Goal: Task Accomplishment & Management: Manage account settings

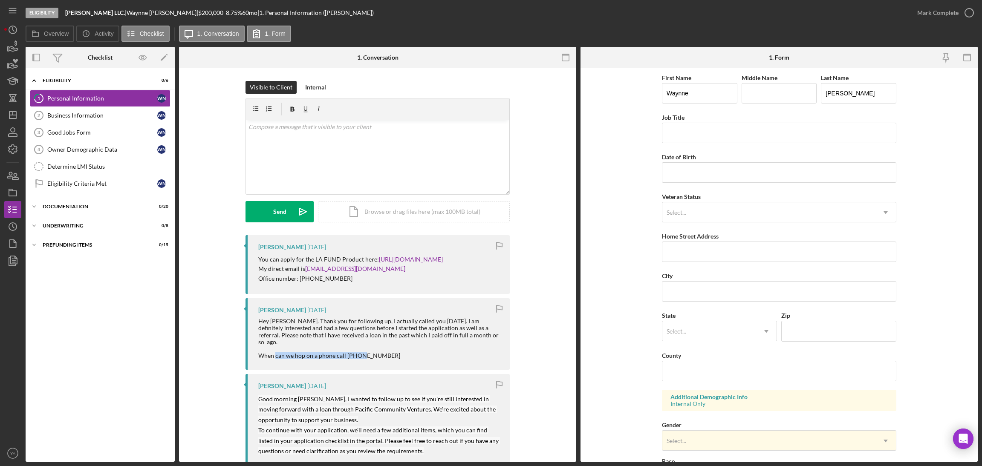
scroll to position [102, 0]
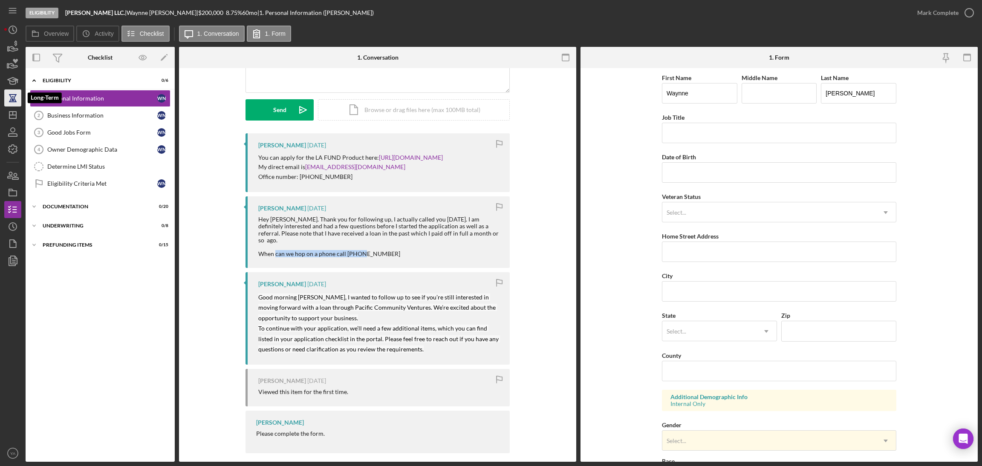
click at [9, 106] on icon "button" at bounding box center [12, 97] width 21 height 21
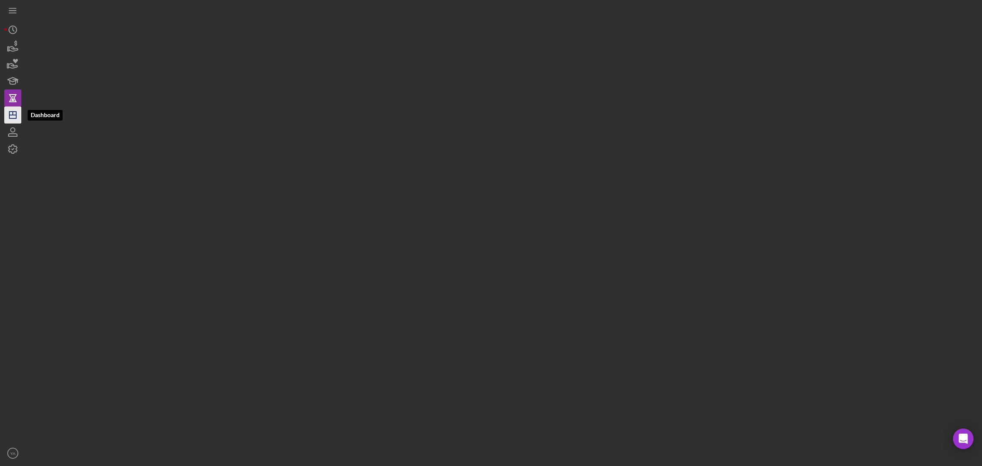
click at [9, 114] on icon "Icon/Dashboard" at bounding box center [12, 114] width 21 height 21
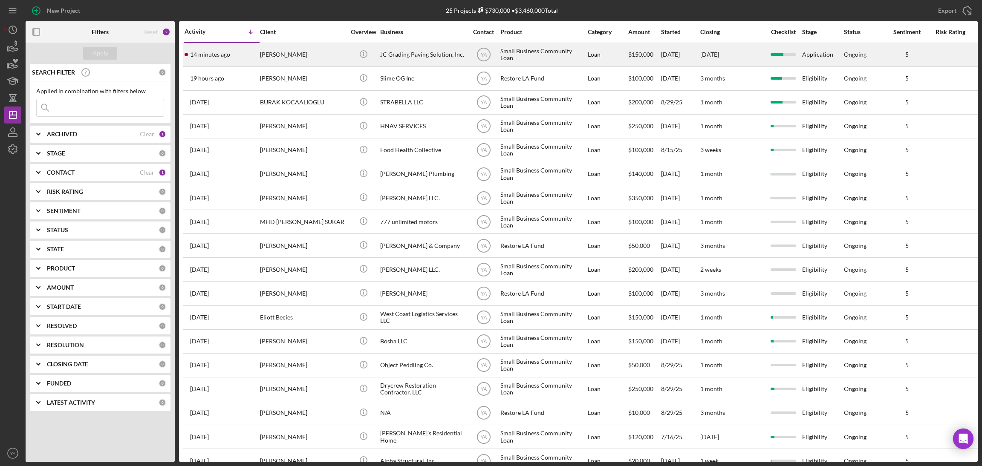
click at [457, 56] on div "JC Grading Paving Solution, Inc." at bounding box center [422, 54] width 85 height 23
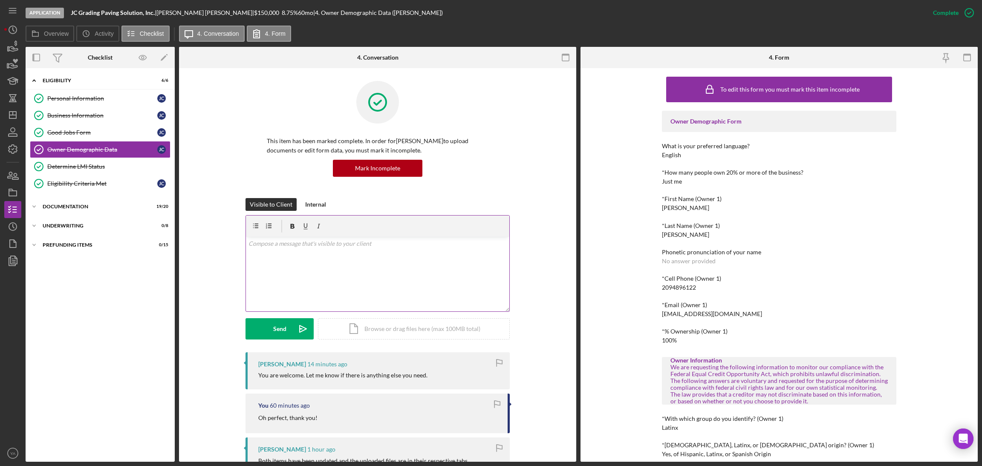
click at [364, 272] on div "v Color teal Color pink Remove color Add row above Add row below Add column bef…" at bounding box center [377, 274] width 263 height 75
click at [89, 216] on div "Icon/Expander Documentation 19 / 20" at bounding box center [100, 207] width 149 height 17
click at [80, 202] on div "Icon/Expander Documentation 19 / 20" at bounding box center [100, 206] width 149 height 17
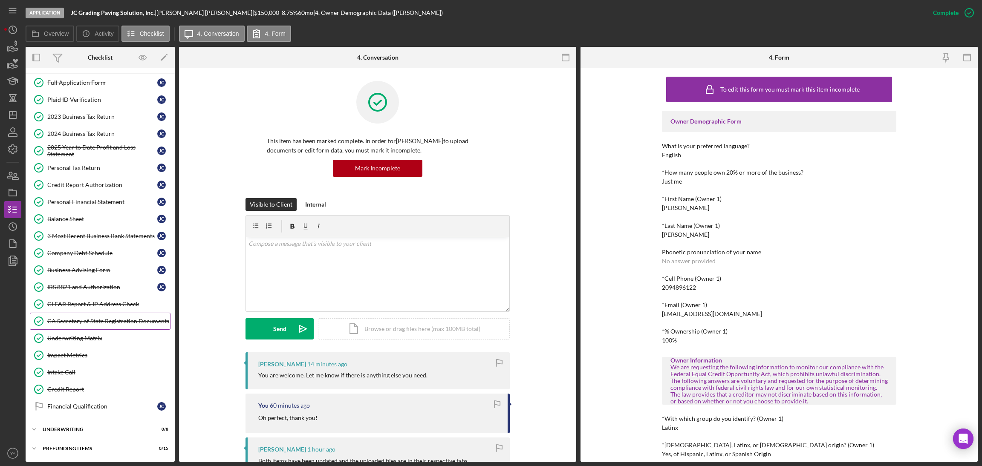
scroll to position [145, 0]
click at [103, 265] on link "Business Advising Form Business Advising Form J C" at bounding box center [100, 270] width 141 height 17
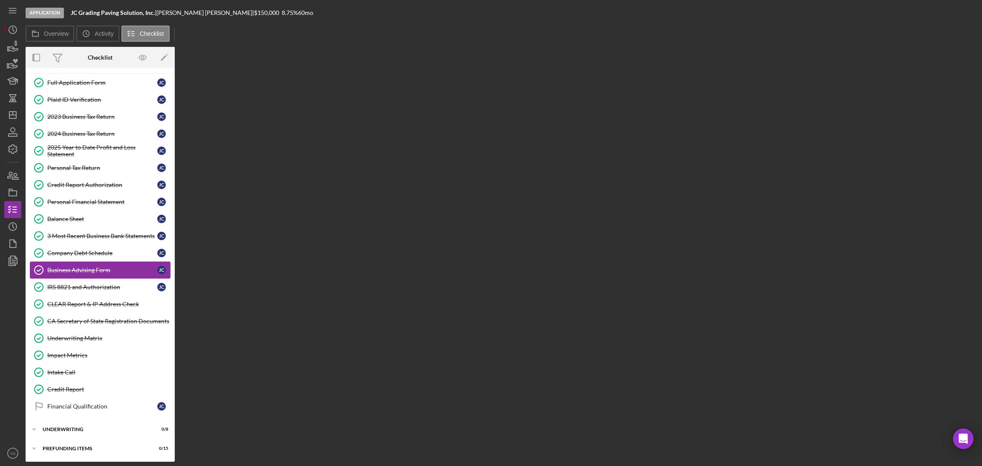
scroll to position [145, 0]
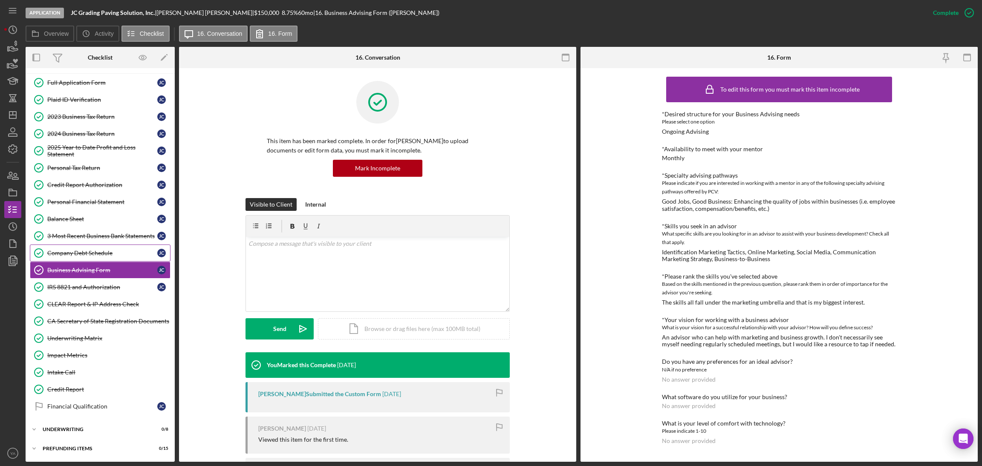
click at [108, 253] on div "Company Debt Schedule" at bounding box center [102, 253] width 110 height 7
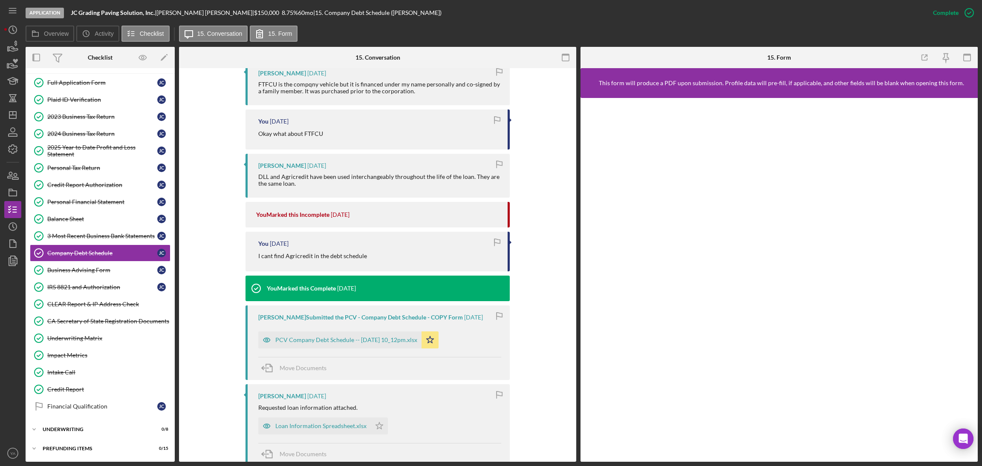
scroll to position [575, 0]
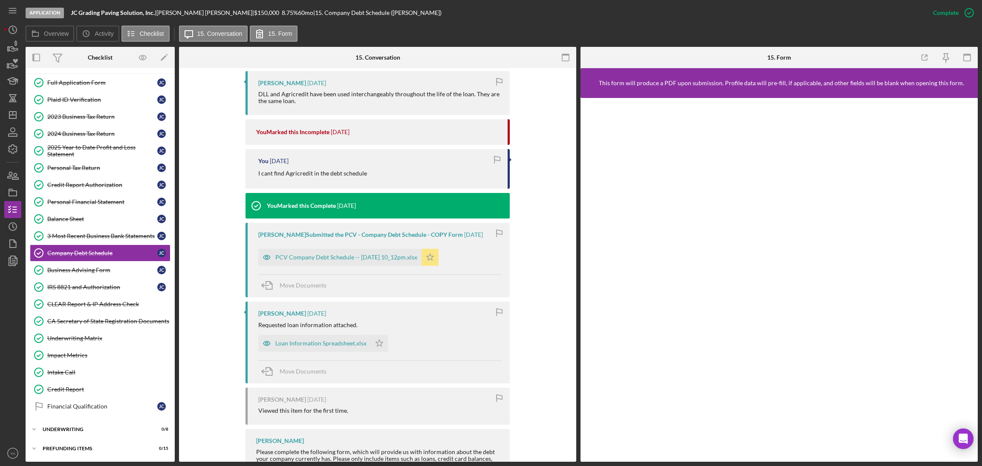
click at [439, 258] on icon "Icon/Star" at bounding box center [430, 257] width 17 height 17
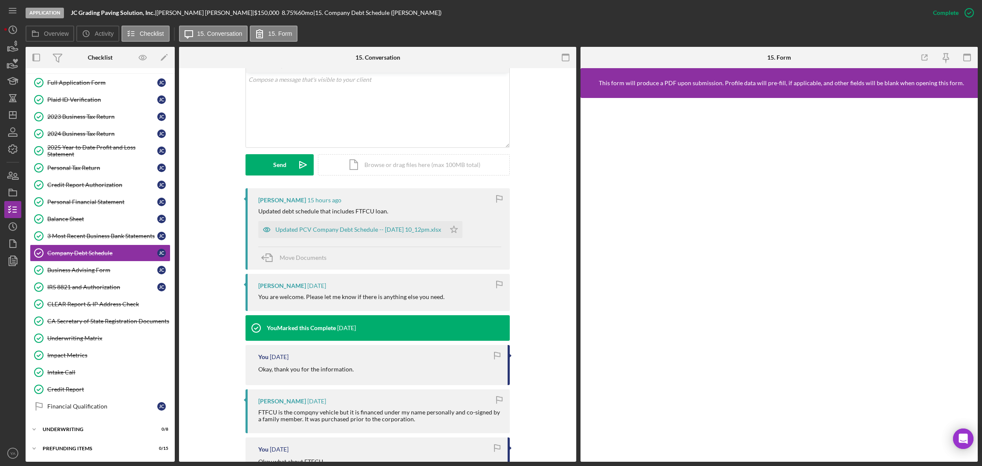
scroll to position [64, 0]
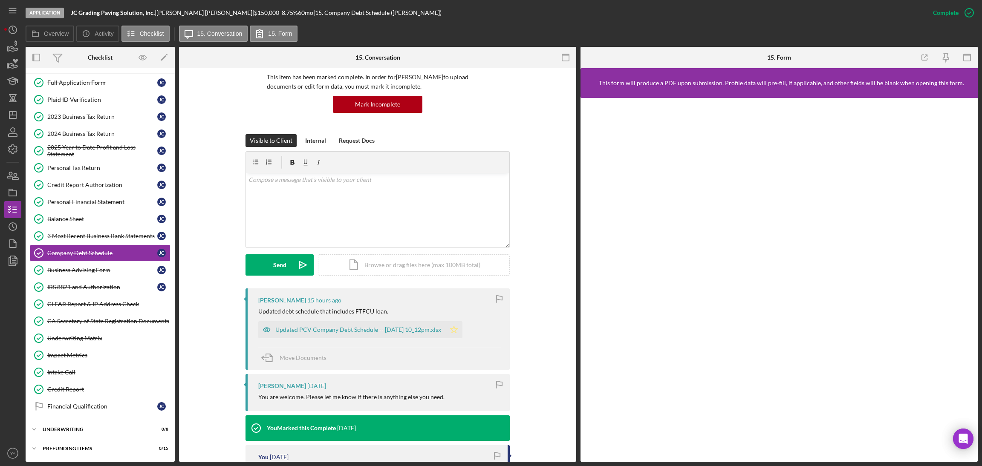
click at [458, 331] on polygon "button" at bounding box center [453, 329] width 7 height 7
click at [967, 17] on icon "button" at bounding box center [969, 12] width 21 height 21
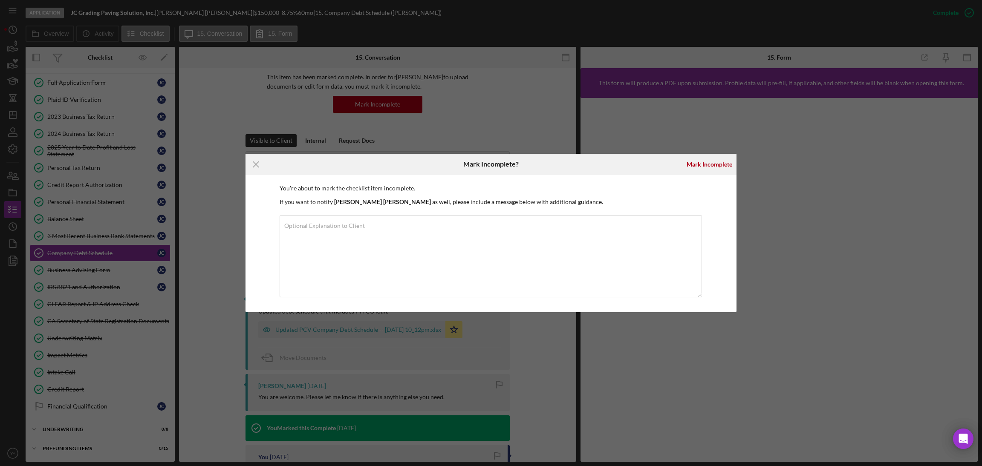
click at [702, 173] on div "Mark Incomplete" at bounding box center [709, 164] width 54 height 21
click at [708, 166] on div "Mark Incomplete" at bounding box center [710, 164] width 46 height 17
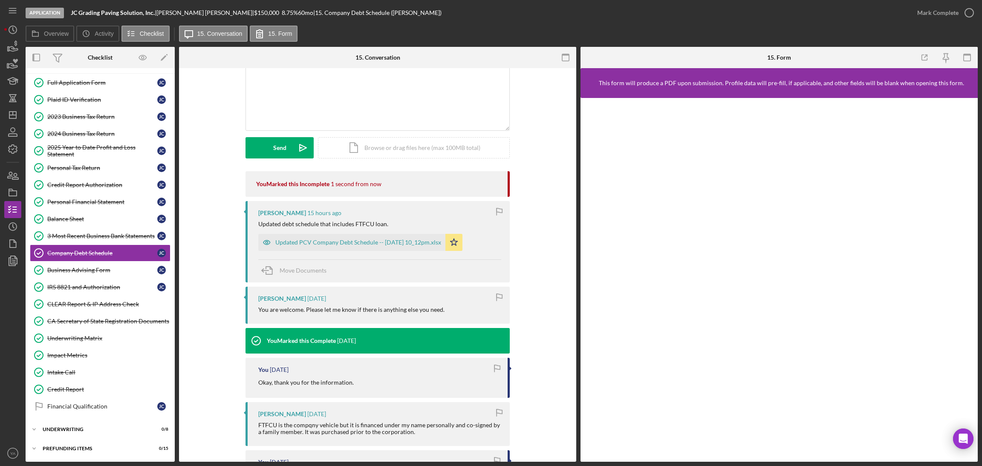
scroll to position [0, 0]
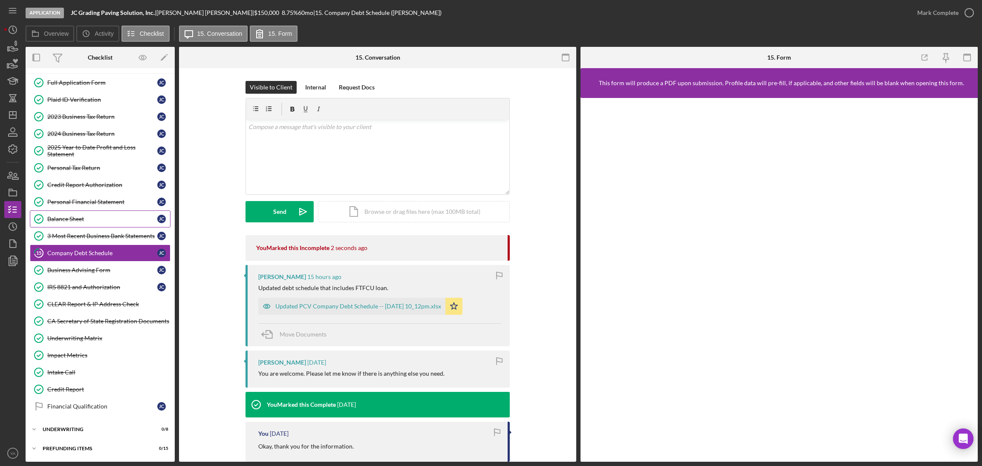
click at [93, 219] on div "Balance Sheet" at bounding box center [102, 219] width 110 height 7
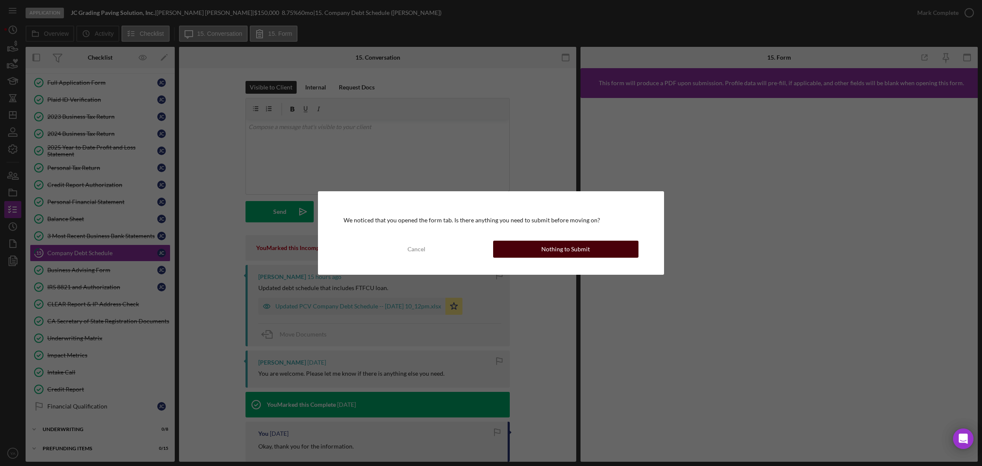
click at [579, 251] on div "Nothing to Submit" at bounding box center [565, 249] width 49 height 17
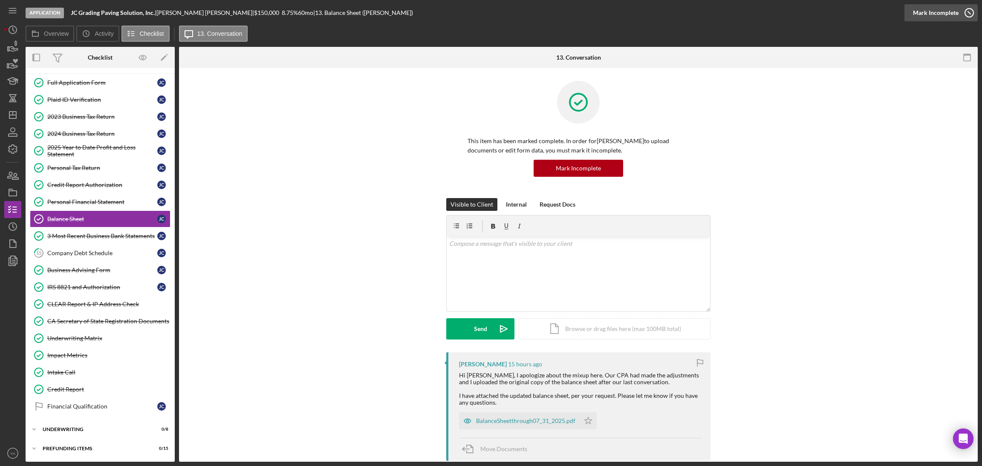
click at [961, 20] on icon "button" at bounding box center [969, 12] width 21 height 21
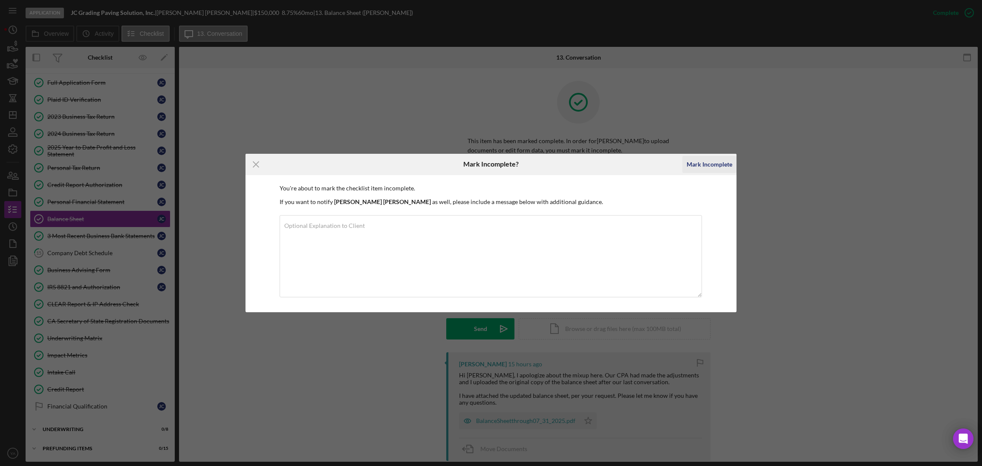
click at [715, 161] on div "Mark Incomplete" at bounding box center [710, 164] width 46 height 17
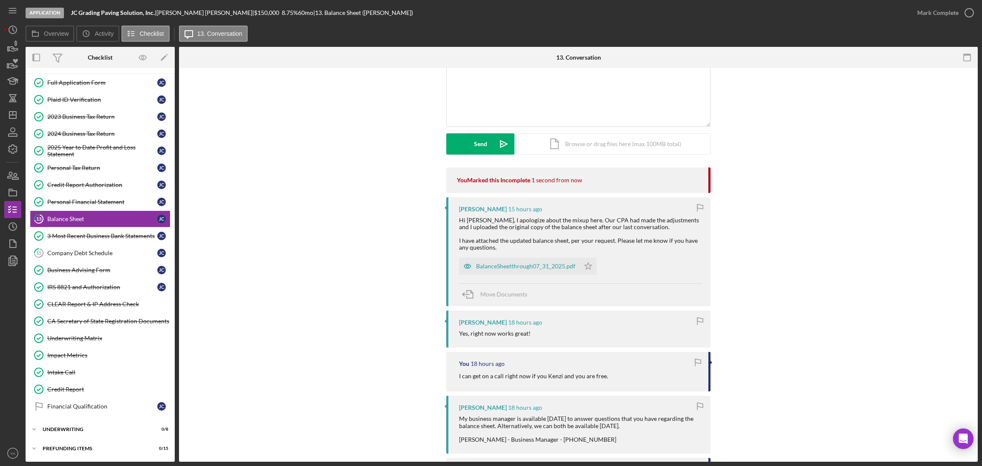
scroll to position [191, 0]
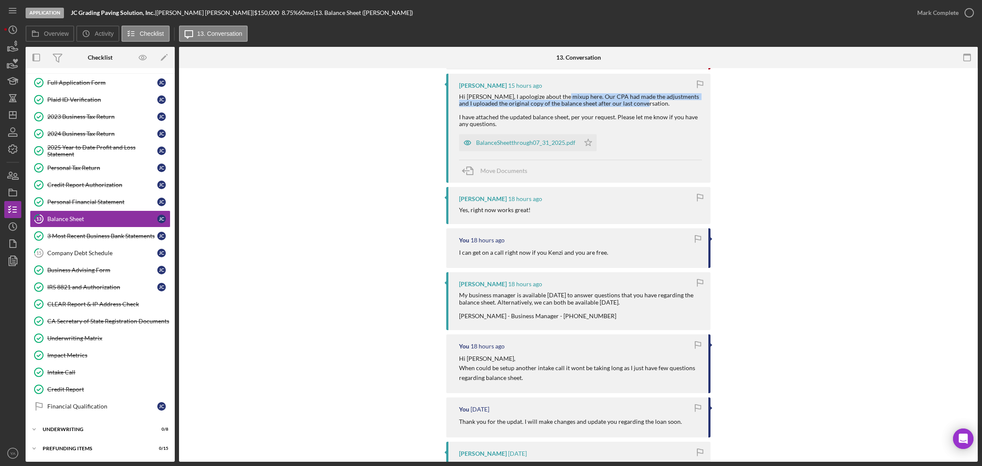
drag, startPoint x: 557, startPoint y: 97, endPoint x: 636, endPoint y: 103, distance: 79.1
click at [636, 103] on div "Hi [PERSON_NAME], I apologize about the mixup here. Our CPA had made the adjust…" at bounding box center [580, 110] width 243 height 34
click at [585, 145] on icon "Icon/Star" at bounding box center [588, 142] width 17 height 17
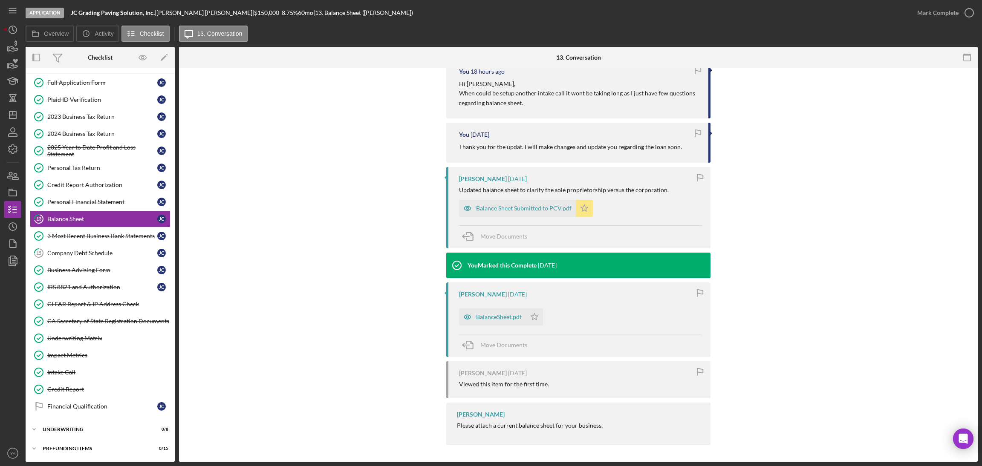
click at [584, 214] on icon "Icon/Star" at bounding box center [584, 208] width 17 height 17
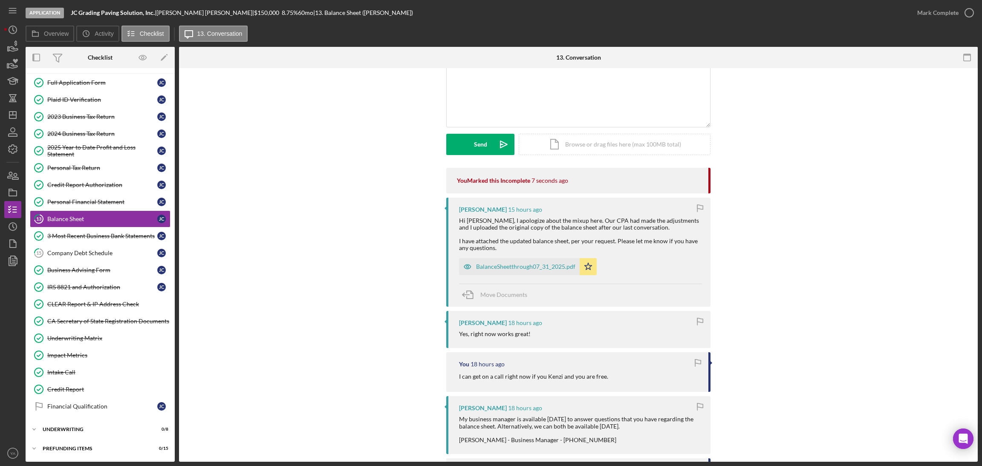
scroll to position [0, 0]
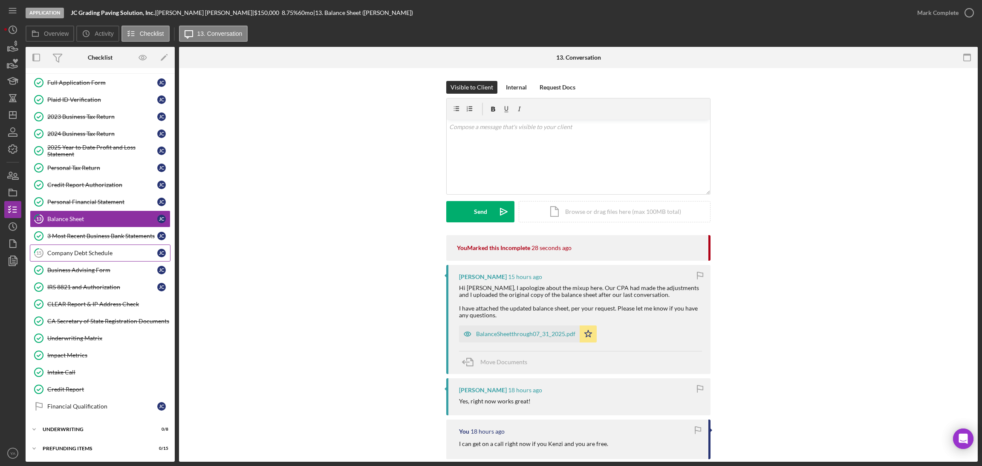
click at [109, 253] on div "Company Debt Schedule" at bounding box center [102, 253] width 110 height 7
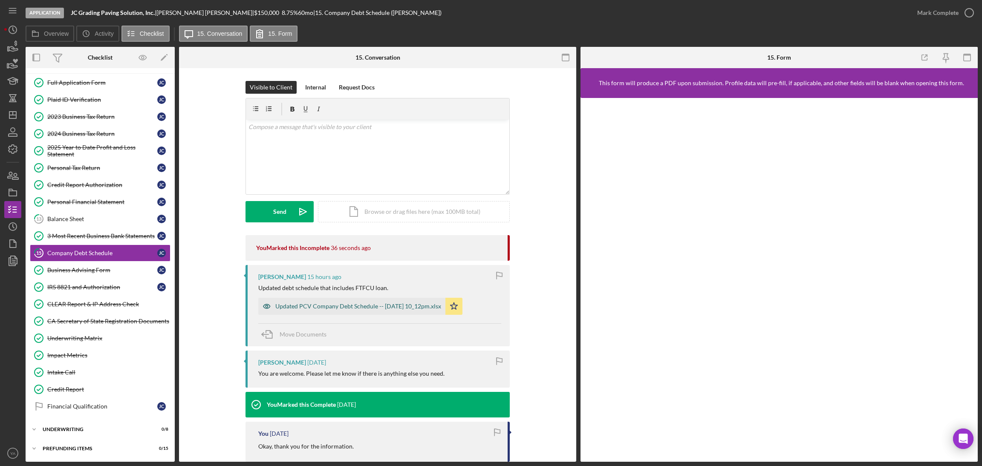
click at [426, 312] on div "Updated PCV Company Debt Schedule -- 2025-07-20 10_12pm.xlsx" at bounding box center [351, 306] width 187 height 17
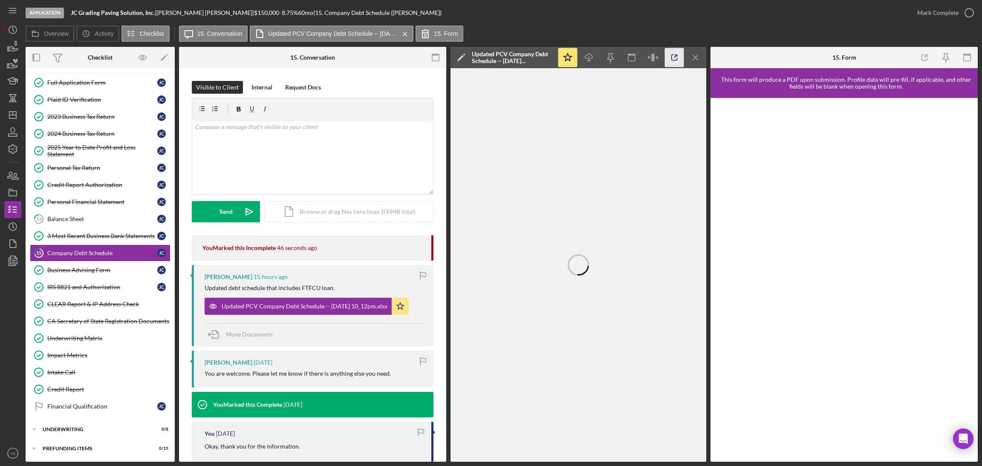
click at [673, 66] on icon "button" at bounding box center [674, 57] width 19 height 19
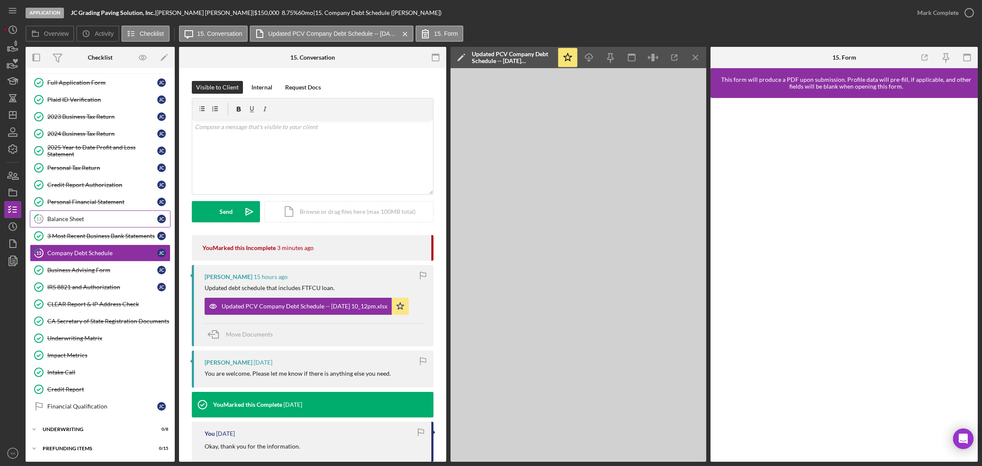
click at [87, 212] on link "13 Balance Sheet J C" at bounding box center [100, 219] width 141 height 17
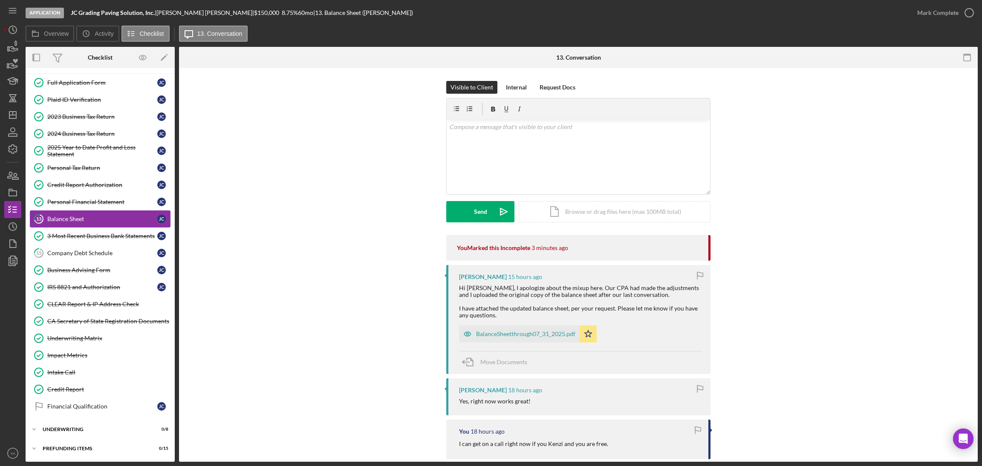
click at [87, 223] on link "13 Balance Sheet J C" at bounding box center [100, 219] width 141 height 17
click at [92, 233] on div "3 Most Recent Business Bank Statements" at bounding box center [102, 236] width 110 height 7
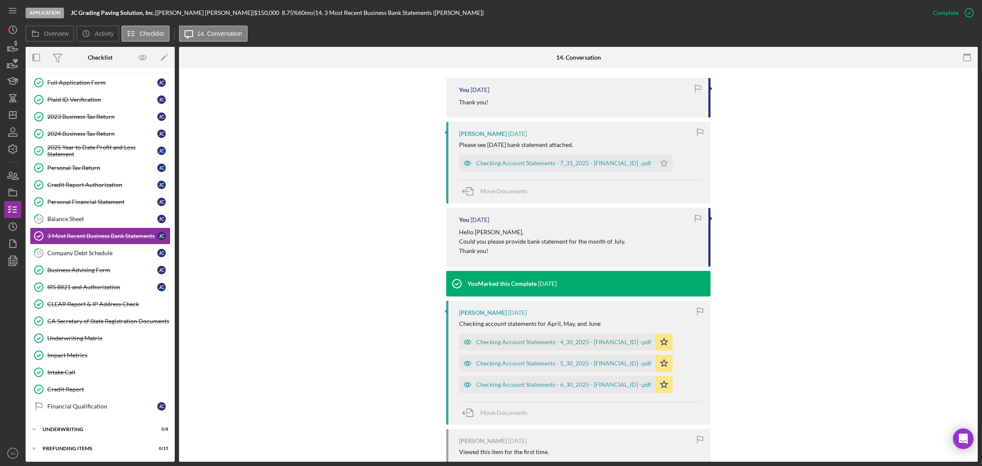
scroll to position [319, 0]
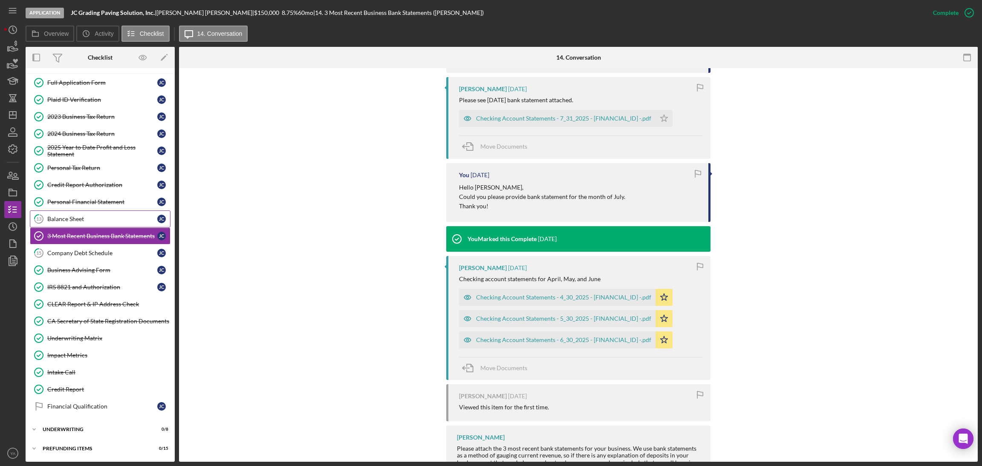
click at [84, 221] on div "Balance Sheet" at bounding box center [102, 219] width 110 height 7
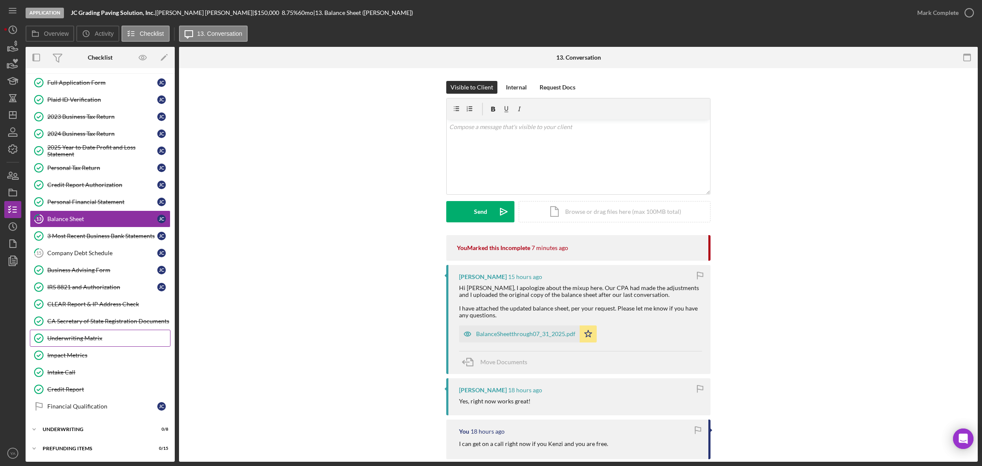
scroll to position [145, 0]
click at [91, 299] on link "CLEAR Report & IP Address Check CLEAR Report & IP Address Check" at bounding box center [100, 304] width 141 height 17
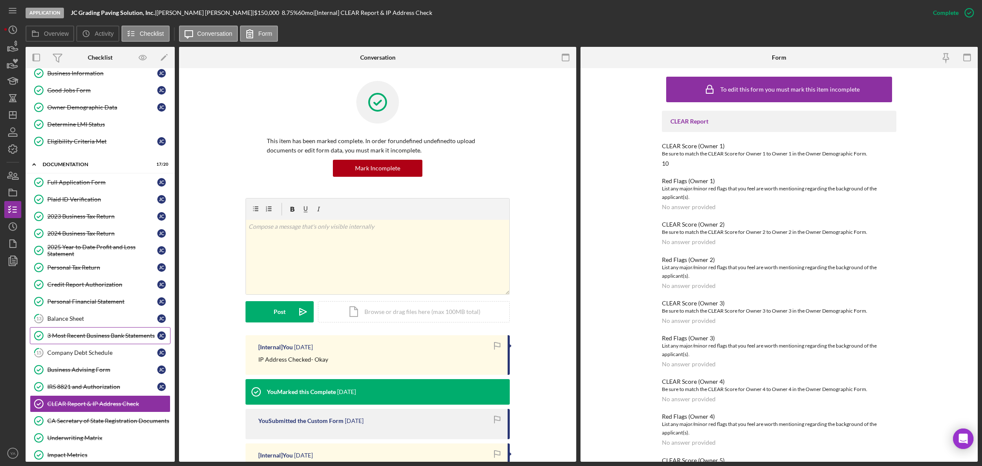
scroll to position [64, 0]
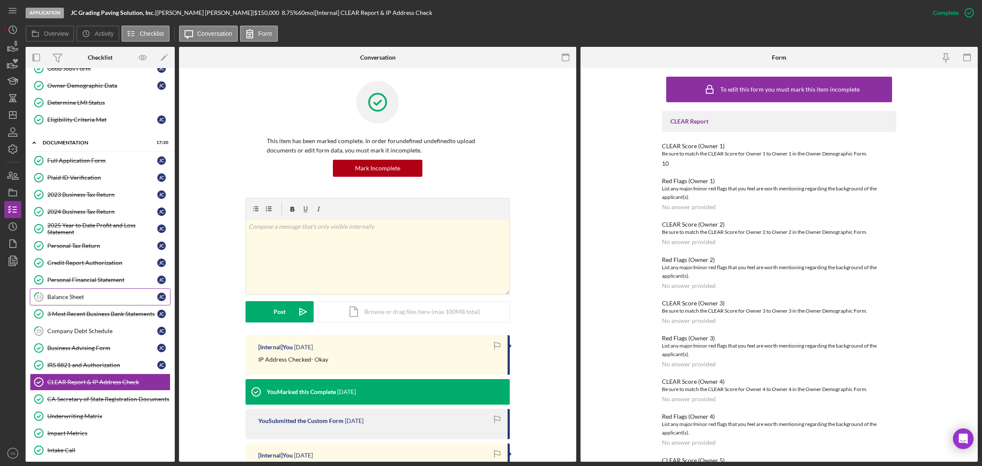
click at [75, 300] on div "Balance Sheet" at bounding box center [102, 297] width 110 height 7
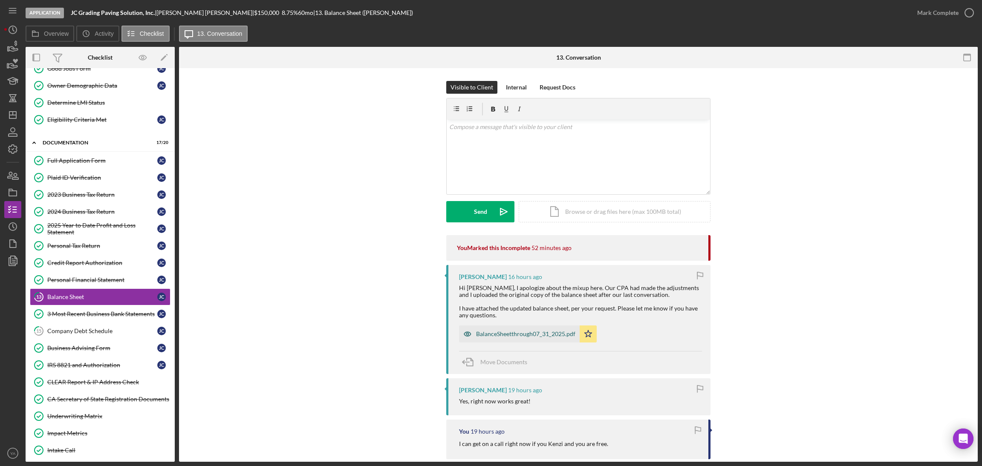
click at [523, 329] on div "BalanceSheetthrough07_31_2025.pdf" at bounding box center [519, 334] width 121 height 17
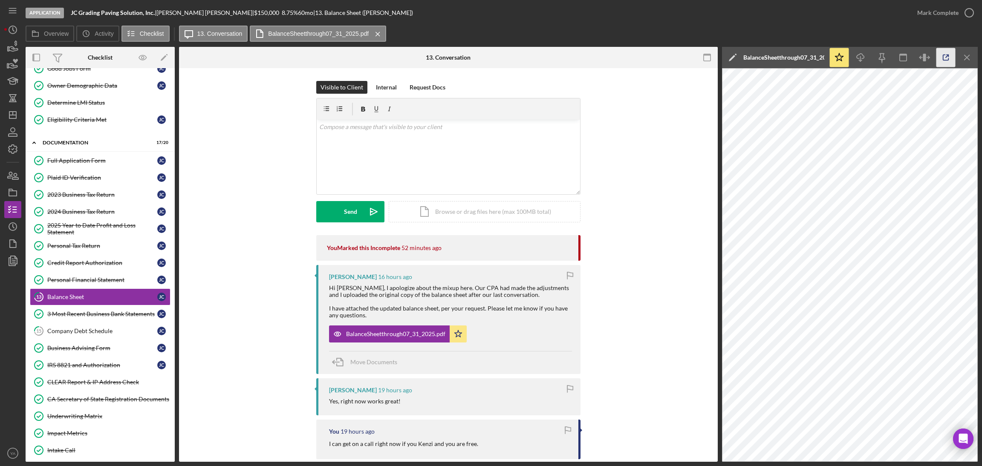
click at [940, 59] on icon "button" at bounding box center [945, 57] width 19 height 19
click at [965, 57] on icon "Icon/Menu Close" at bounding box center [967, 57] width 19 height 19
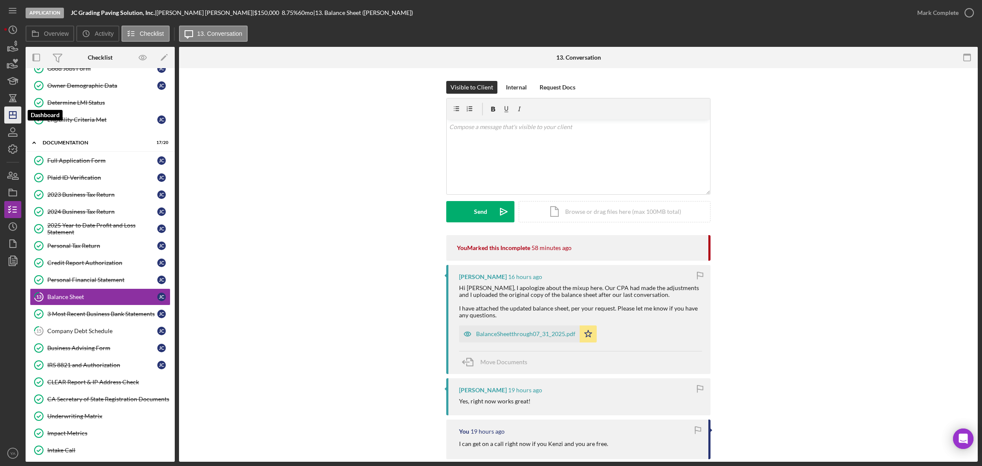
click at [14, 120] on icon "Icon/Dashboard" at bounding box center [12, 114] width 21 height 21
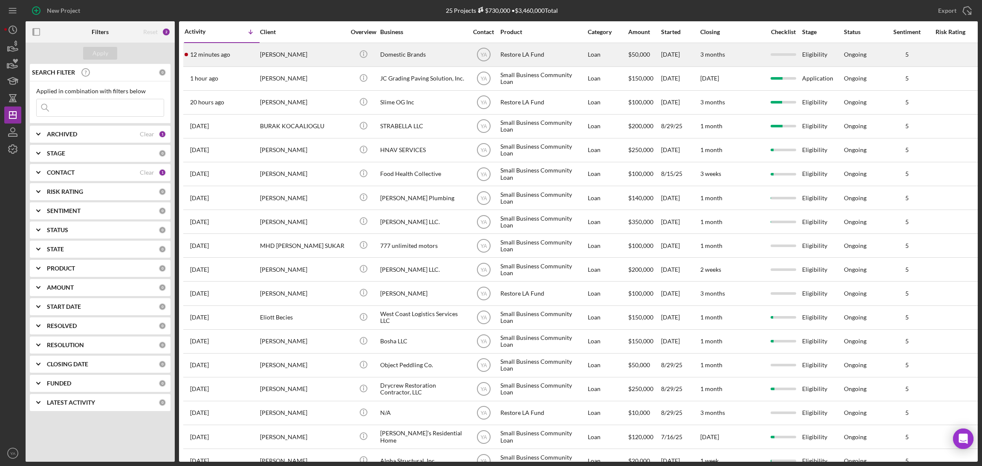
click at [515, 58] on div "Restore LA Fund" at bounding box center [542, 54] width 85 height 23
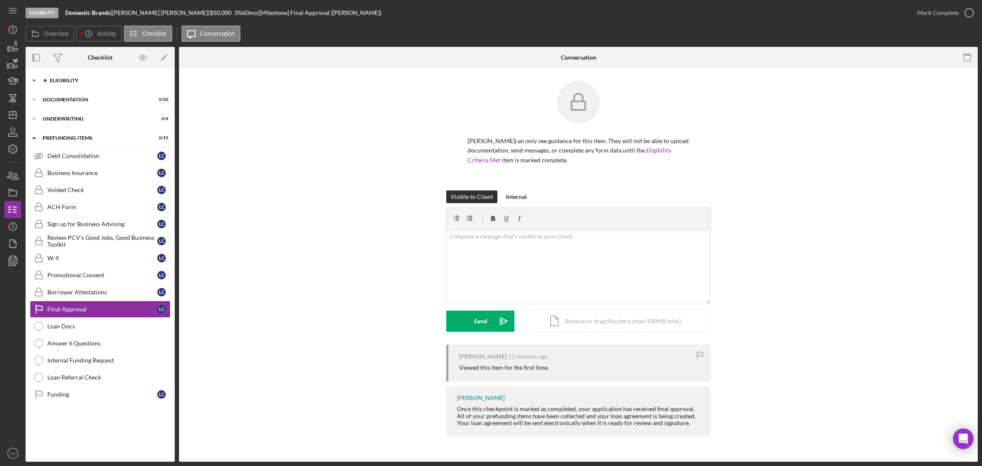
click at [106, 87] on div "Icon/Expander Eligibility 0 / 7" at bounding box center [100, 80] width 149 height 17
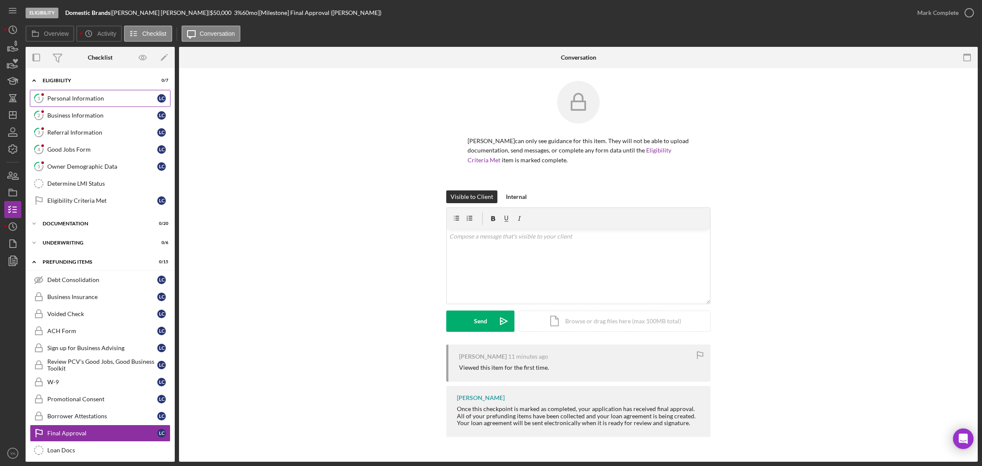
click at [101, 103] on link "1 Personal Information L C" at bounding box center [100, 98] width 141 height 17
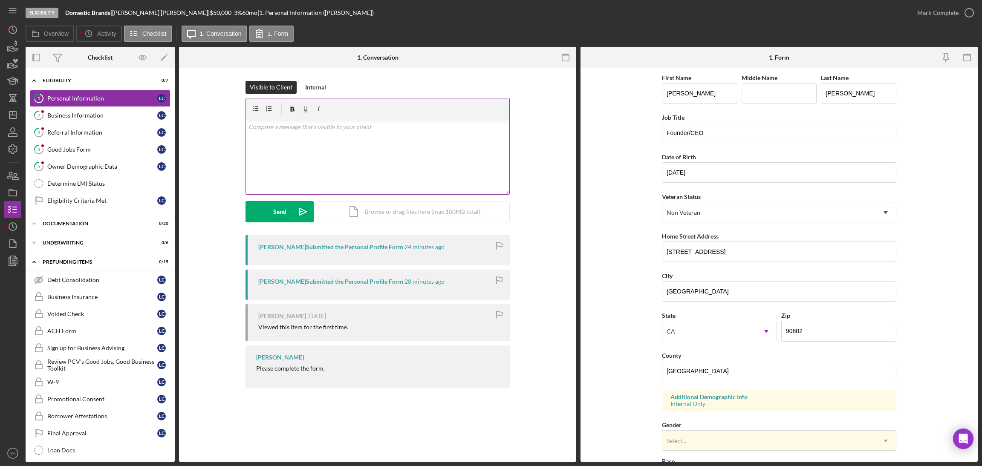
click at [446, 170] on div "v Color teal Color pink Remove color Add row above Add row below Add column bef…" at bounding box center [377, 157] width 263 height 75
click at [247, 130] on div "v Color teal Color pink Remove color Add row above Add row below Add column bef…" at bounding box center [377, 157] width 263 height 75
click at [333, 136] on p "Hi Lawrence , Can you change the county" at bounding box center [377, 131] width 259 height 19
click at [255, 134] on p "Hi Lawrence , Can you change the county" at bounding box center [377, 131] width 259 height 19
drag, startPoint x: 255, startPoint y: 133, endPoint x: 269, endPoint y: 134, distance: 14.1
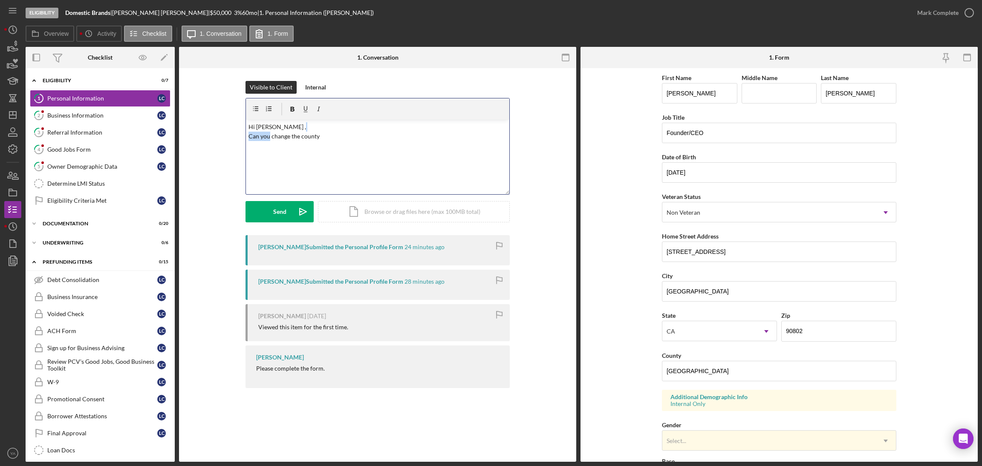
click at [269, 134] on p "Hi Lawrence , Can you change the county" at bounding box center [377, 131] width 259 height 19
click at [321, 132] on p "Hi Lawrence , Please change the county" at bounding box center [377, 131] width 259 height 19
click at [299, 139] on p "Hi Lawrence , Please change the county." at bounding box center [377, 131] width 259 height 19
click at [296, 213] on icon "Icon/icon-invite-send" at bounding box center [302, 211] width 21 height 21
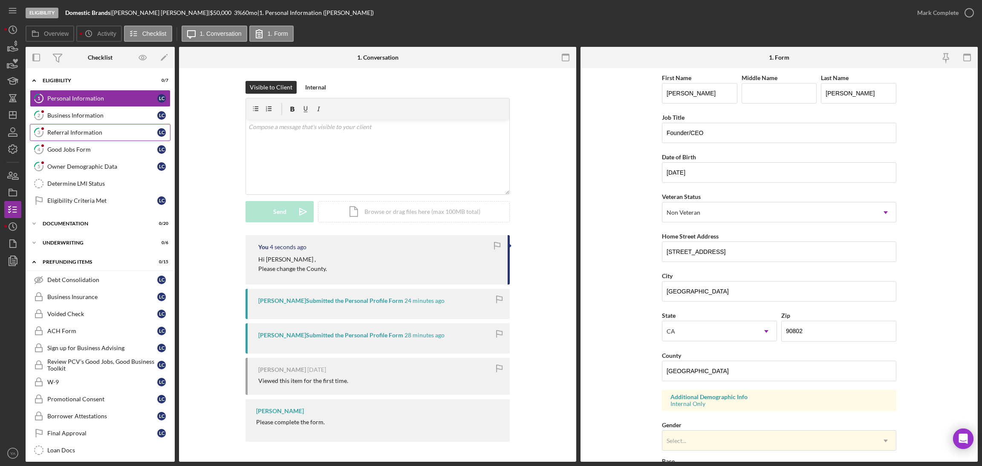
click at [89, 127] on link "3 Referral Information L C" at bounding box center [100, 132] width 141 height 17
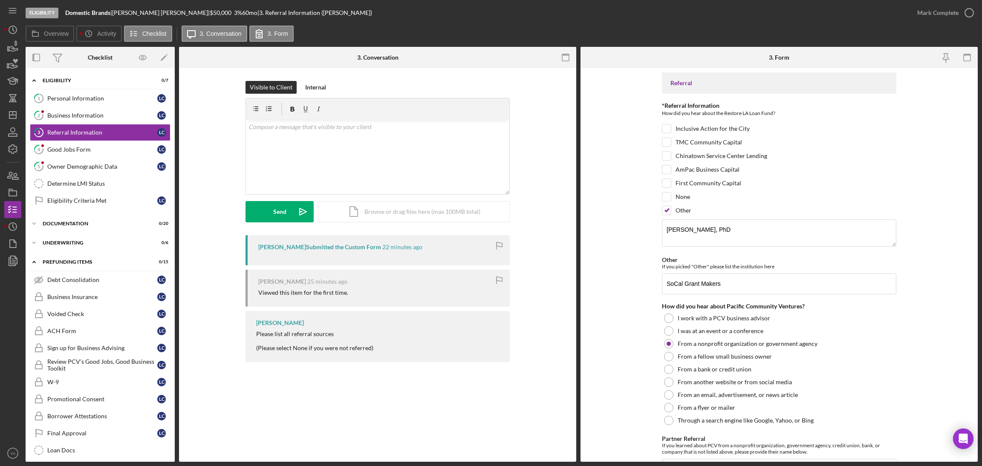
click at [943, 21] on div "Mark Complete" at bounding box center [943, 13] width 69 height 26
click at [942, 16] on div "Mark Complete" at bounding box center [937, 12] width 41 height 17
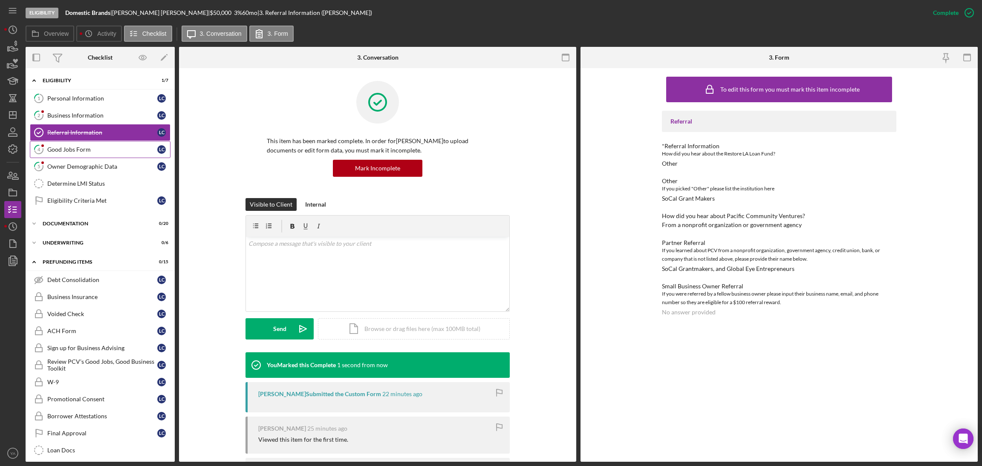
click at [107, 153] on div "Good Jobs Form" at bounding box center [102, 149] width 110 height 7
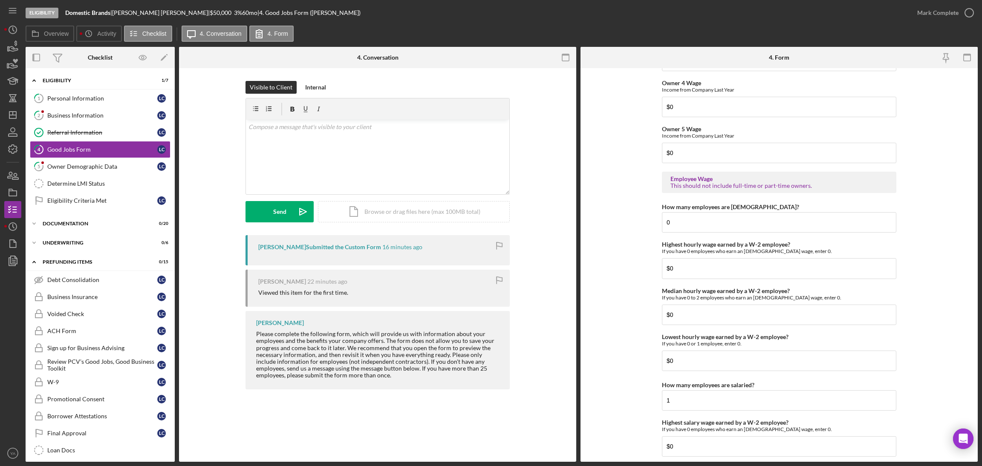
scroll to position [1200, 0]
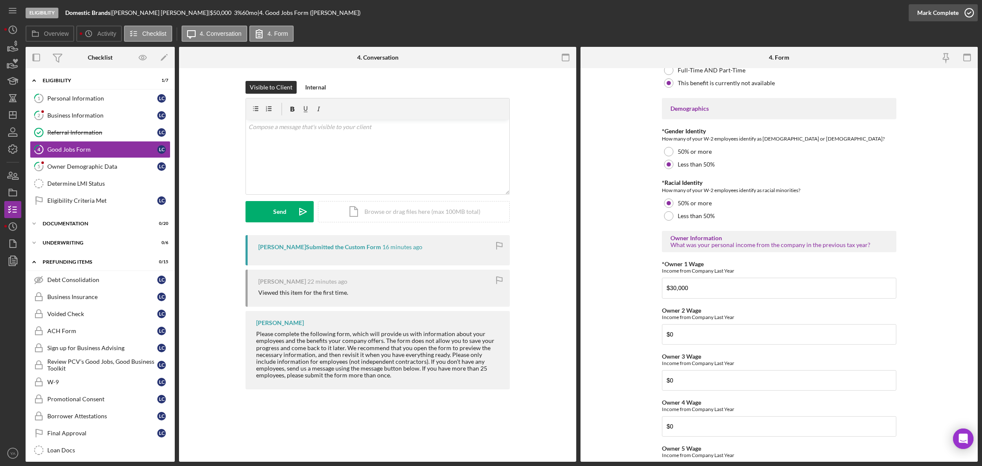
click at [959, 18] on icon "button" at bounding box center [969, 12] width 21 height 21
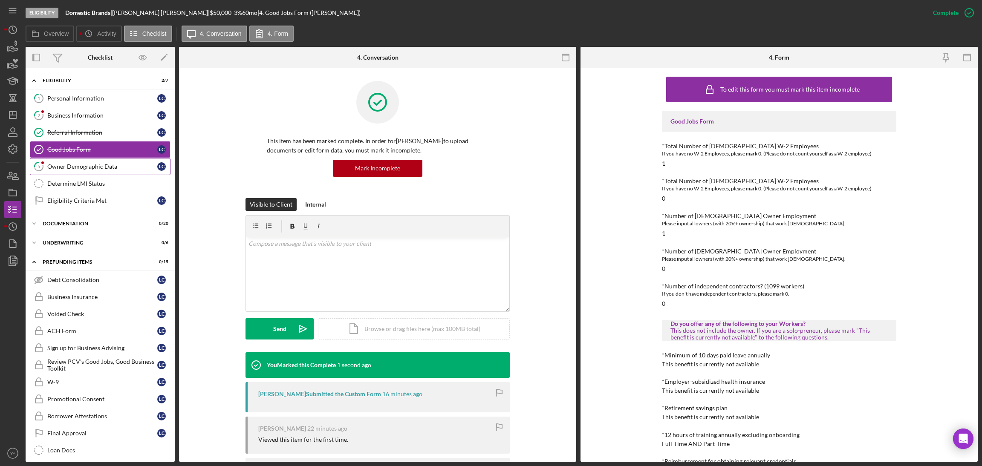
click at [104, 174] on link "5 Owner Demographic Data L C" at bounding box center [100, 166] width 141 height 17
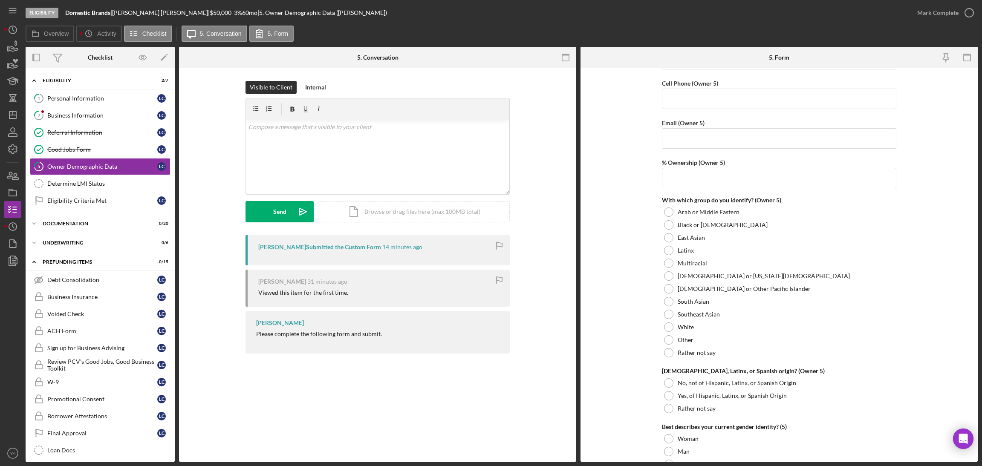
scroll to position [3153, 0]
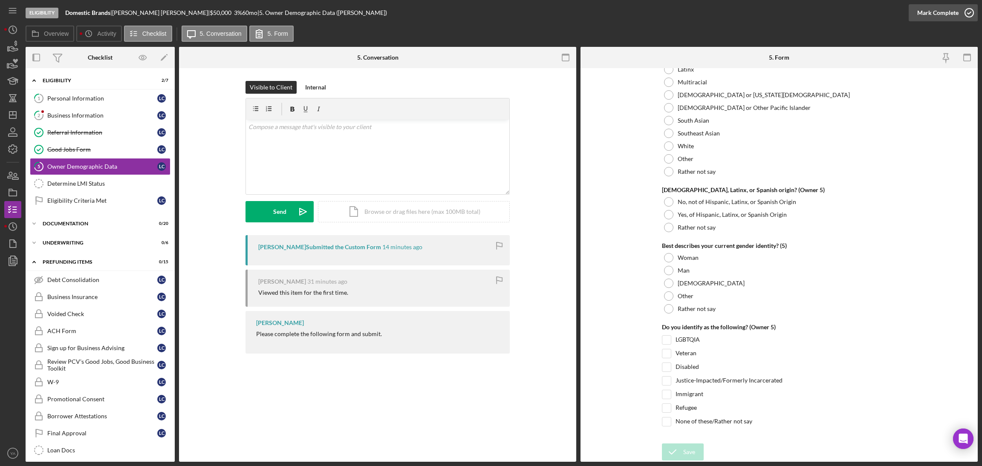
click at [955, 13] on div "Mark Complete" at bounding box center [937, 12] width 41 height 17
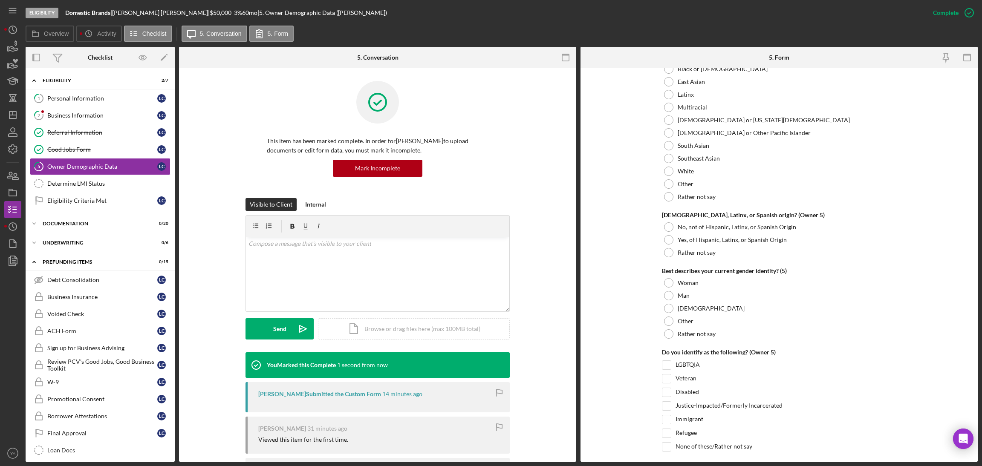
scroll to position [3187, 0]
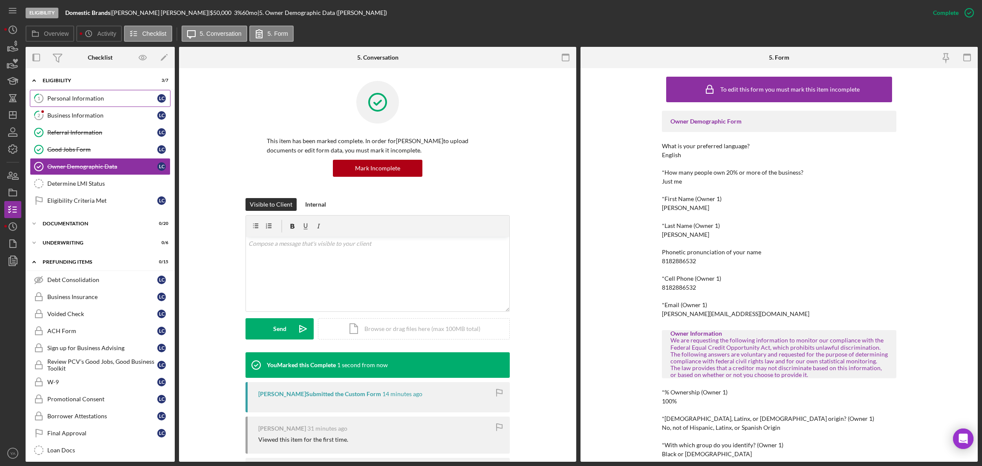
click at [99, 105] on link "1 Personal Information L C" at bounding box center [100, 98] width 141 height 17
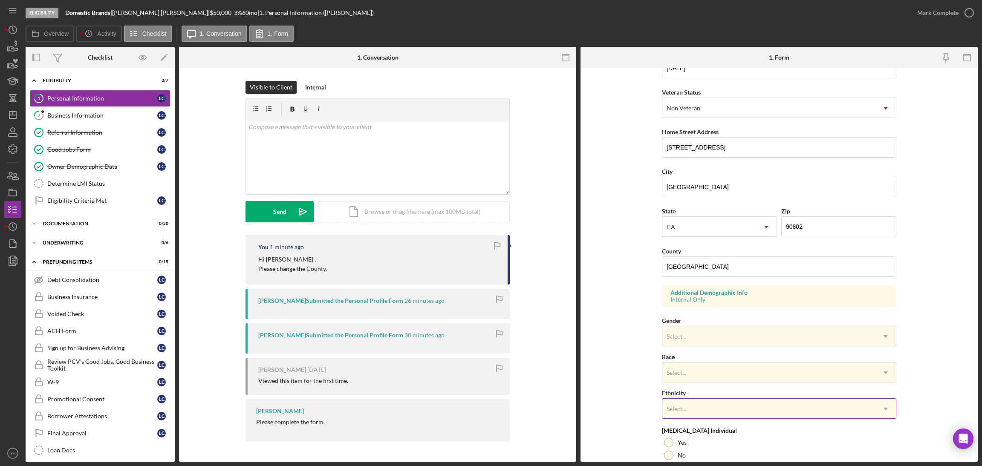
scroll to position [176, 0]
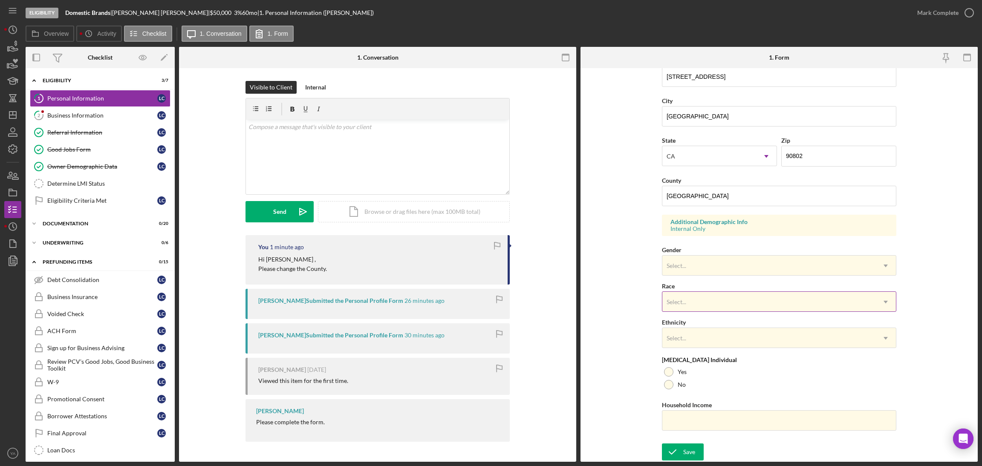
click at [714, 302] on div "Select..." at bounding box center [768, 302] width 213 height 20
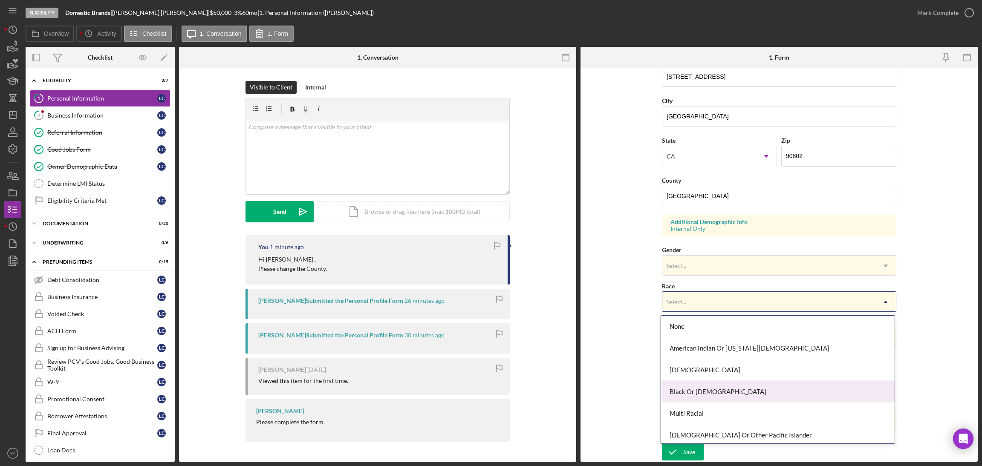
click at [707, 387] on div "Black Or African American" at bounding box center [778, 392] width 234 height 22
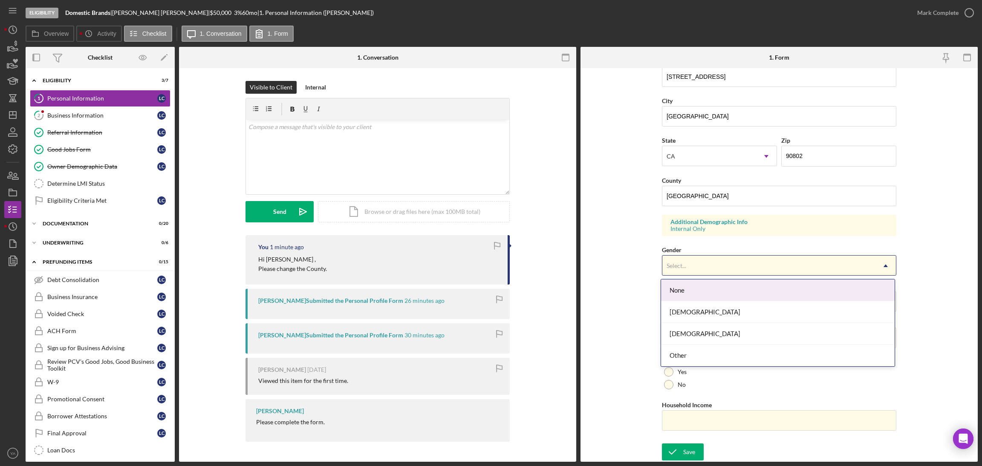
click at [704, 270] on div "Select..." at bounding box center [768, 266] width 213 height 20
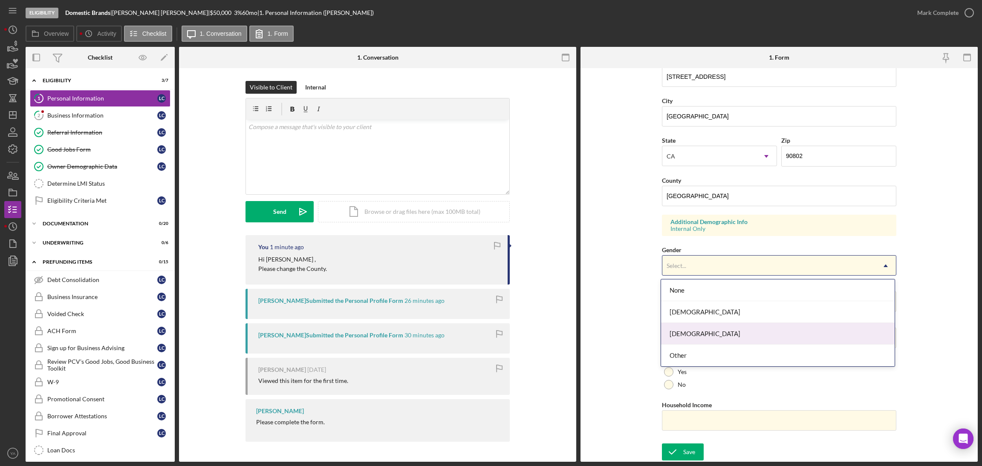
click at [697, 328] on div "Male" at bounding box center [778, 334] width 234 height 22
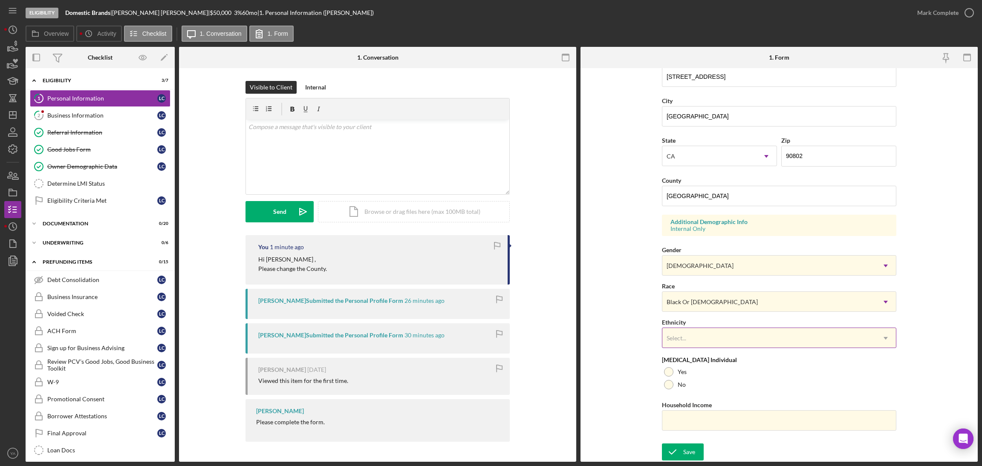
click at [696, 344] on div "Select..." at bounding box center [768, 339] width 213 height 20
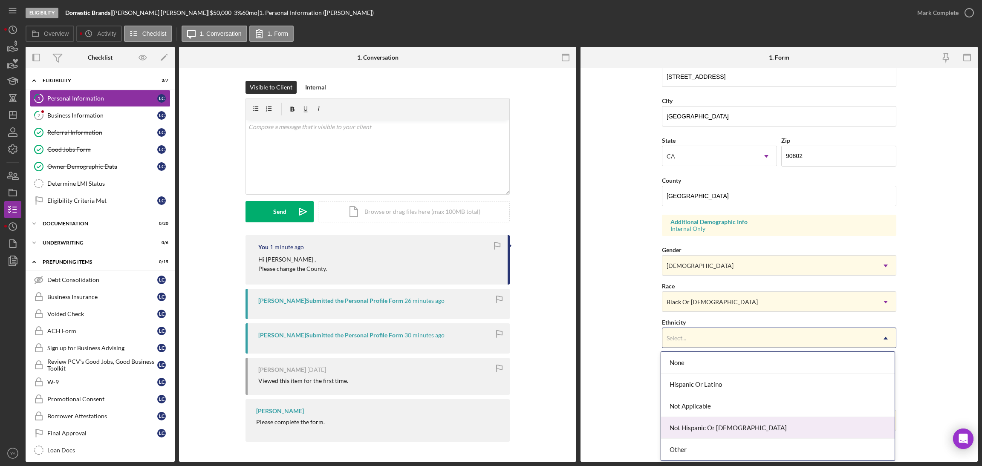
click at [696, 424] on div "Not Hispanic Or Latino" at bounding box center [778, 428] width 234 height 22
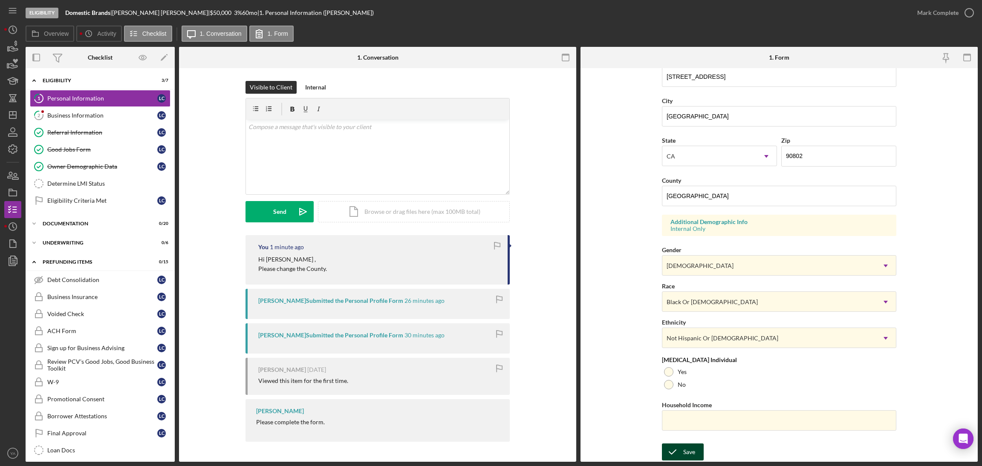
click at [674, 448] on icon "submit" at bounding box center [672, 452] width 21 height 21
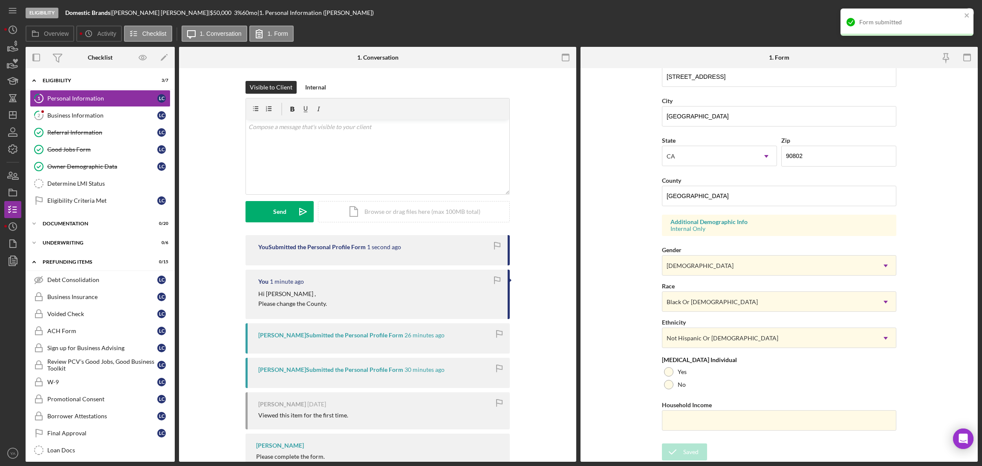
click at [960, 14] on div "Form submitted" at bounding box center [906, 22] width 133 height 27
click at [0, 0] on icon "button" at bounding box center [0, 0] width 0 height 0
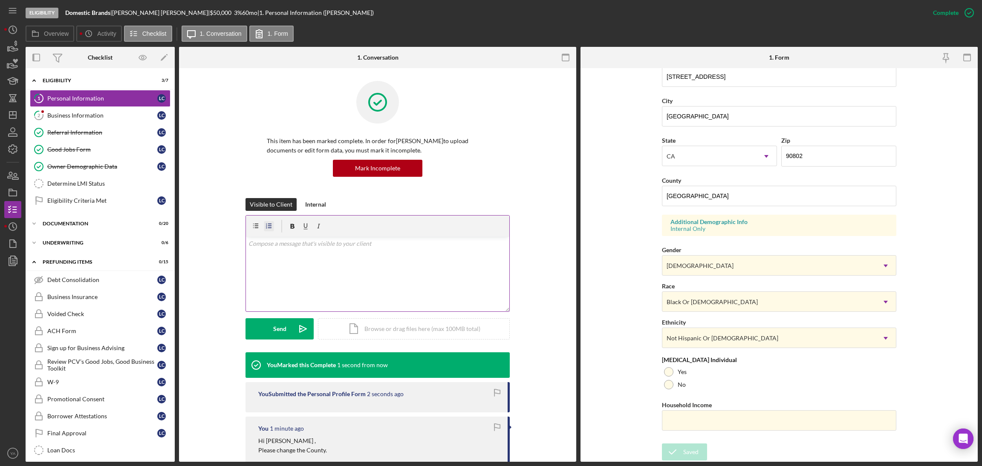
scroll to position [4, 0]
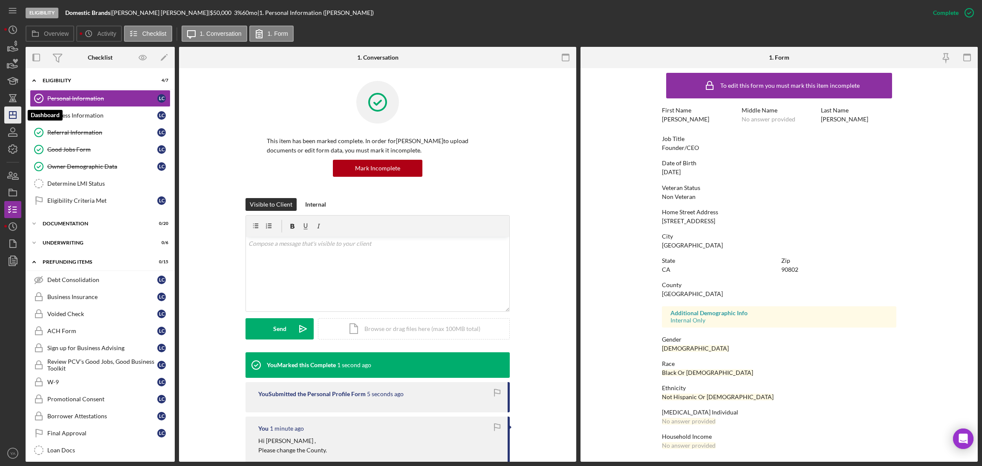
click at [16, 115] on line "button" at bounding box center [12, 115] width 7 height 0
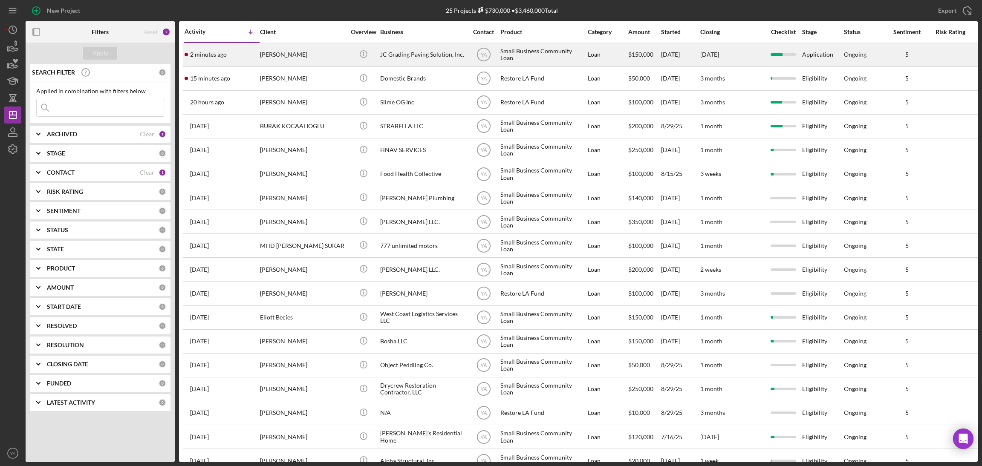
click at [538, 59] on div "Small Business Community Loan" at bounding box center [542, 54] width 85 height 23
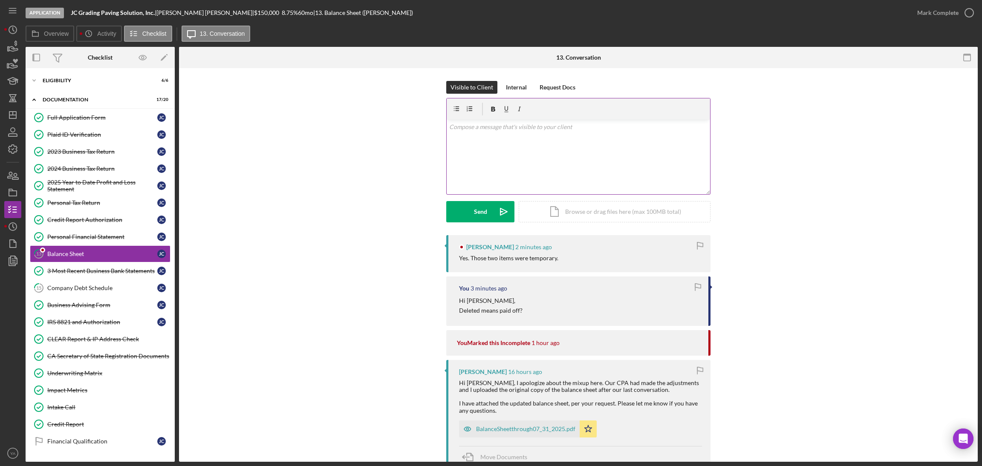
click at [560, 168] on div "v Color teal Color pink Remove color Add row above Add row below Add column bef…" at bounding box center [578, 157] width 263 height 75
click at [475, 126] on p "Okay also were they personla loans and are not going to be deducted from comapn…" at bounding box center [578, 126] width 259 height 9
click at [495, 137] on p "Okay also just want to confirm, were they personal loans and are not going to b…" at bounding box center [578, 131] width 259 height 19
drag, startPoint x: 456, startPoint y: 133, endPoint x: 441, endPoint y: 150, distance: 23.5
click at [441, 151] on div "Visible to Client Internal Request Docs v Color teal Color pink Remove color Ad…" at bounding box center [578, 158] width 773 height 154
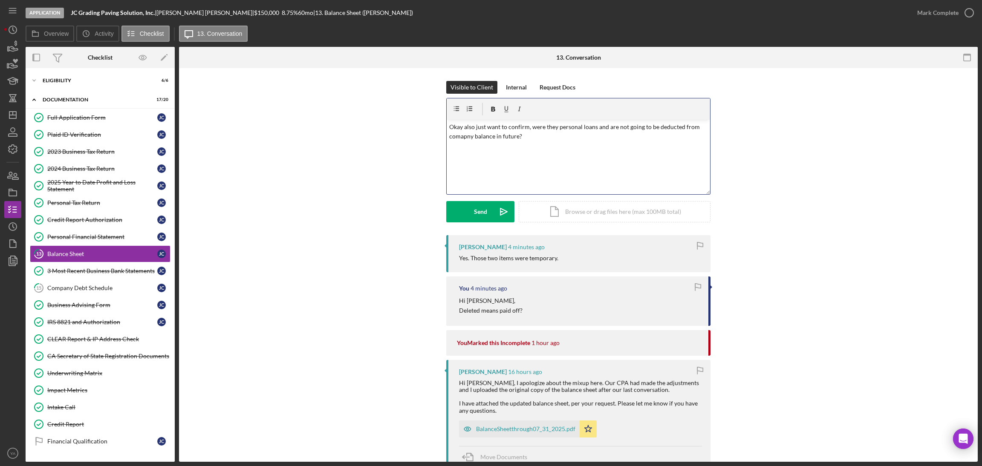
click at [459, 135] on p "Okay also just want to confirm, were they personal loans and are not going to b…" at bounding box center [578, 131] width 259 height 19
drag, startPoint x: 462, startPoint y: 135, endPoint x: 450, endPoint y: 139, distance: 12.4
click at [450, 139] on p "Okay also just want to confirm, were they personal loans and are not going to b…" at bounding box center [578, 131] width 259 height 19
click at [465, 138] on p "Okay also just want to confirm, were they personal loans and are not going to b…" at bounding box center [578, 131] width 259 height 19
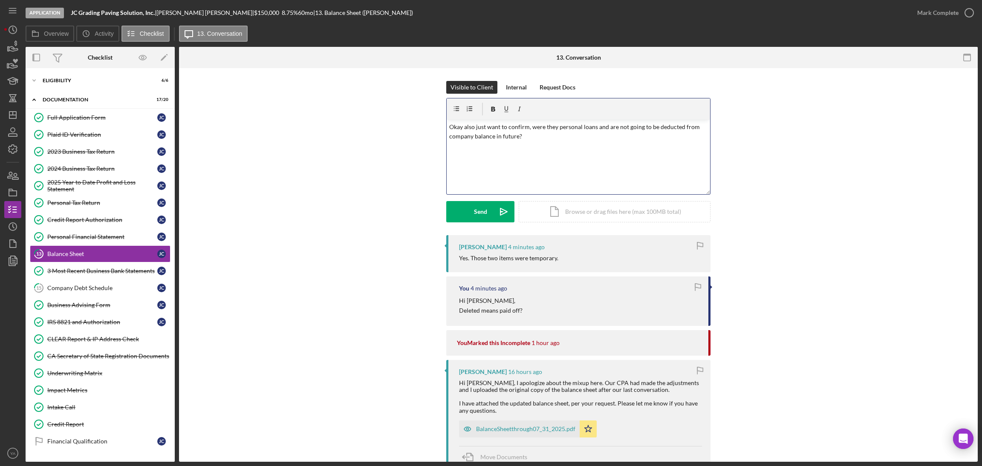
click at [554, 163] on div "v Color teal Color pink Remove color Add row above Add row below Add column bef…" at bounding box center [578, 157] width 263 height 75
click at [489, 217] on button "Send Icon/icon-invite-send" at bounding box center [480, 211] width 68 height 21
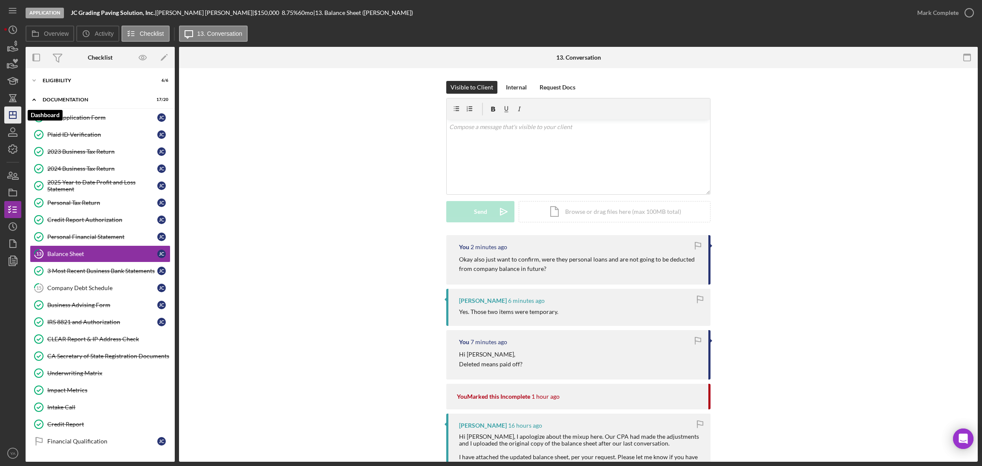
click at [16, 121] on icon "Icon/Dashboard" at bounding box center [12, 114] width 21 height 21
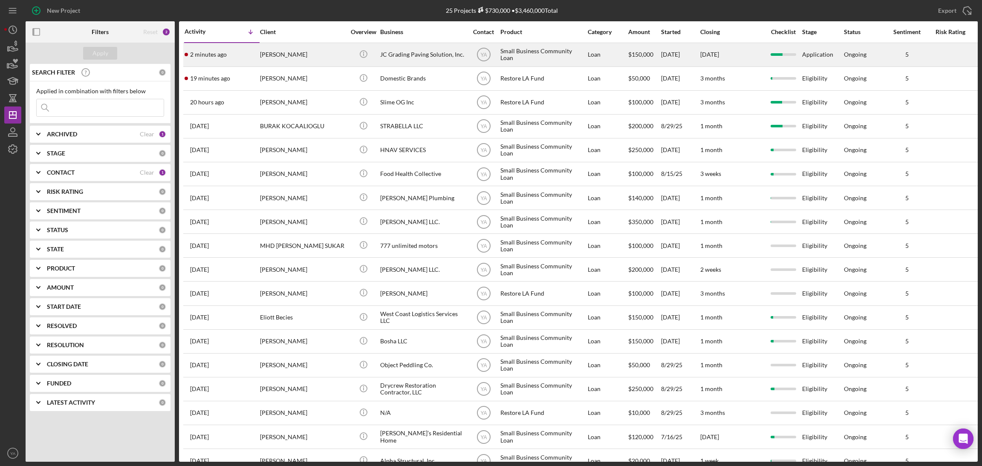
click at [516, 49] on div "Small Business Community Loan" at bounding box center [542, 54] width 85 height 23
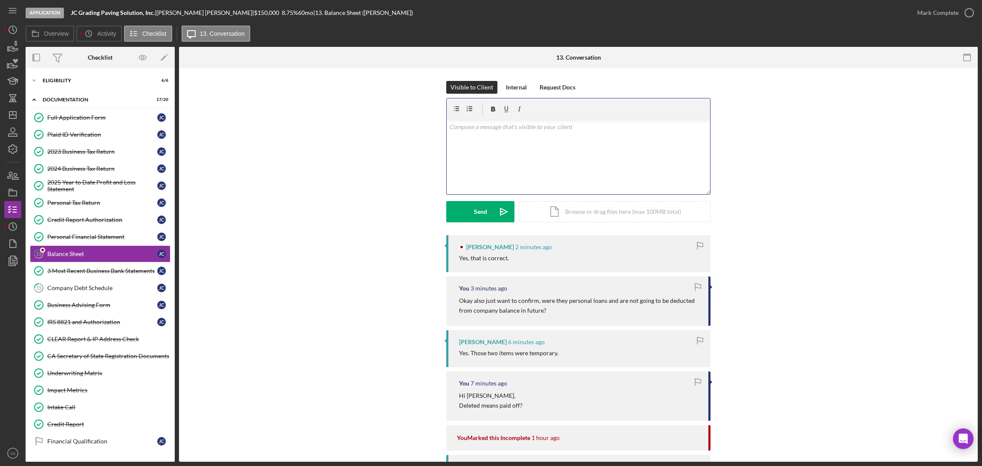
drag, startPoint x: 535, startPoint y: 171, endPoint x: 535, endPoint y: 167, distance: 4.3
click at [535, 170] on div "v Color teal Color pink Remove color Add row above Add row below Add column bef…" at bounding box center [578, 157] width 263 height 75
click at [489, 213] on button "Send Icon/icon-invite-send" at bounding box center [480, 211] width 68 height 21
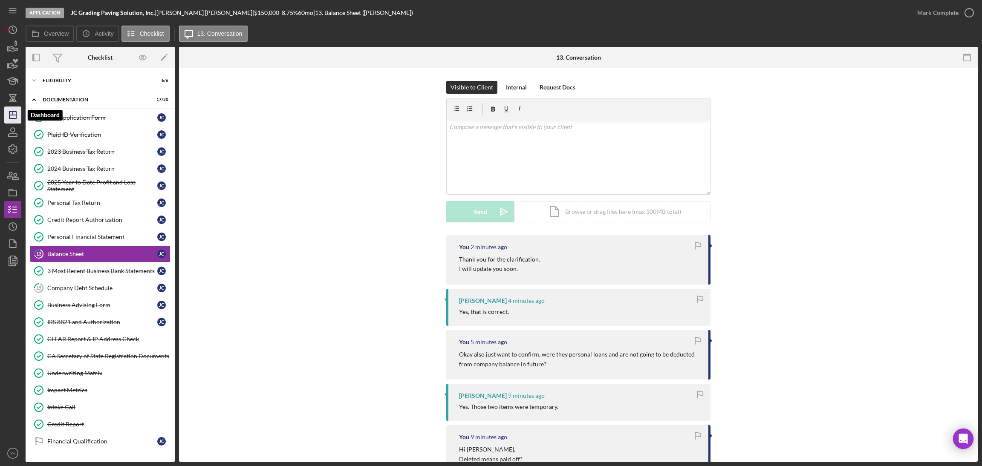
click at [9, 115] on icon "Icon/Dashboard" at bounding box center [12, 114] width 21 height 21
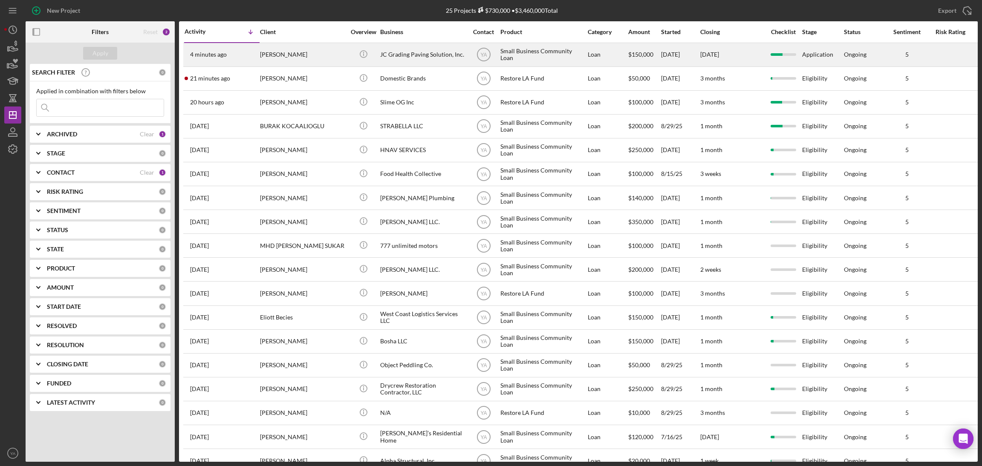
click at [416, 58] on div "JC Grading Paving Solution, Inc." at bounding box center [422, 54] width 85 height 23
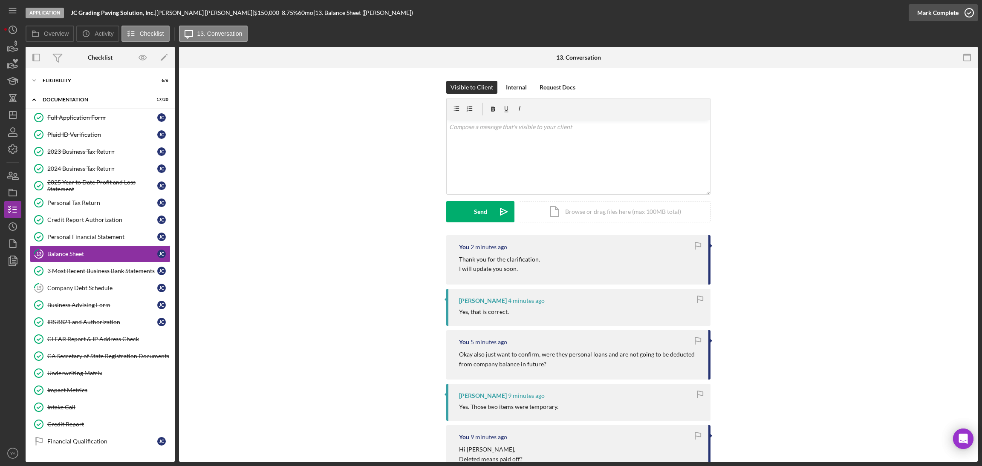
click at [927, 13] on div "Mark Complete" at bounding box center [937, 12] width 41 height 17
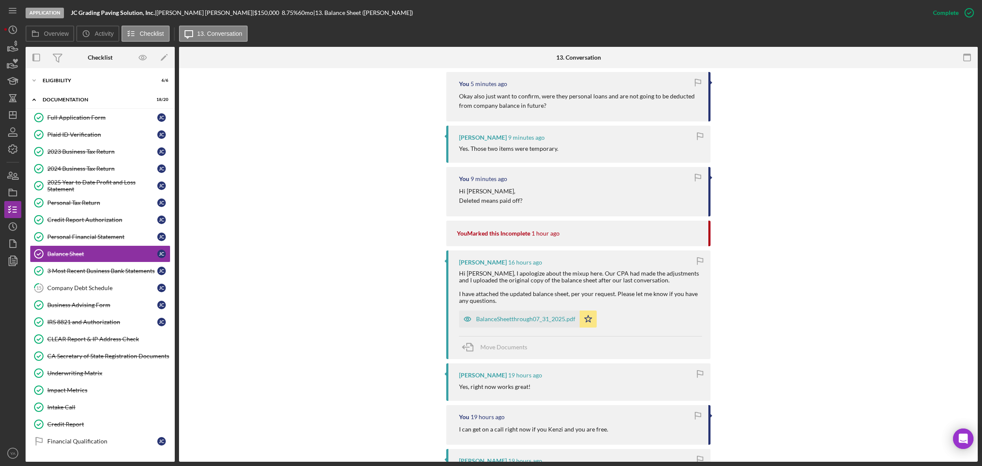
scroll to position [511, 0]
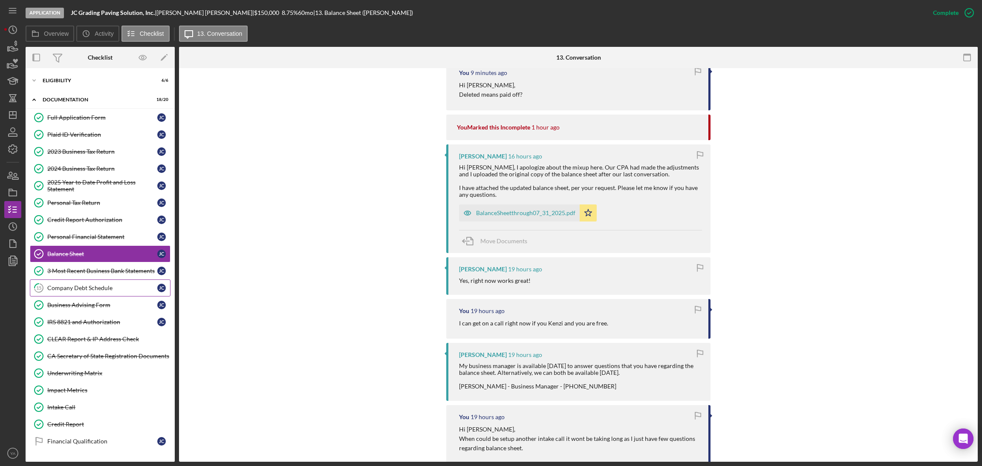
click at [91, 297] on link "15 Company Debt Schedule J C" at bounding box center [100, 288] width 141 height 17
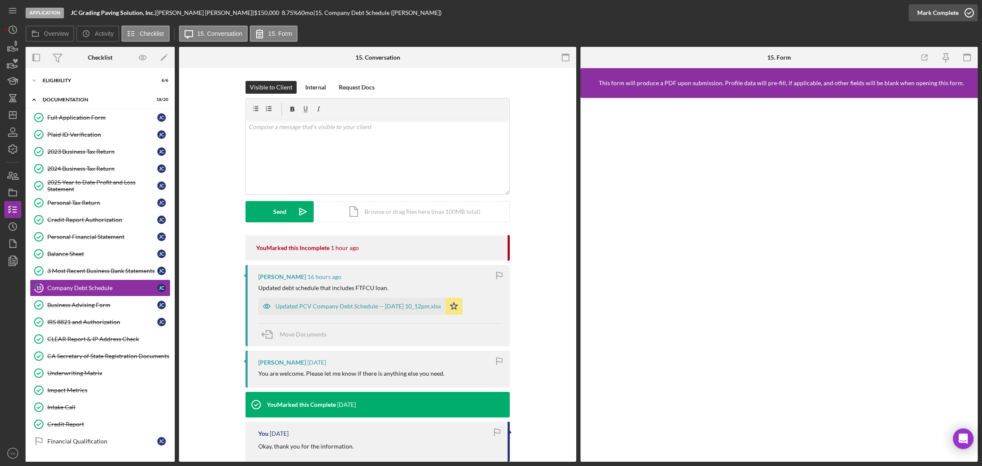
click at [958, 17] on button "Mark Complete" at bounding box center [943, 12] width 69 height 17
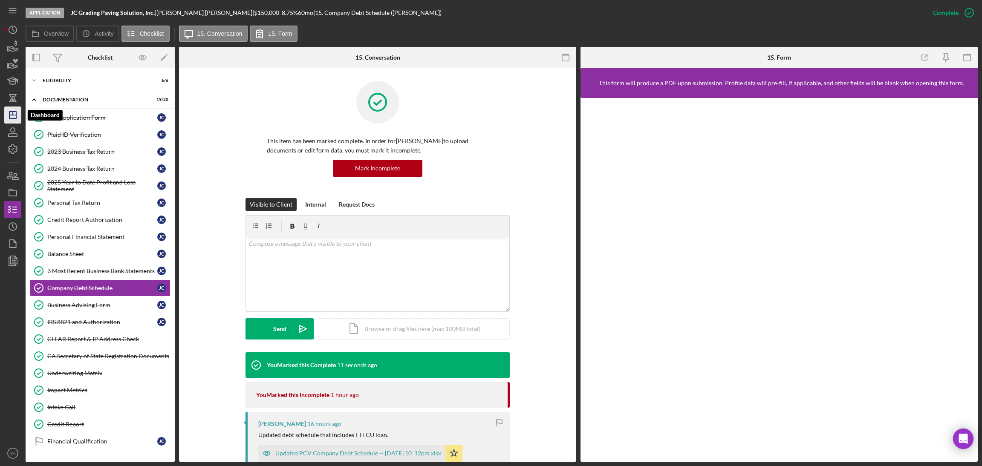
click at [15, 120] on icon "Icon/Dashboard" at bounding box center [12, 114] width 21 height 21
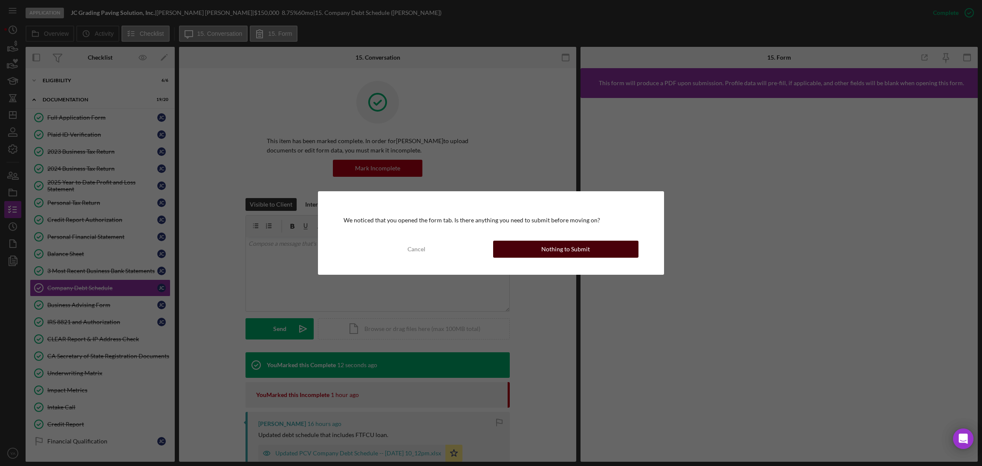
click at [584, 256] on div "Nothing to Submit" at bounding box center [565, 249] width 49 height 17
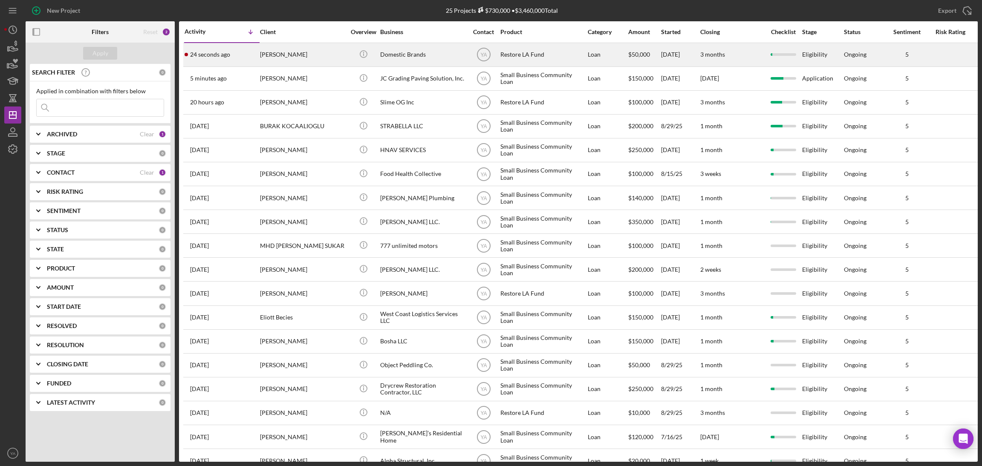
click at [410, 46] on div "Domestic Brands" at bounding box center [422, 54] width 85 height 23
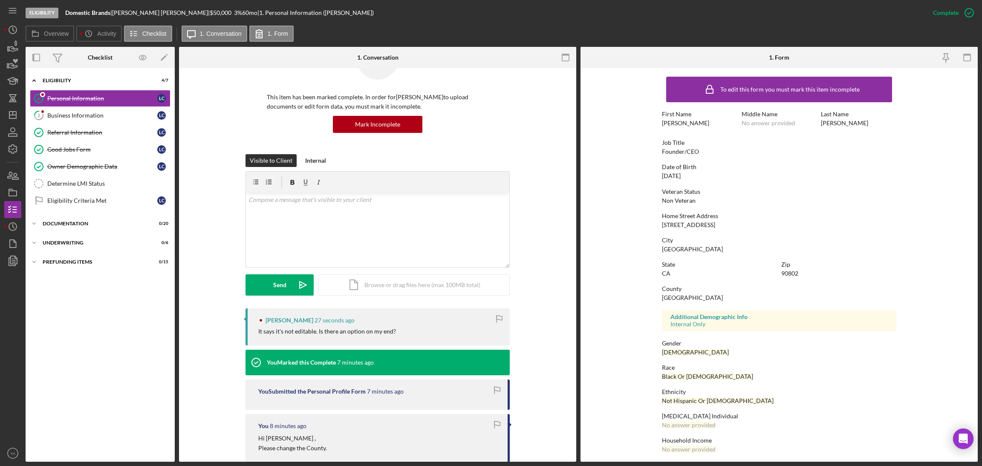
scroll to position [64, 0]
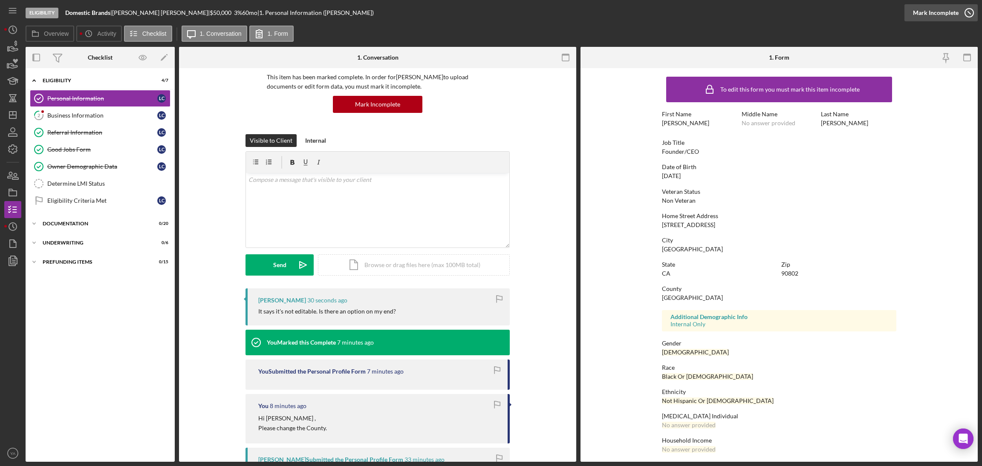
click at [956, 12] on div "Mark Incomplete" at bounding box center [936, 12] width 46 height 17
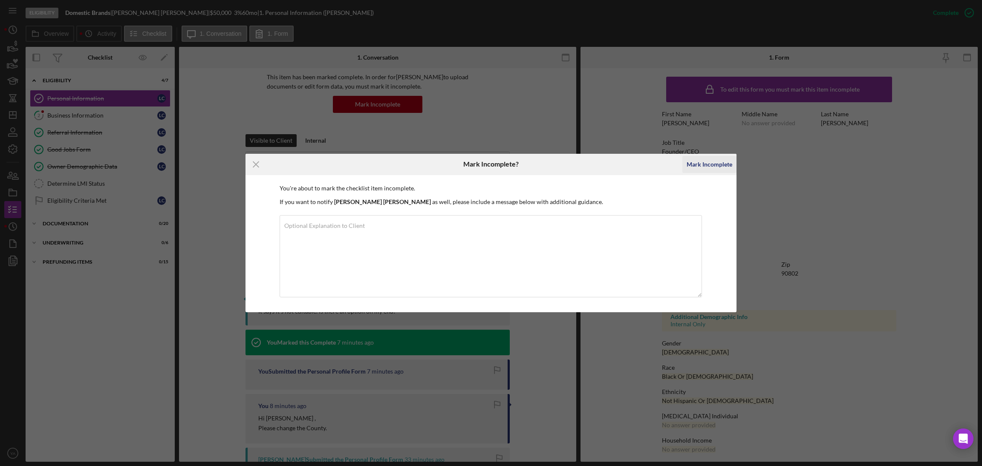
click at [686, 166] on button "Mark Incomplete" at bounding box center [709, 164] width 54 height 17
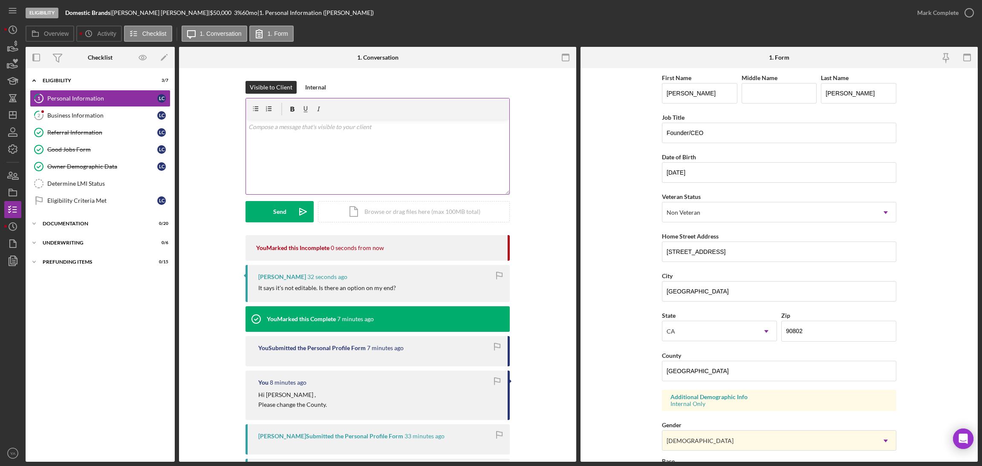
click at [379, 164] on div "v Color teal Color pink Remove color Add row above Add row below Add column bef…" at bounding box center [377, 157] width 263 height 75
click at [286, 212] on button "Send Icon/icon-invite-send" at bounding box center [279, 211] width 68 height 21
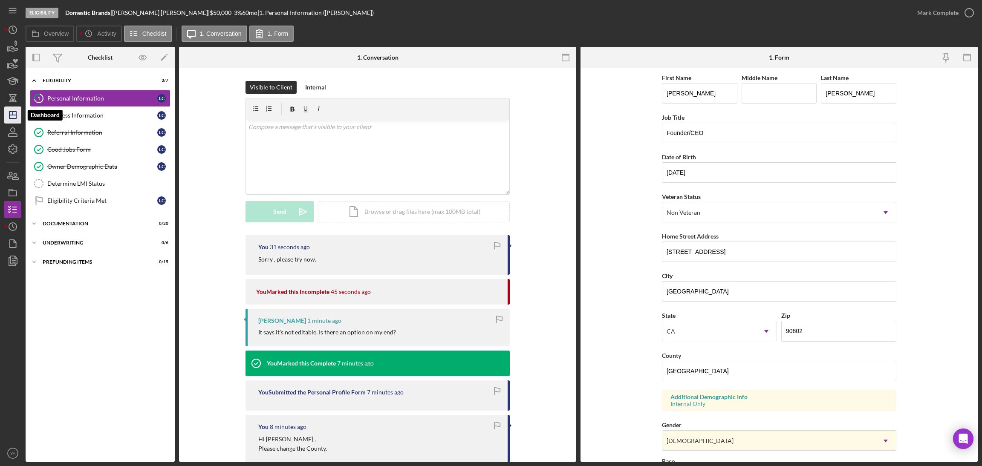
click at [14, 113] on icon "Icon/Dashboard" at bounding box center [12, 114] width 21 height 21
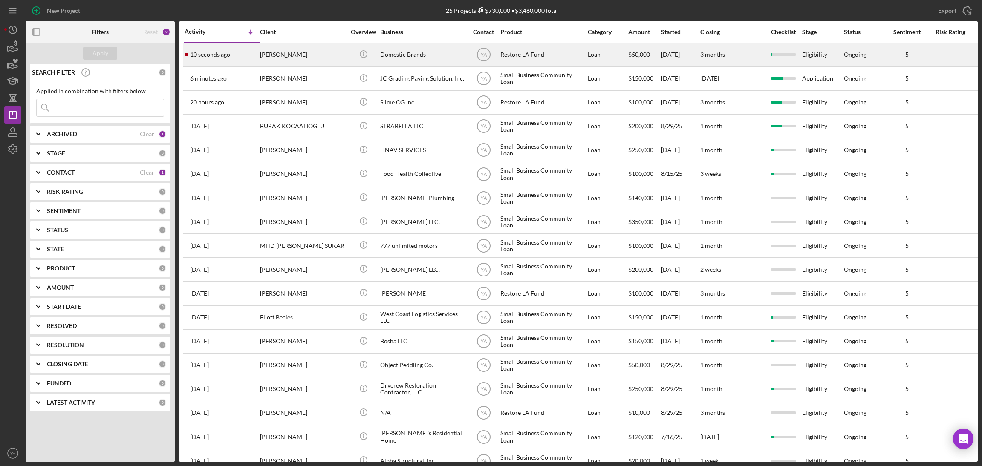
click at [442, 60] on div "Domestic Brands" at bounding box center [422, 54] width 85 height 23
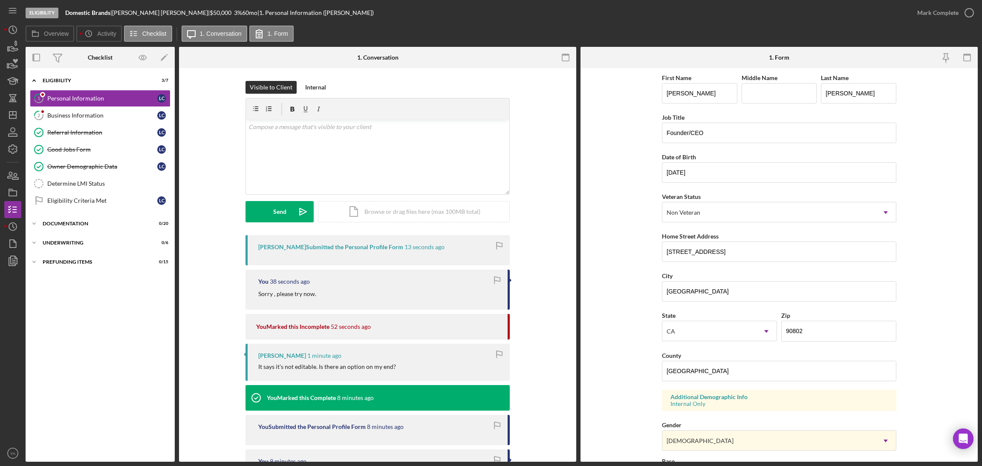
click at [371, 254] on div "Lawrence Charles Submitted the Personal Profile Form 13 seconds ago" at bounding box center [377, 250] width 264 height 30
click at [93, 116] on div "Business Information" at bounding box center [102, 115] width 110 height 7
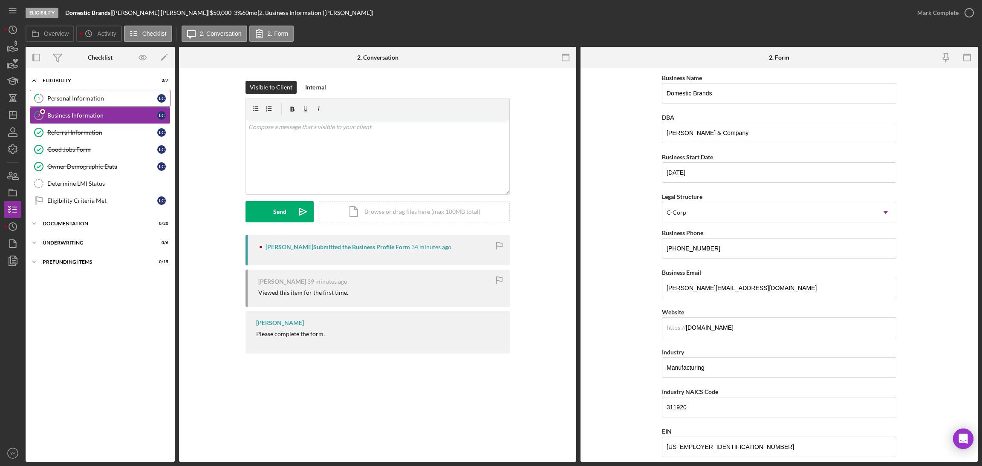
click at [100, 92] on link "1 Personal Information L C" at bounding box center [100, 98] width 141 height 17
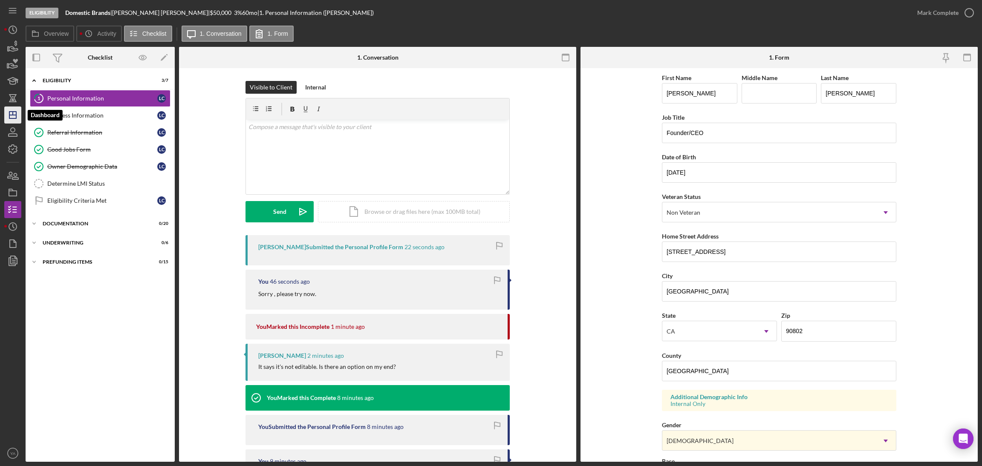
click at [12, 118] on polygon "button" at bounding box center [12, 115] width 7 height 7
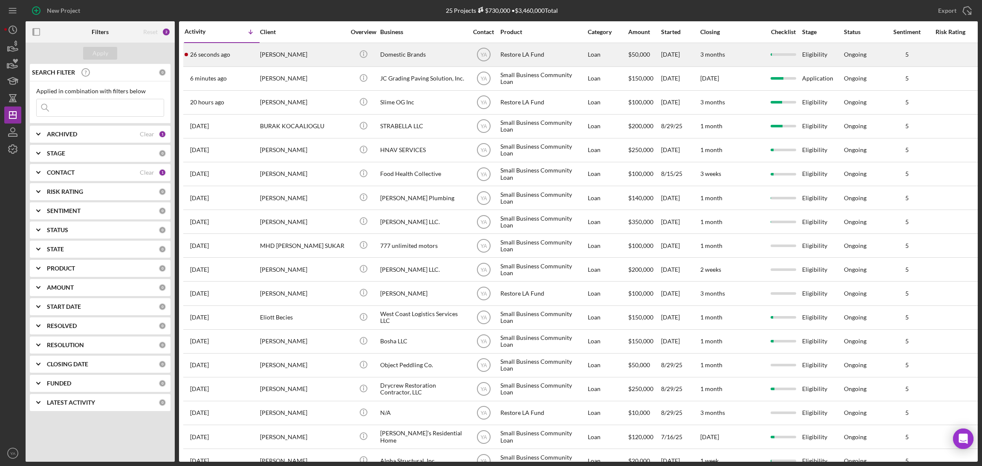
click at [425, 65] on div "Domestic Brands" at bounding box center [422, 54] width 85 height 23
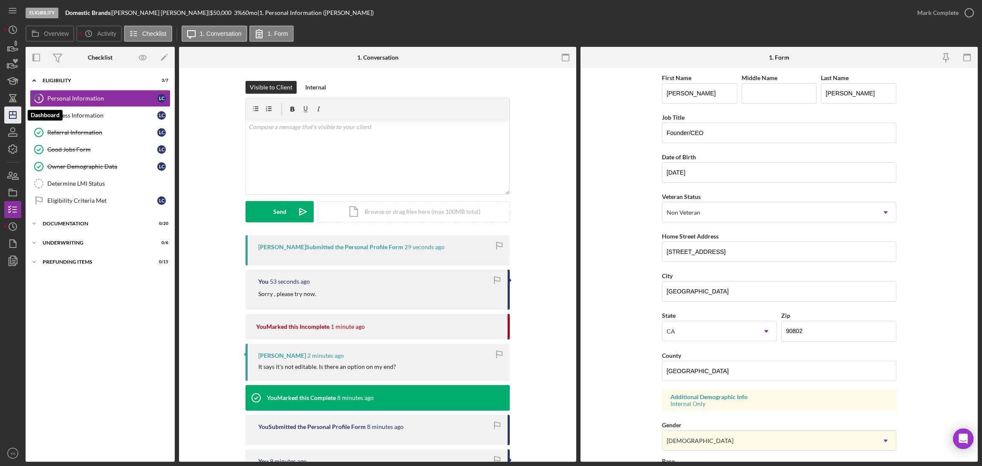
click at [10, 113] on icon "Icon/Dashboard" at bounding box center [12, 114] width 21 height 21
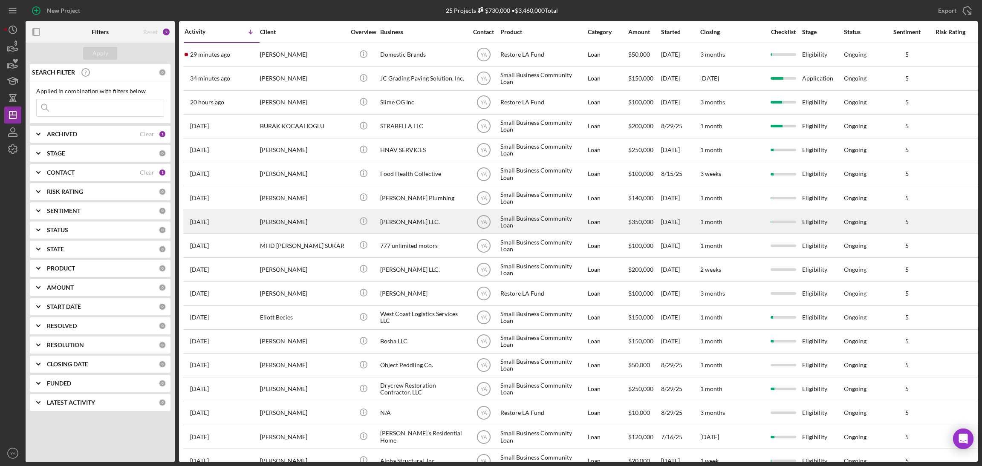
click at [424, 213] on div "Bruce Waynne LLC." at bounding box center [422, 222] width 85 height 23
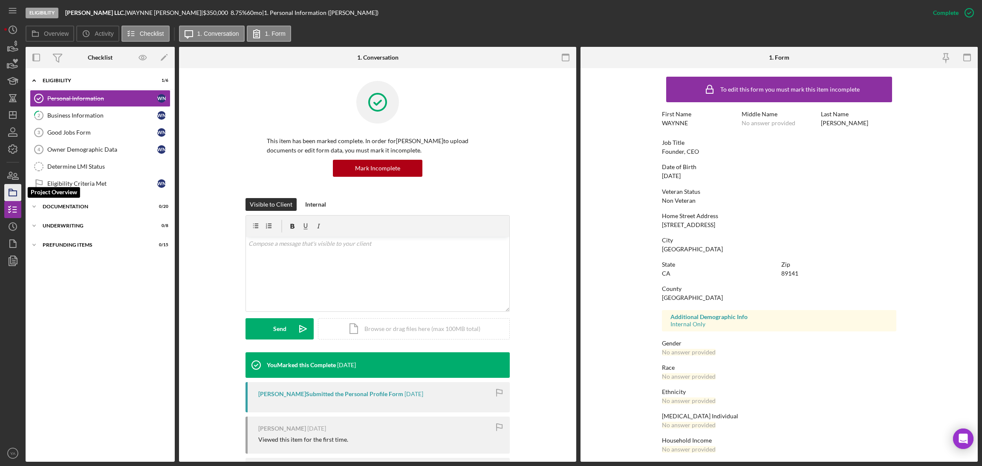
click at [6, 197] on icon "button" at bounding box center [12, 192] width 21 height 21
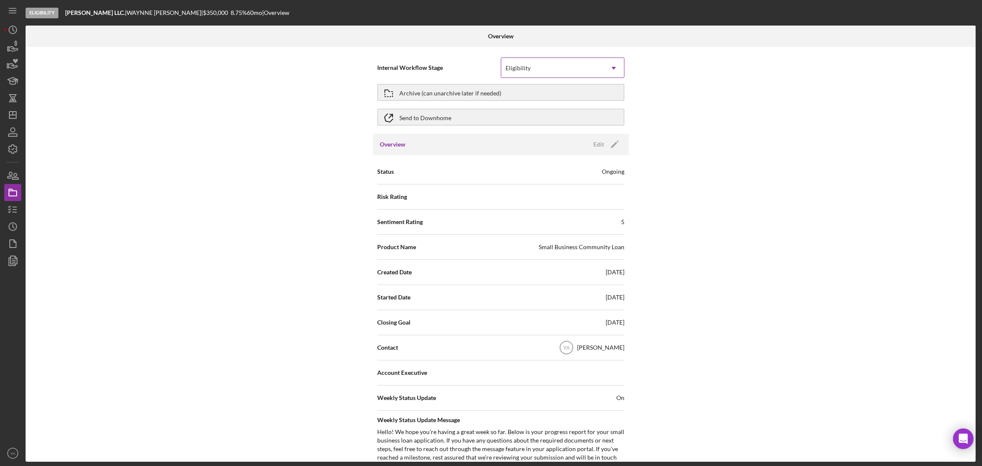
click at [578, 69] on div "Eligibility" at bounding box center [552, 68] width 102 height 20
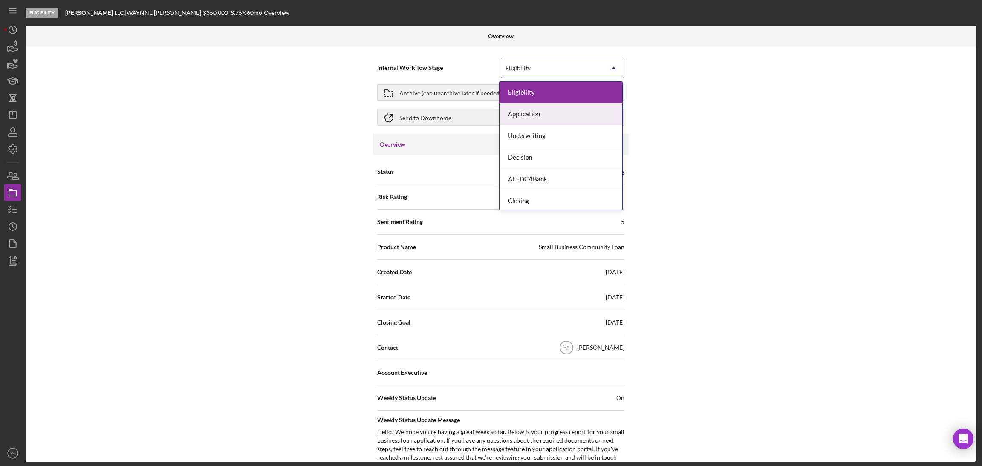
click at [340, 137] on div "Internal Workflow Stage 7 results available. Use Up and Down to choose options,…" at bounding box center [501, 254] width 950 height 415
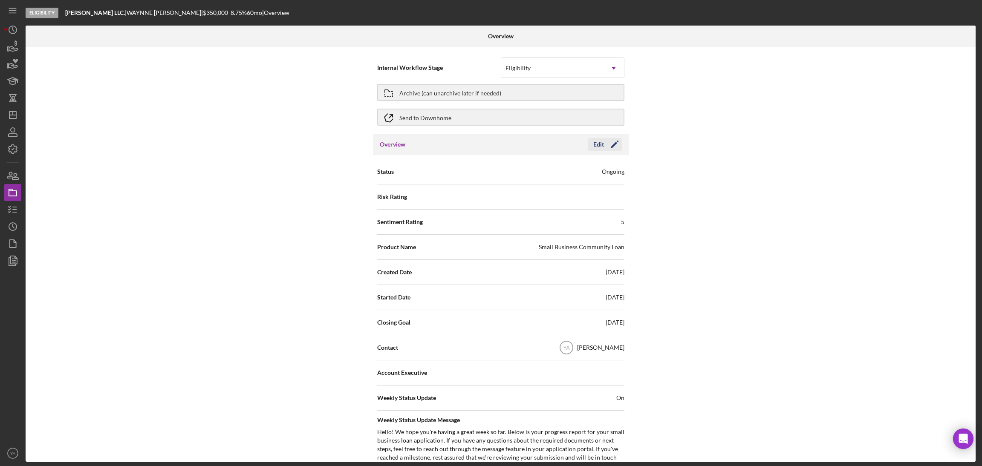
click at [594, 141] on div "Edit" at bounding box center [598, 144] width 11 height 13
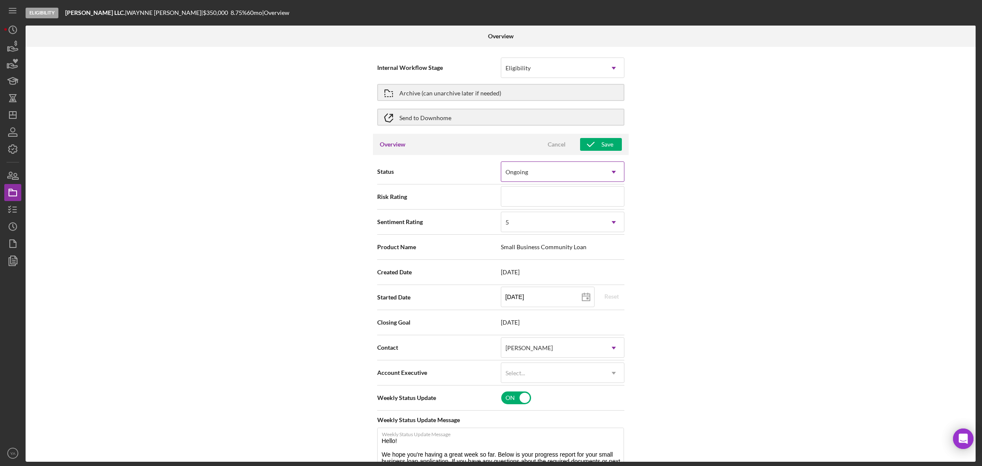
click at [581, 172] on div "Ongoing" at bounding box center [552, 172] width 102 height 20
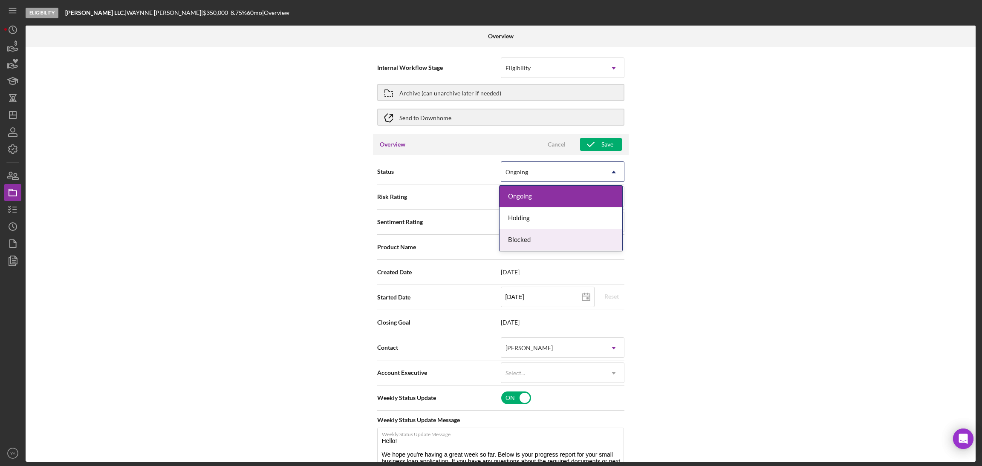
click at [556, 233] on div "Blocked" at bounding box center [560, 240] width 123 height 22
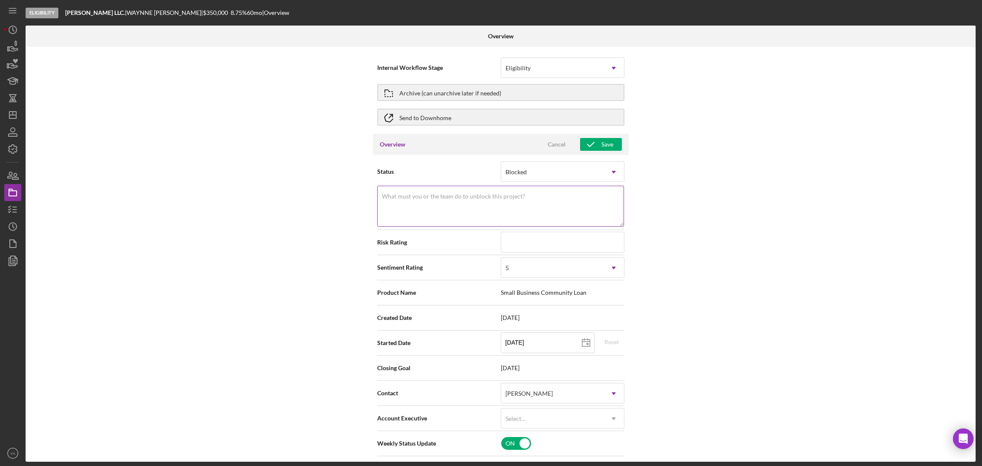
click at [513, 191] on div "What must you or the team do to unblock this project? Please explain why this p…" at bounding box center [500, 207] width 247 height 42
paste textarea "-----Original Message----- From: #BruceWaynne <bruce@hhstrust.org> Sent: Tuesda…"
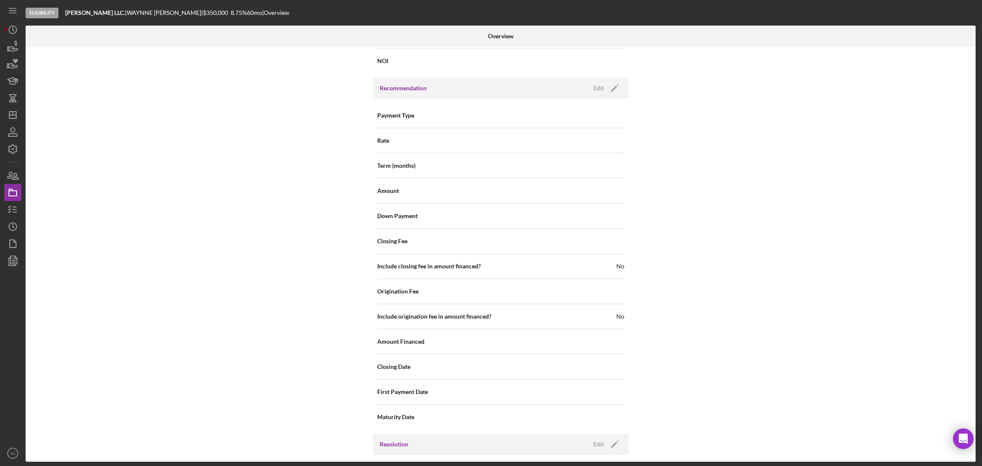
scroll to position [950, 0]
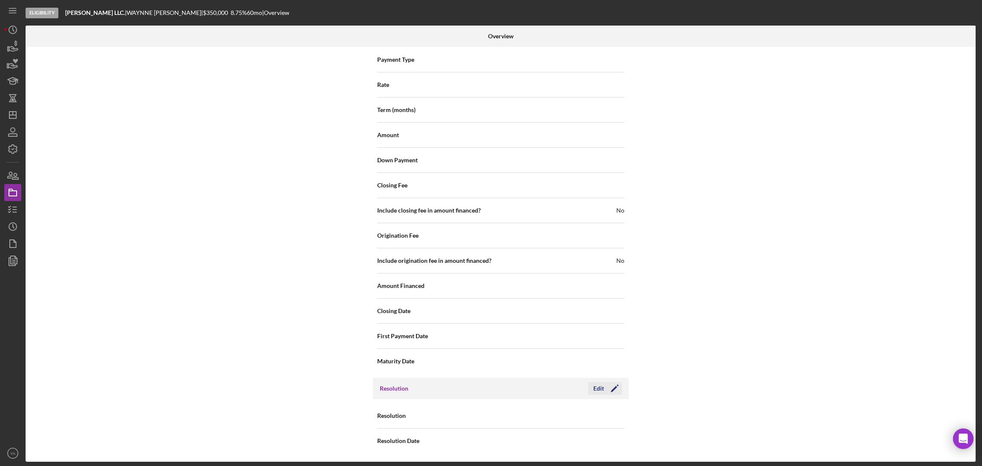
click at [604, 387] on icon "Icon/Edit" at bounding box center [614, 388] width 21 height 21
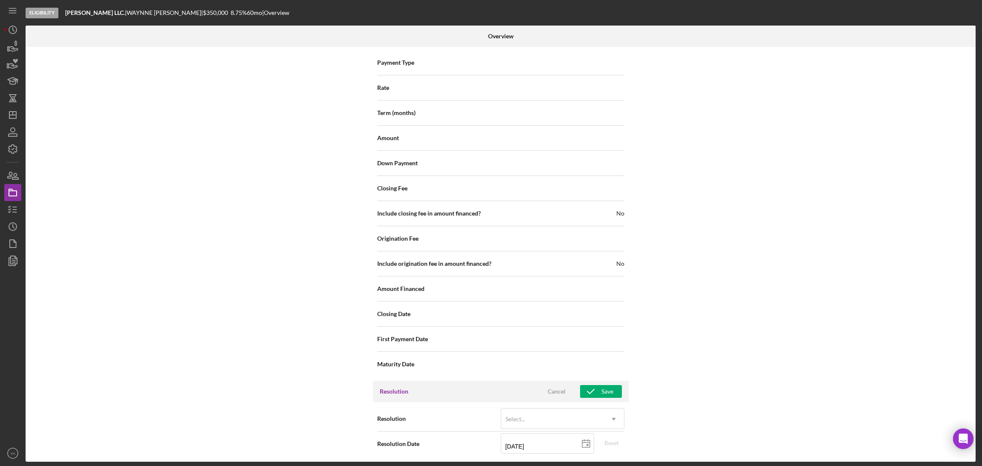
scroll to position [955, 0]
click at [562, 414] on div "Select..." at bounding box center [552, 417] width 102 height 20
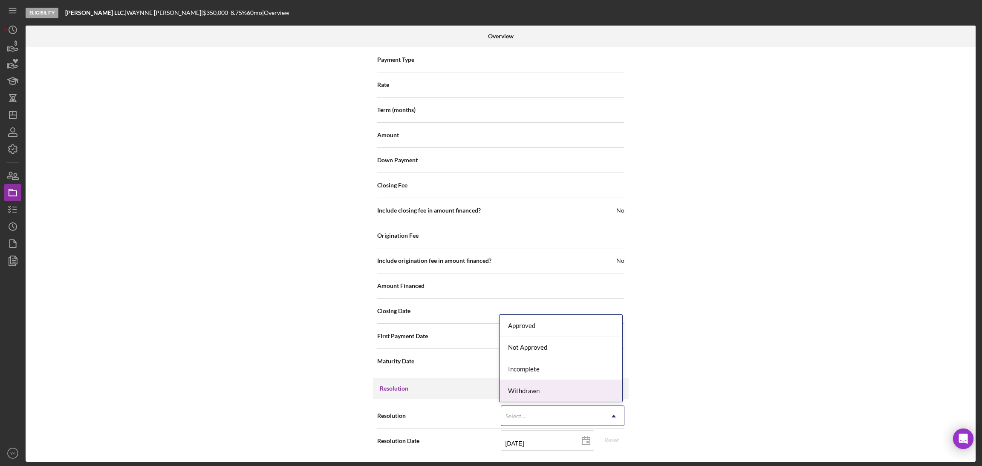
click at [554, 388] on div "Withdrawn" at bounding box center [560, 391] width 123 height 22
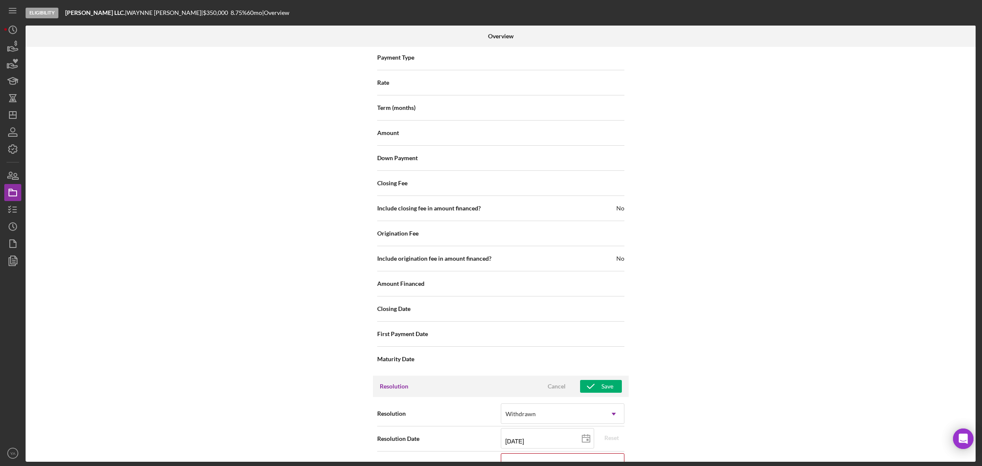
scroll to position [1009, 0]
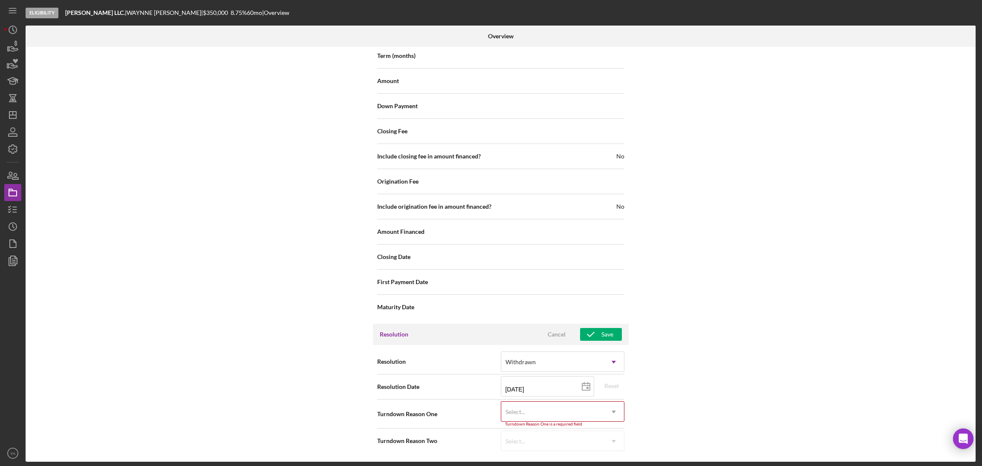
click at [565, 409] on div "Select..." at bounding box center [552, 412] width 102 height 20
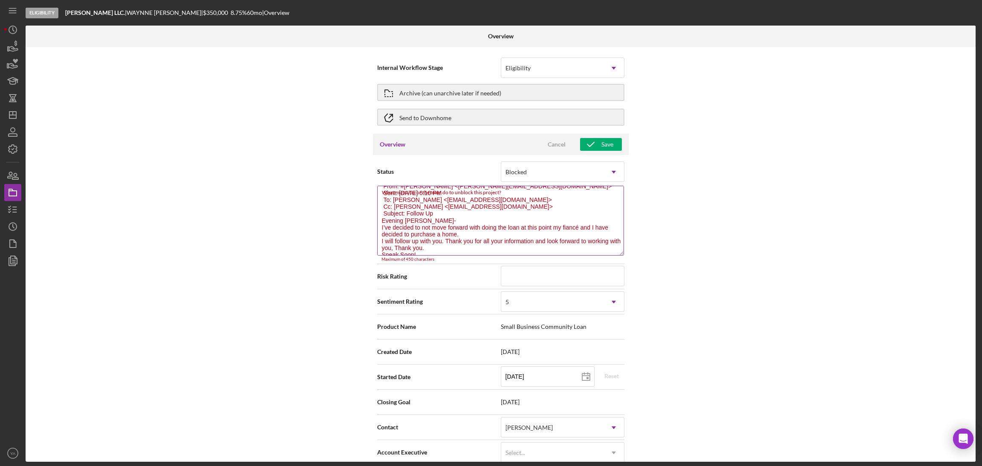
scroll to position [0, 0]
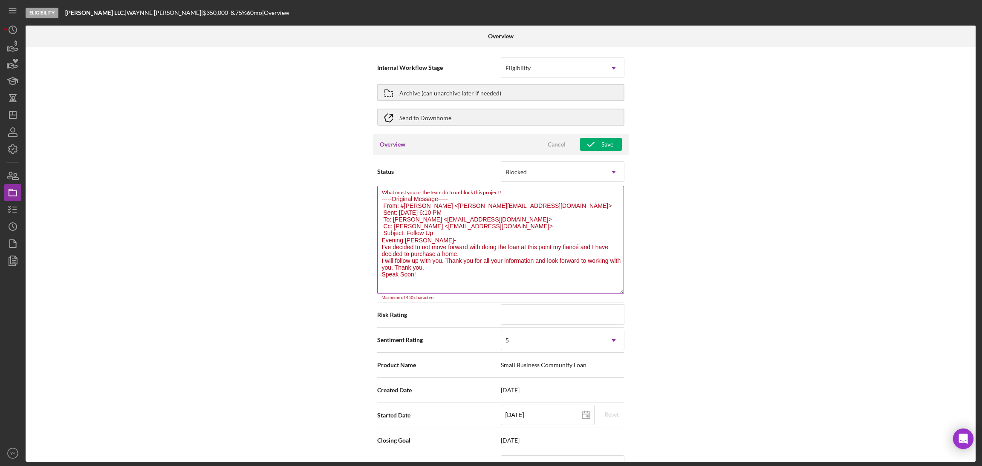
drag, startPoint x: 617, startPoint y: 221, endPoint x: 617, endPoint y: 289, distance: 67.8
click at [617, 289] on textarea "-----Original Message----- From: #BruceWaynne <bruce@hhstrust.org> Sent: Tuesda…" at bounding box center [500, 240] width 247 height 108
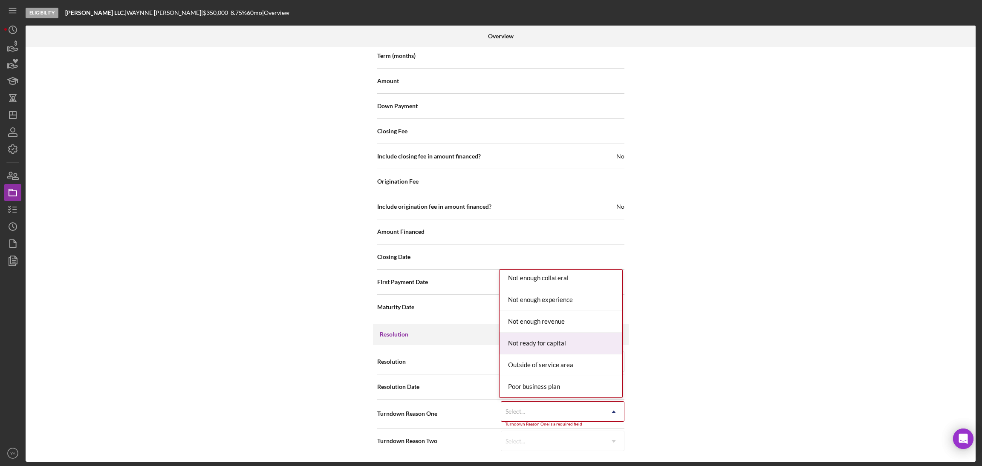
scroll to position [621, 0]
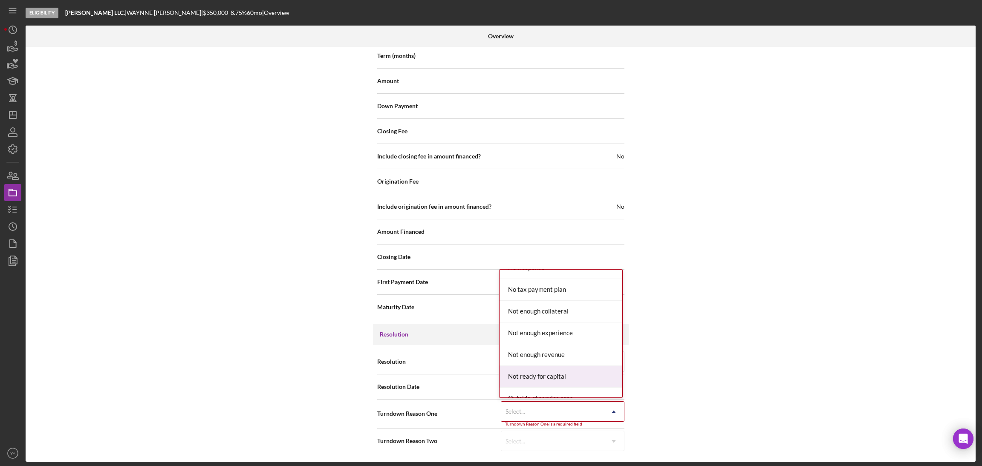
click at [557, 378] on div "Not ready for capital" at bounding box center [560, 377] width 123 height 22
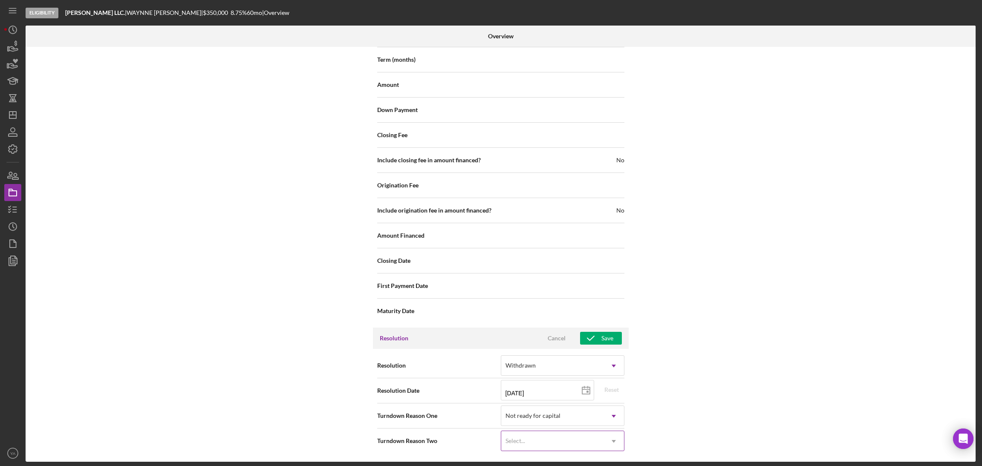
click at [563, 438] on div "Select..." at bounding box center [552, 442] width 102 height 20
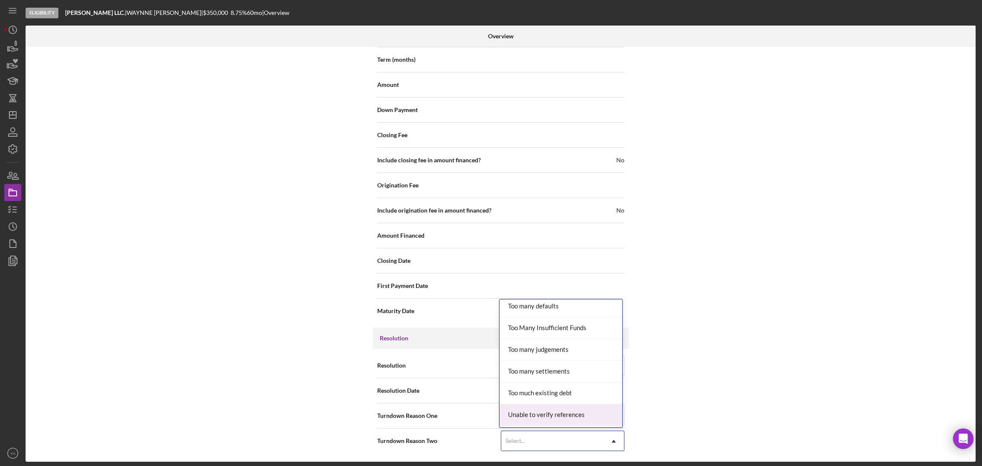
scroll to position [941, 0]
click at [538, 410] on div "Wrong product" at bounding box center [560, 417] width 123 height 22
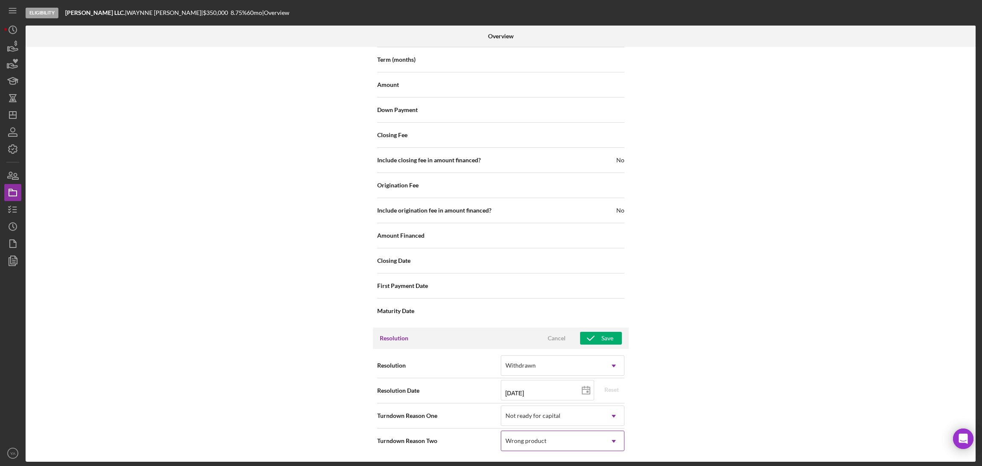
click at [575, 444] on div "Wrong product" at bounding box center [552, 442] width 102 height 20
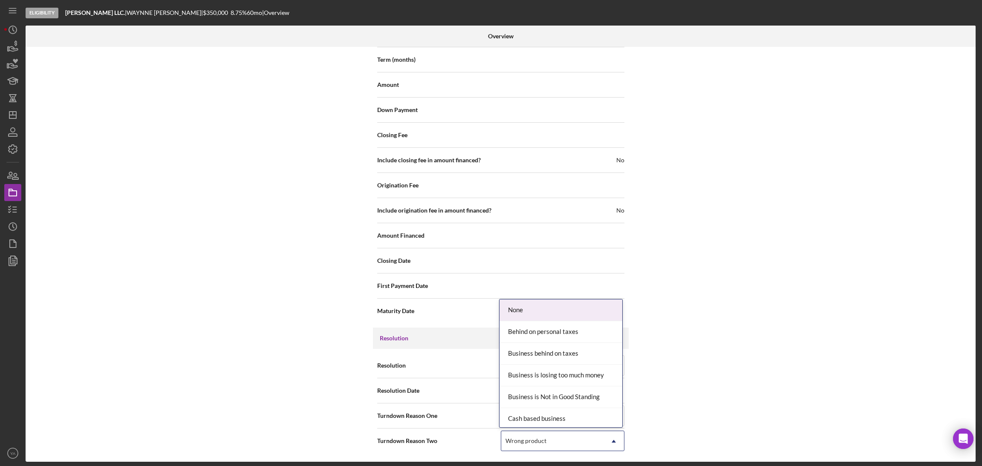
click at [564, 312] on div "None" at bounding box center [560, 311] width 123 height 22
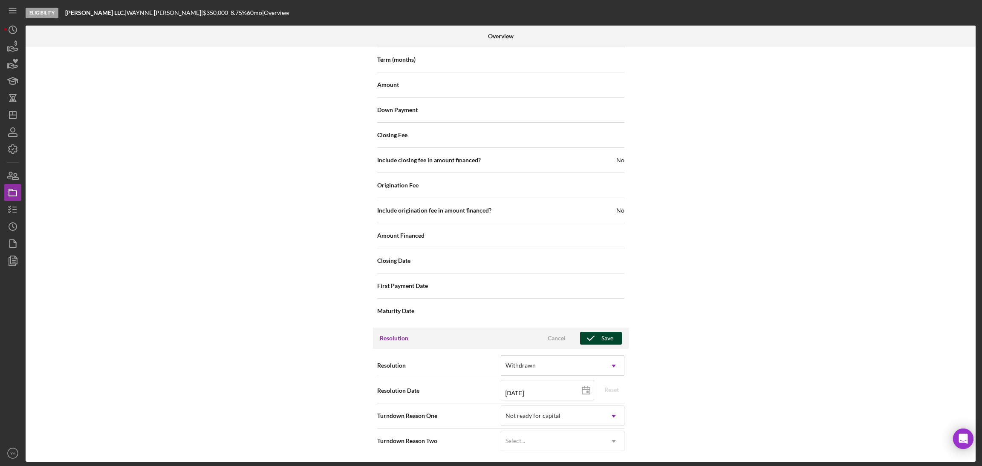
click at [602, 338] on div "Save" at bounding box center [607, 338] width 12 height 13
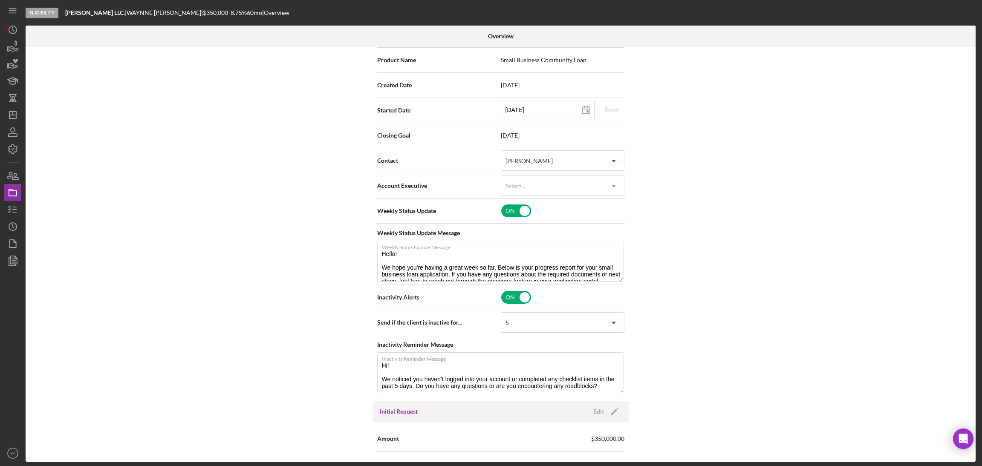
scroll to position [0, 0]
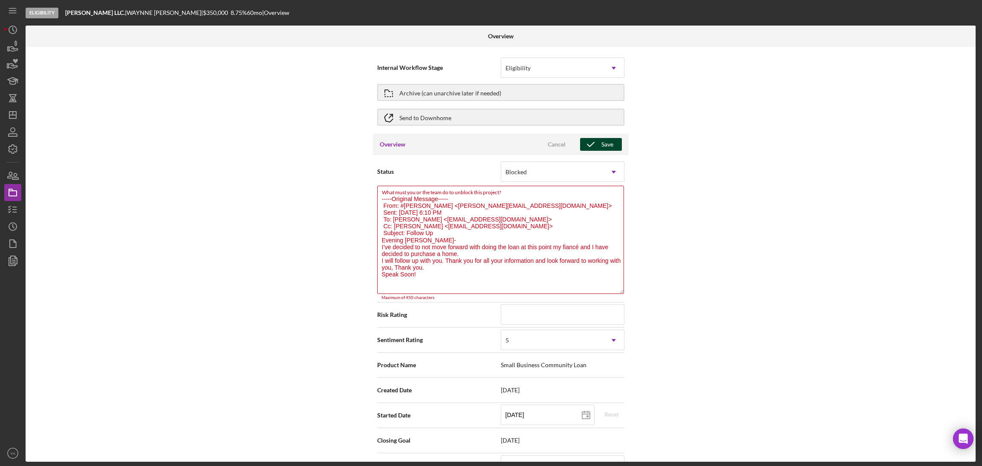
click at [601, 146] on div "Save" at bounding box center [607, 144] width 12 height 13
drag, startPoint x: 452, startPoint y: 197, endPoint x: 372, endPoint y: 182, distance: 81.2
click at [373, 182] on div "Status Blocked Icon/Dropdown Arrow What must you or the team do to unblock this…" at bounding box center [501, 430] width 256 height 551
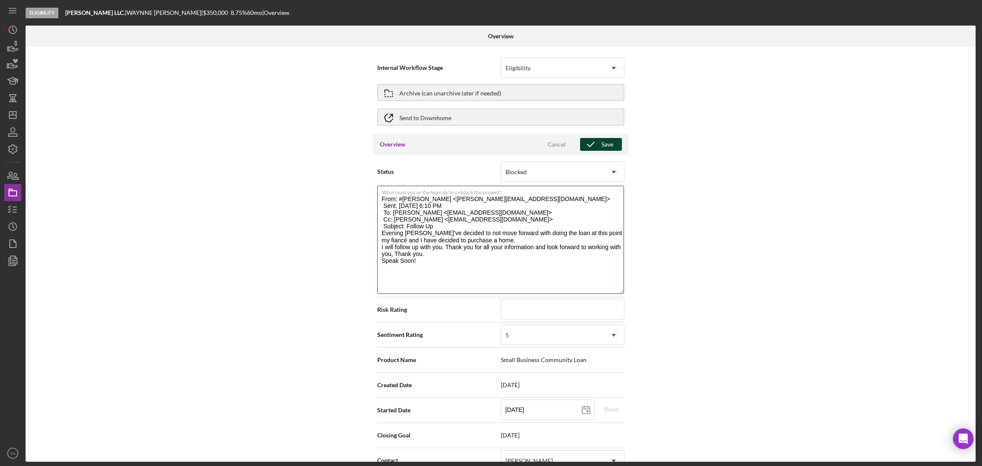
type textarea "From: #BruceWaynne <bruce@hhstrust.org> Sent: Tuesday, September 9, 2025 6:10 P…"
click at [601, 148] on div "Save" at bounding box center [607, 144] width 12 height 13
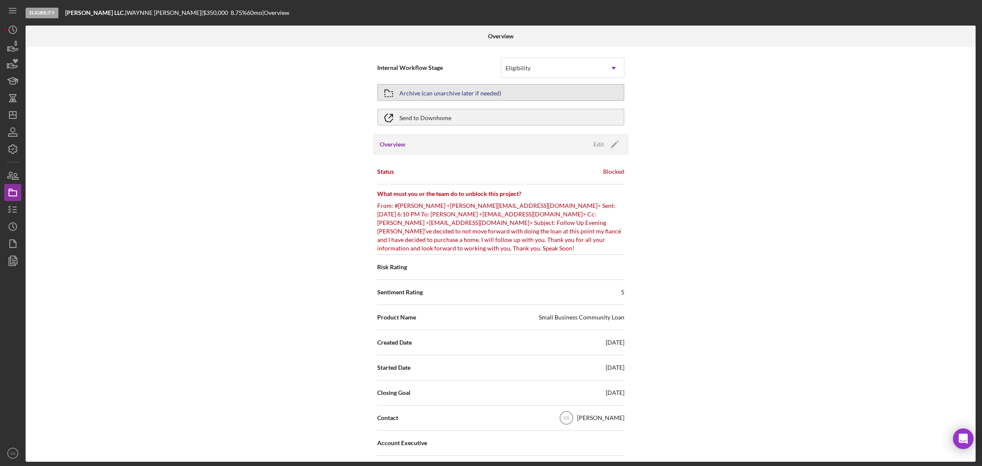
click at [505, 91] on button "Archive (can unarchive later if needed)" at bounding box center [500, 92] width 247 height 17
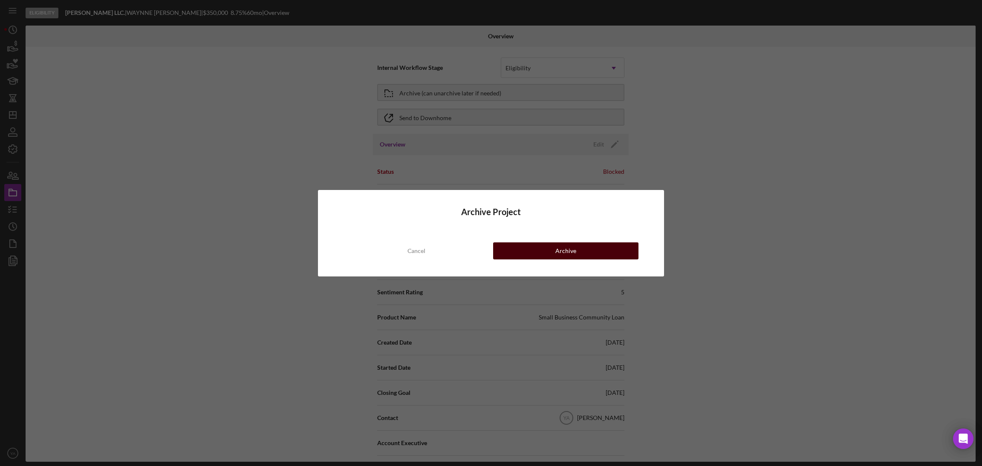
click at [551, 251] on button "Archive" at bounding box center [565, 251] width 145 height 17
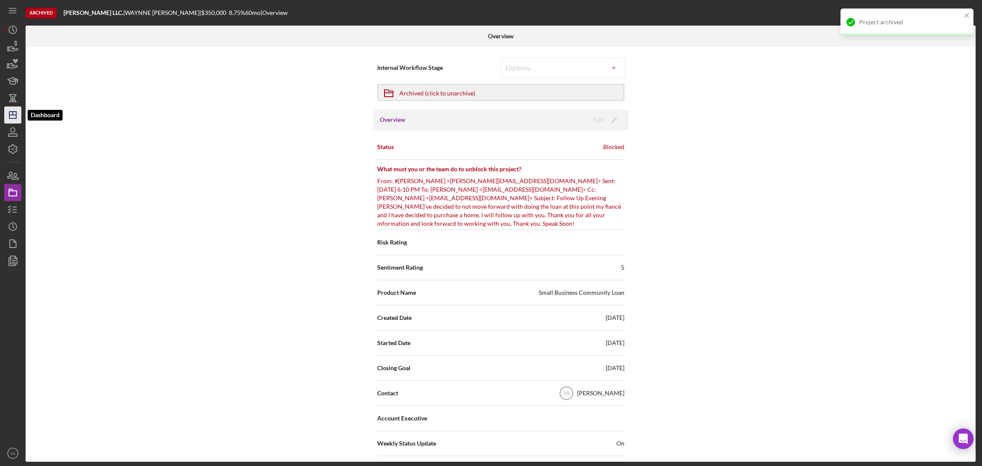
click at [9, 121] on icon "Icon/Dashboard" at bounding box center [12, 114] width 21 height 21
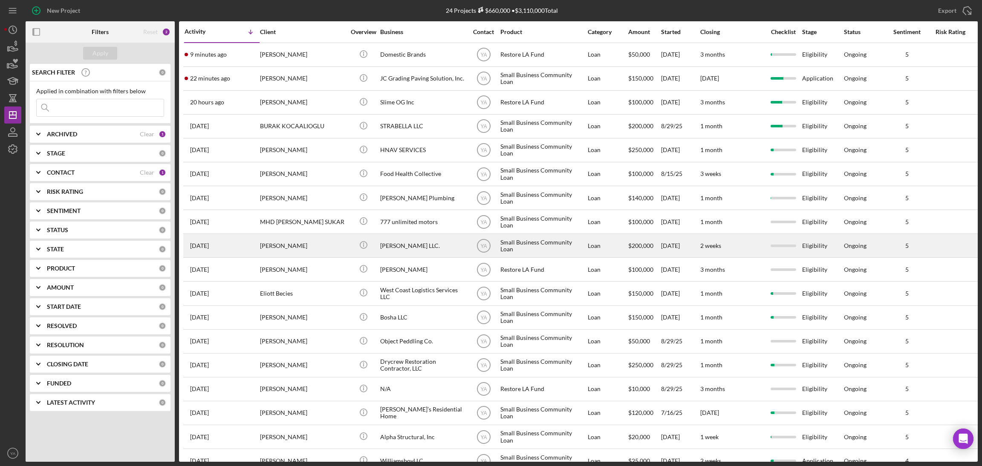
click at [434, 245] on div "Bruce Waynne LLC." at bounding box center [422, 245] width 85 height 23
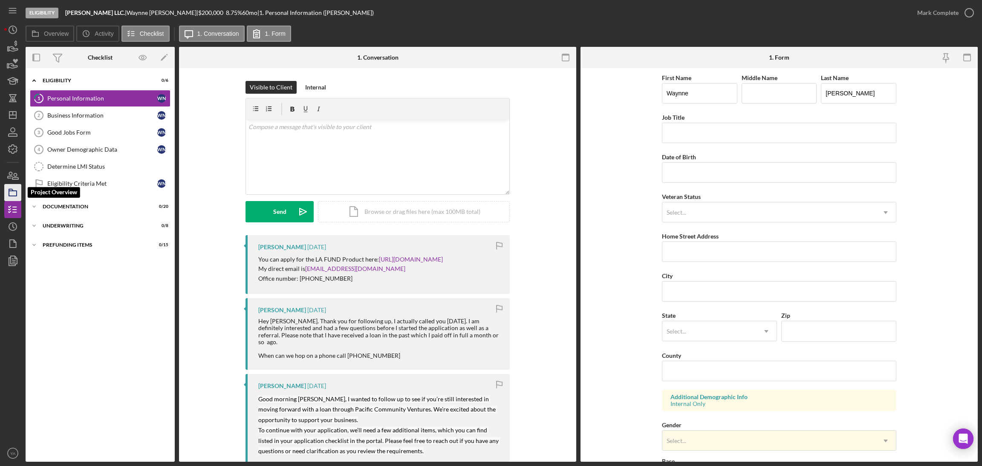
click at [11, 184] on icon "button" at bounding box center [12, 192] width 21 height 21
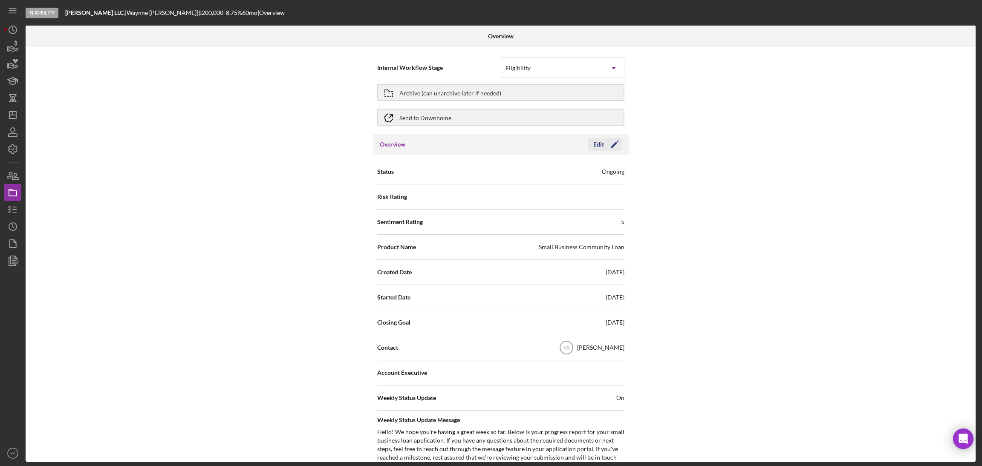
click at [609, 150] on icon "Icon/Edit" at bounding box center [614, 144] width 21 height 21
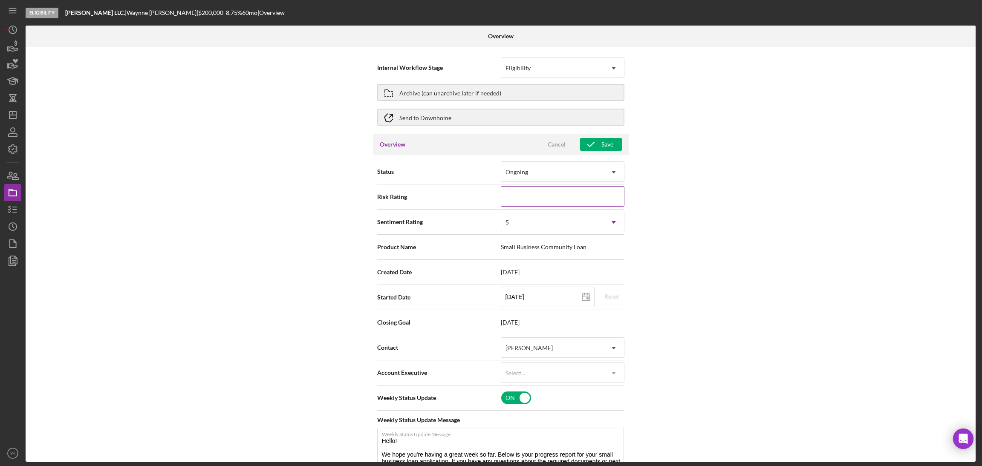
click at [566, 192] on input at bounding box center [563, 196] width 124 height 20
click at [580, 172] on div "Ongoing" at bounding box center [552, 172] width 102 height 20
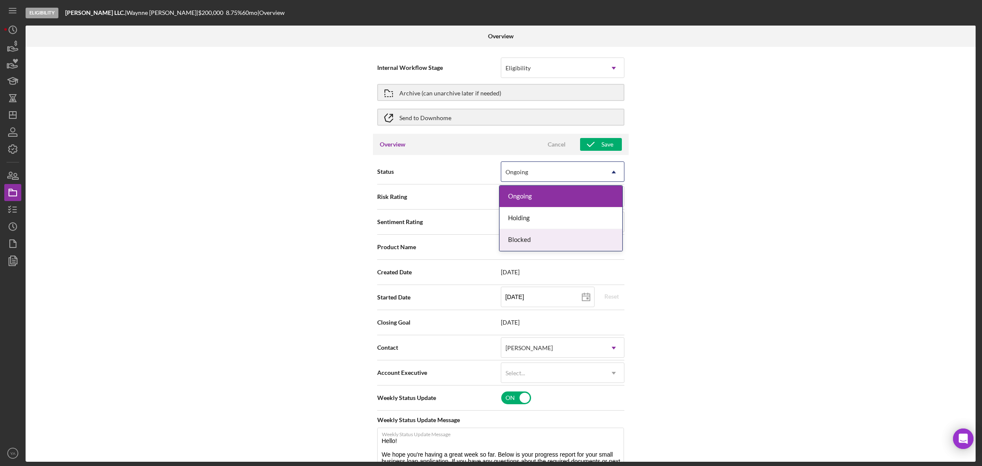
click at [569, 231] on div "Blocked" at bounding box center [560, 240] width 123 height 22
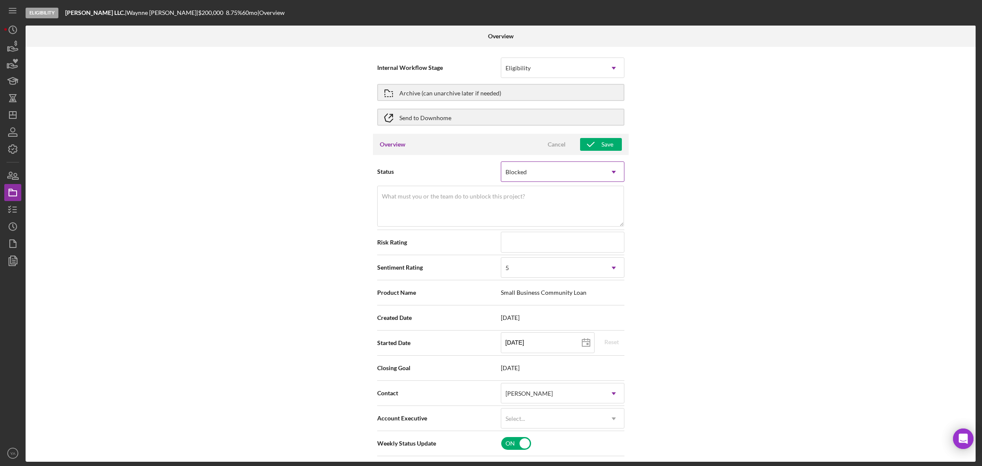
click at [575, 174] on div "Blocked" at bounding box center [552, 172] width 102 height 20
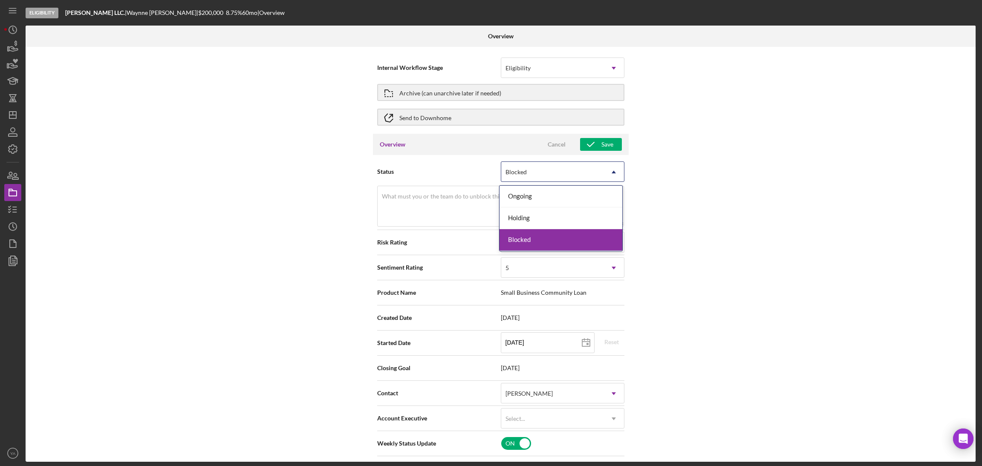
click at [544, 237] on div "Blocked" at bounding box center [560, 240] width 123 height 22
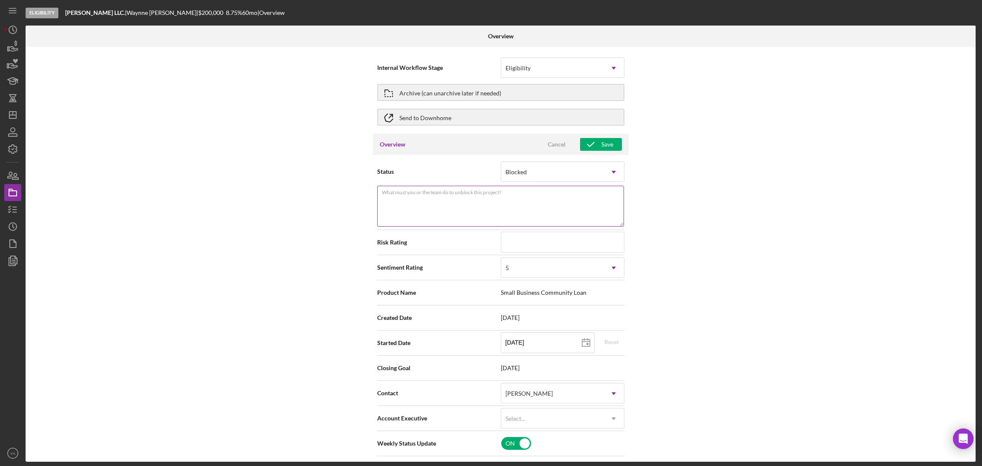
click at [545, 212] on textarea "What must you or the team do to unblock this project?" at bounding box center [500, 206] width 247 height 41
paste textarea "-----Original Message----- From: #BruceWaynne <bruce@hhstrust.org> Sent: Tuesda…"
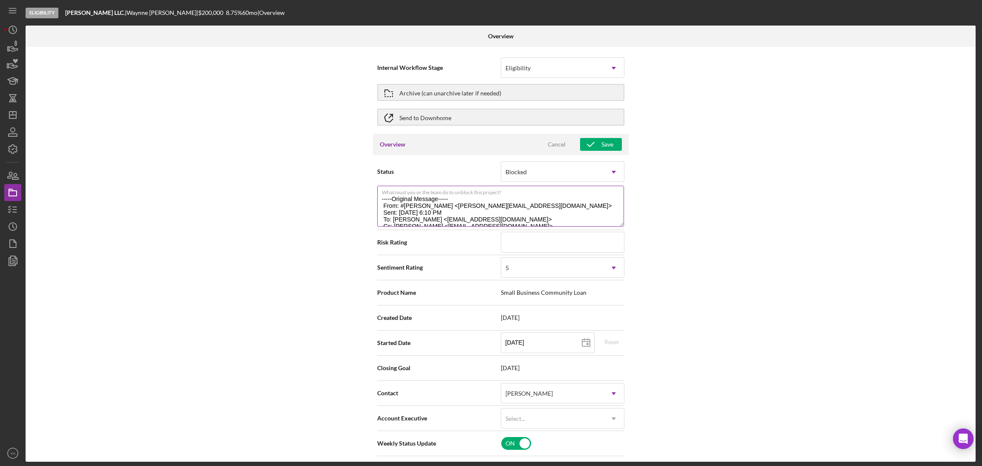
drag, startPoint x: 505, startPoint y: 202, endPoint x: 380, endPoint y: 194, distance: 126.0
click at [380, 194] on div "What must you or the team do to unblock this project? -----Original Message----…" at bounding box center [500, 207] width 247 height 42
click at [458, 198] on textarea "-----Original Message----- From: #BruceWaynne <bruce@hhstrust.org> Sent: Tuesda…" at bounding box center [500, 206] width 247 height 41
drag, startPoint x: 457, startPoint y: 198, endPoint x: 350, endPoint y: 194, distance: 107.5
click at [350, 194] on div "Internal Workflow Stage Eligibility Icon/Dropdown Arrow Archive (can unarchive …" at bounding box center [501, 254] width 950 height 415
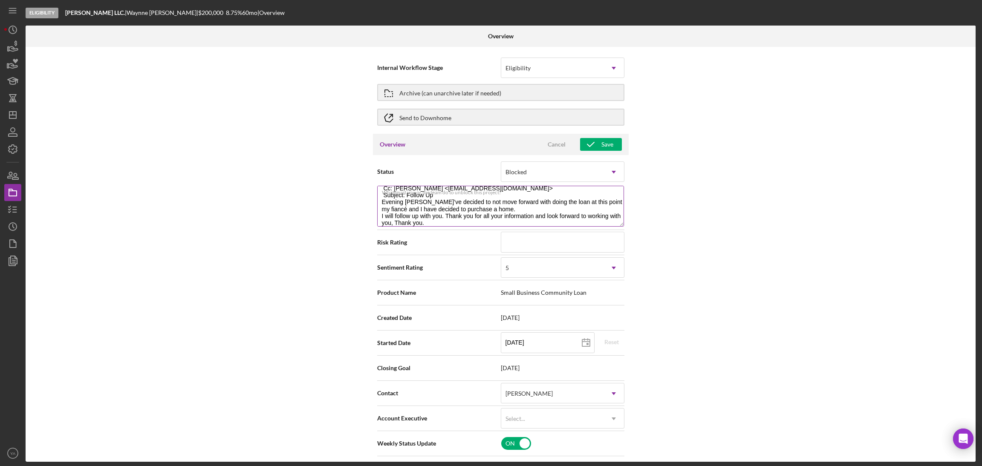
scroll to position [48, 0]
type textarea "From: #BruceWaynne <bruce@hhstrust.org> Sent: Tuesday, September 9, 2025 6:10 P…"
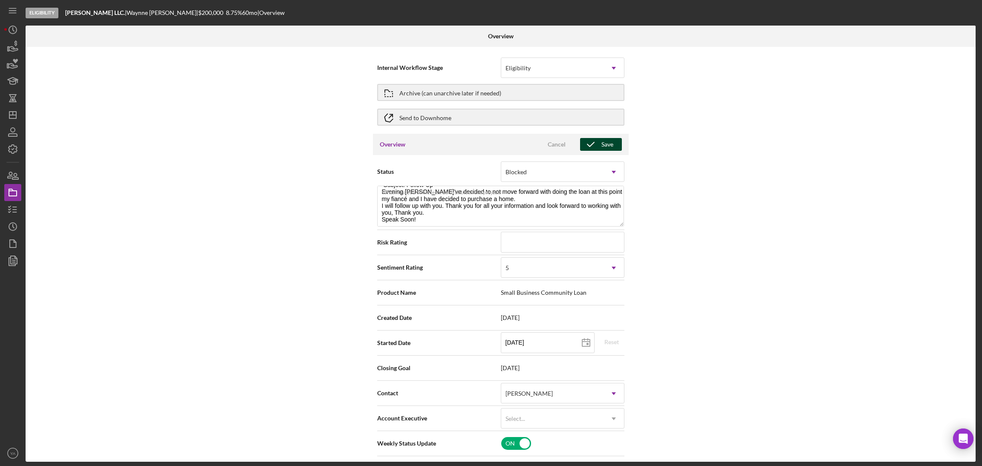
click at [612, 148] on button "Save" at bounding box center [601, 144] width 42 height 13
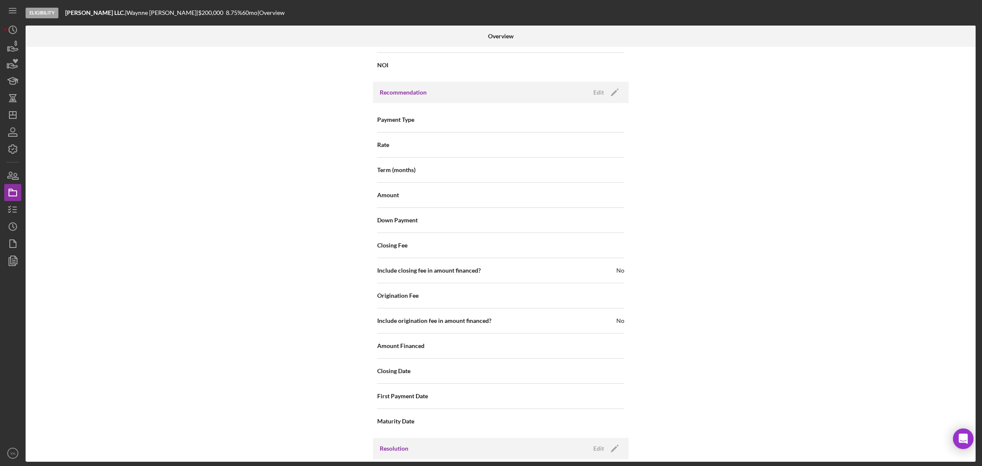
scroll to position [1000, 0]
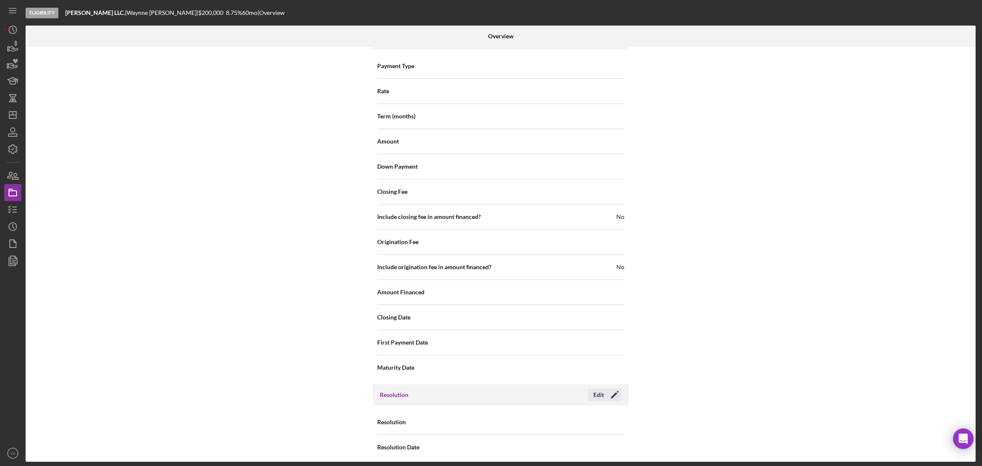
click at [600, 389] on div "Edit" at bounding box center [598, 395] width 11 height 13
click at [567, 413] on div "Select..." at bounding box center [552, 423] width 102 height 20
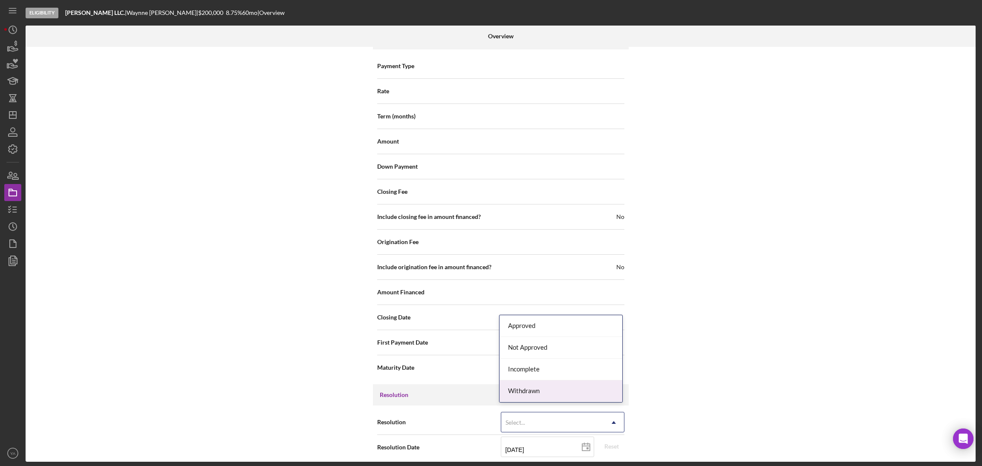
click at [556, 386] on div "Withdrawn" at bounding box center [560, 392] width 123 height 22
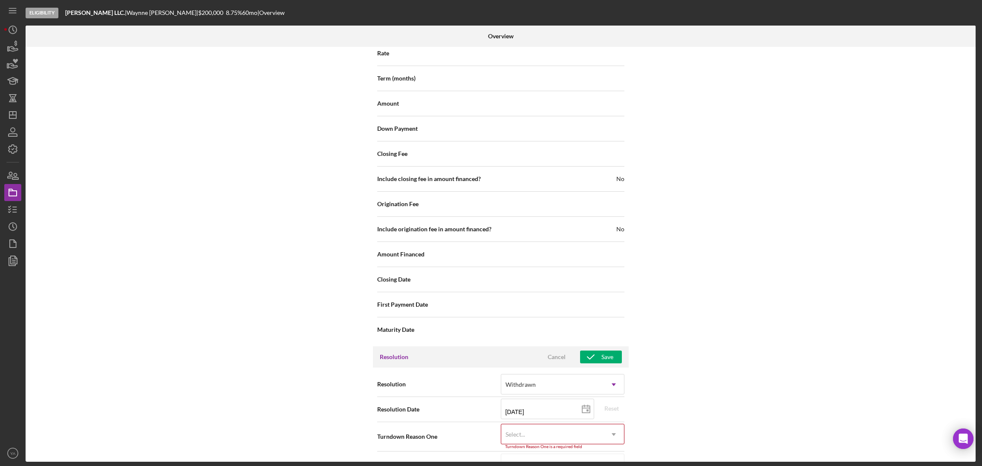
scroll to position [1055, 0]
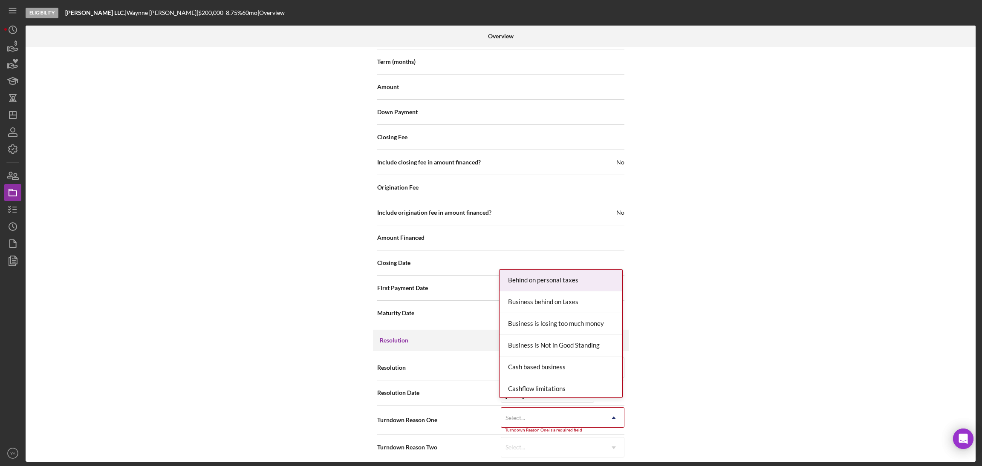
click at [576, 408] on div "Select..." at bounding box center [552, 418] width 102 height 20
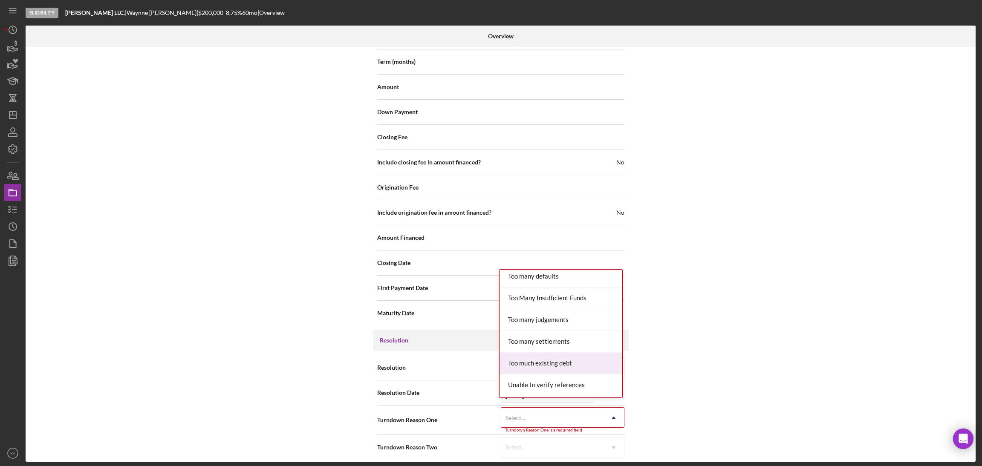
scroll to position [941, 0]
click at [566, 387] on div "Wrong product" at bounding box center [560, 387] width 123 height 22
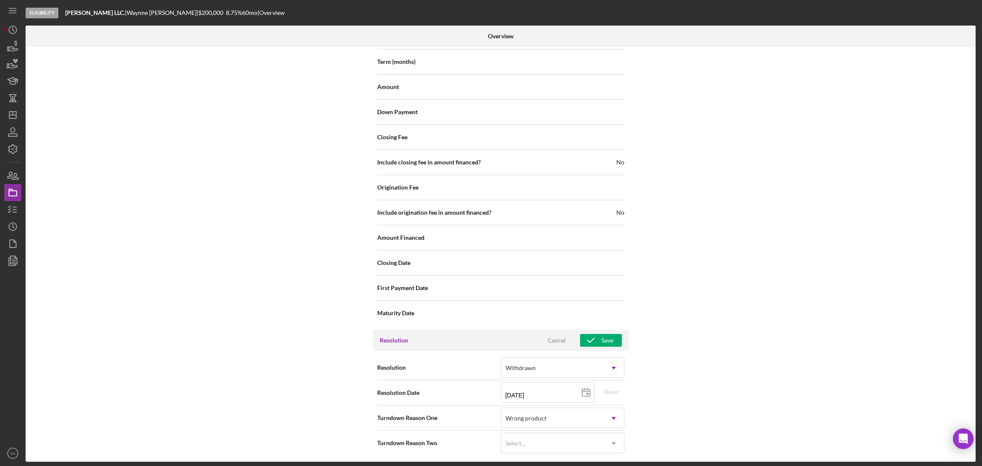
scroll to position [1051, 0]
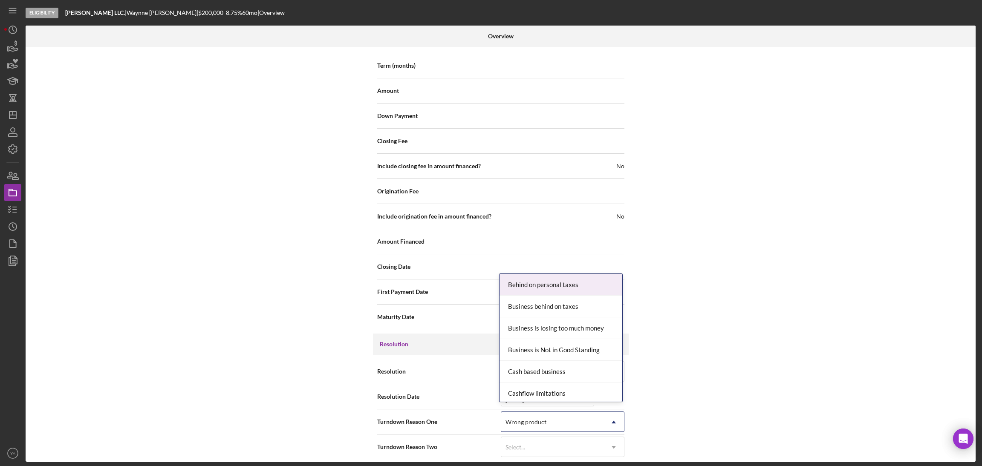
click at [579, 413] on div "Wrong product" at bounding box center [552, 423] width 102 height 20
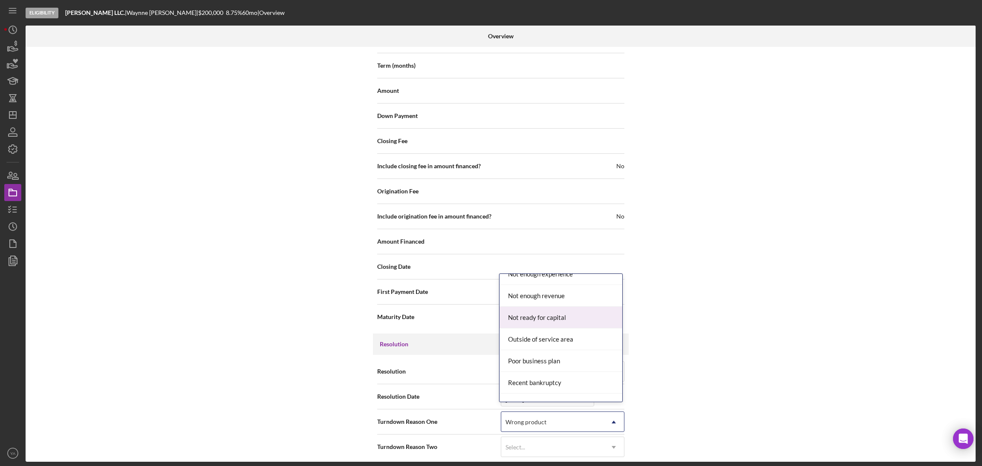
scroll to position [703, 0]
click at [559, 305] on div "Not ready for capital" at bounding box center [560, 300] width 123 height 22
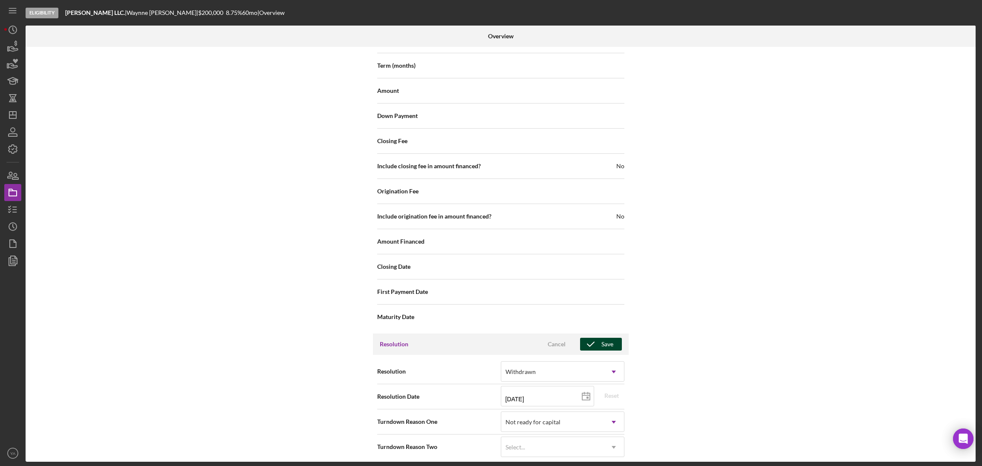
click at [599, 335] on icon "button" at bounding box center [590, 344] width 21 height 21
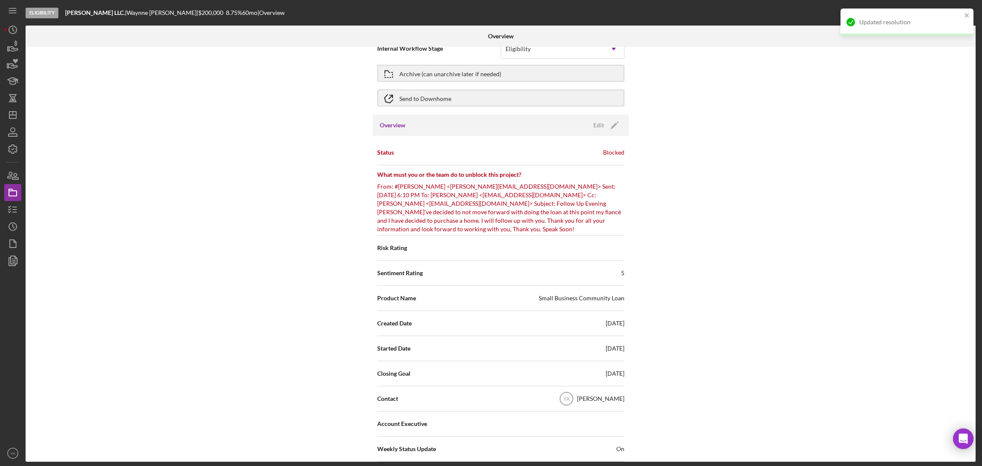
scroll to position [0, 0]
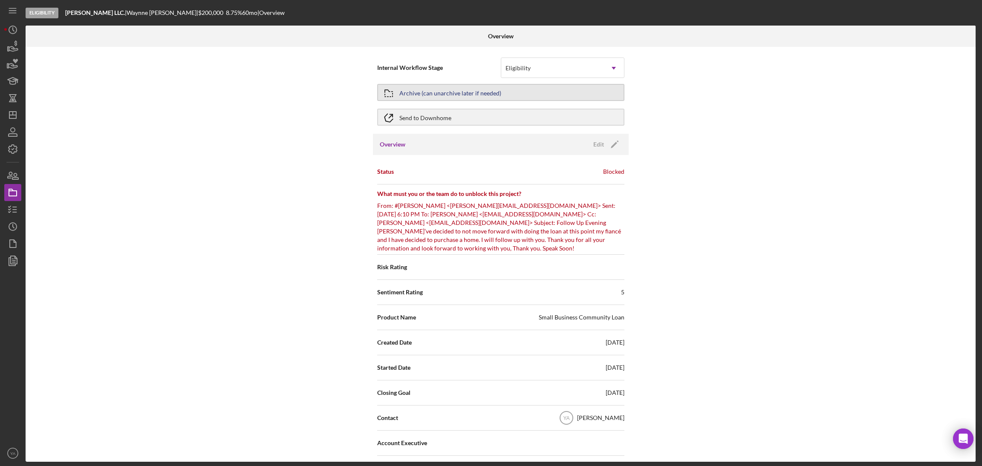
click at [550, 88] on button "Archive (can unarchive later if needed)" at bounding box center [500, 92] width 247 height 17
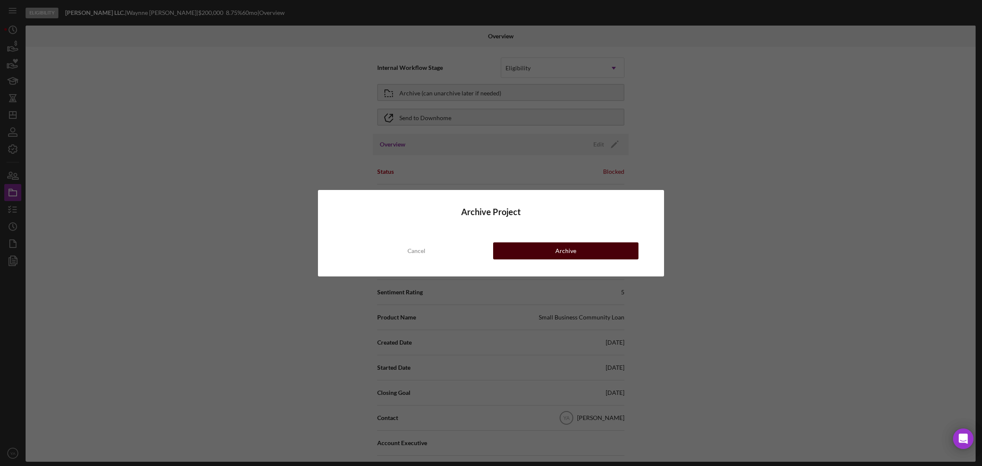
click at [554, 249] on button "Archive" at bounding box center [565, 251] width 145 height 17
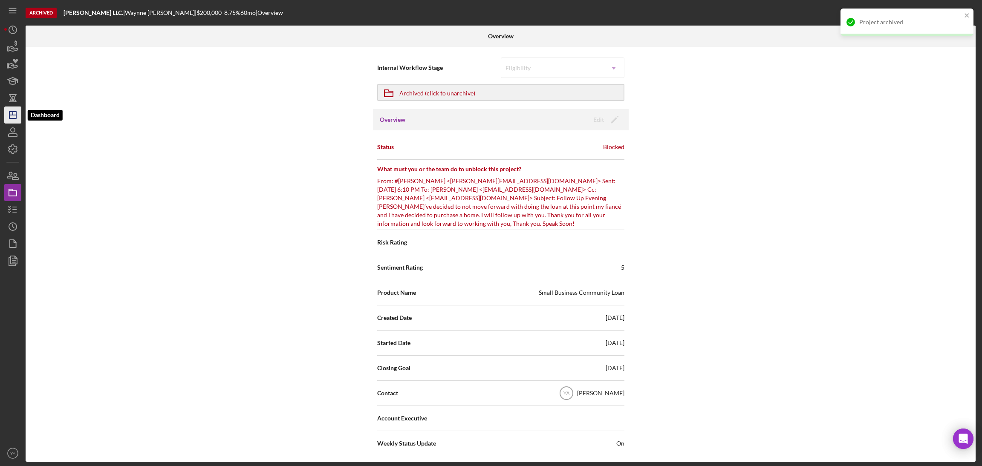
click at [13, 118] on polygon "button" at bounding box center [12, 115] width 7 height 7
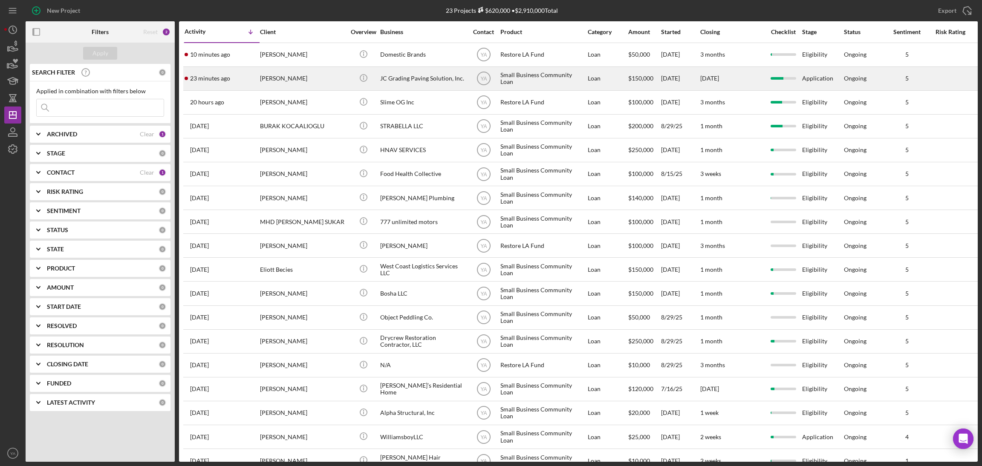
click at [571, 84] on div "Small Business Community Loan" at bounding box center [542, 78] width 85 height 23
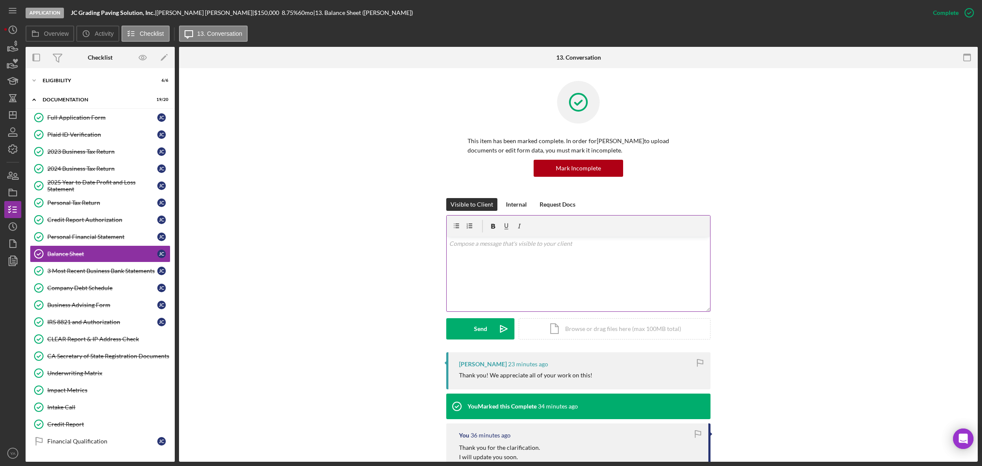
click at [577, 255] on div "v Color teal Color pink Remove color Add row above Add row below Add column bef…" at bounding box center [578, 274] width 263 height 75
click at [497, 324] on icon "Icon/icon-invite-send" at bounding box center [503, 328] width 21 height 21
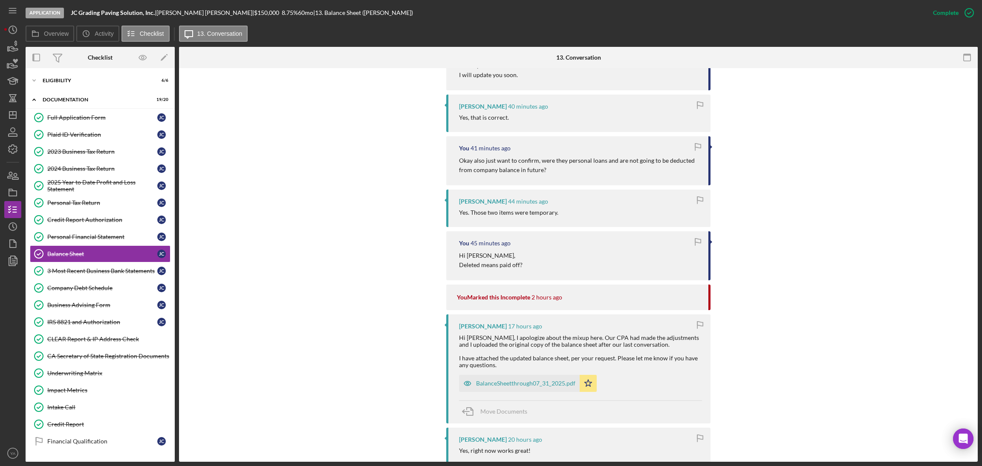
scroll to position [448, 0]
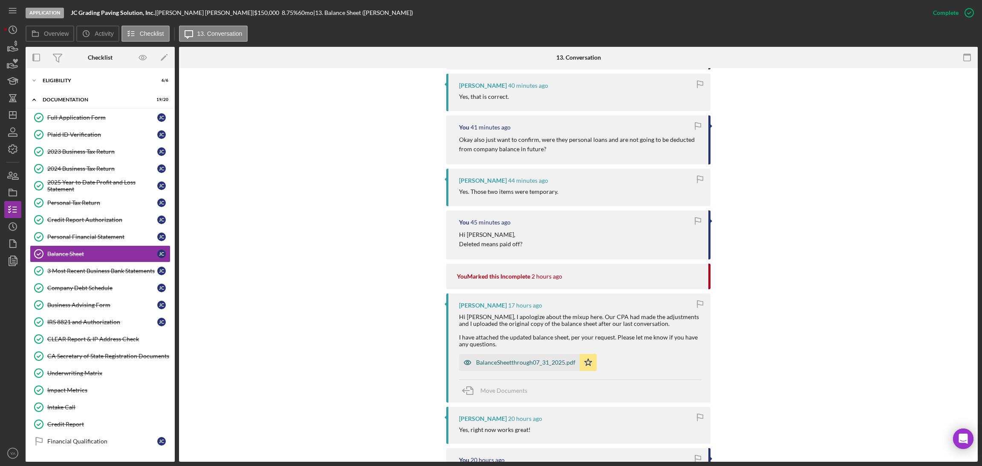
click at [516, 363] on div "BalanceSheetthrough07_31_2025.pdf" at bounding box center [525, 362] width 99 height 7
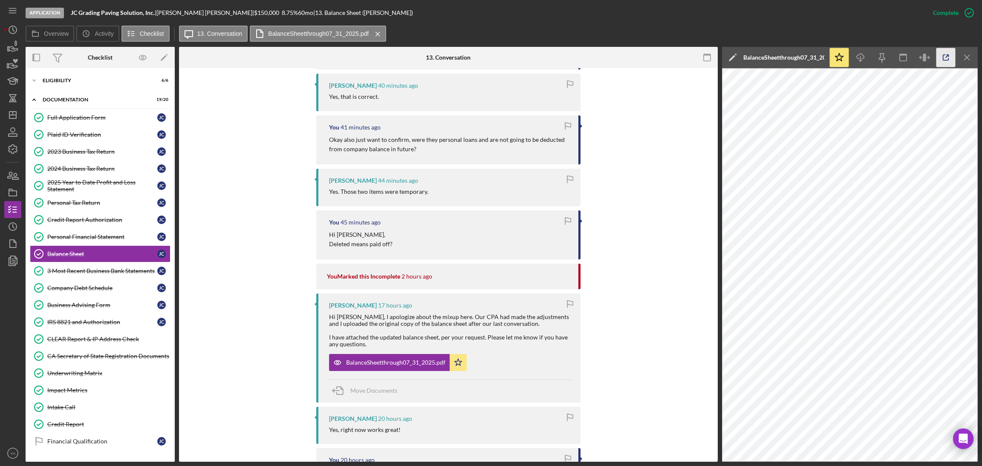
click at [945, 61] on icon "button" at bounding box center [945, 57] width 19 height 19
click at [103, 297] on link "Company Debt Schedule Company Debt Schedule J C" at bounding box center [100, 288] width 141 height 17
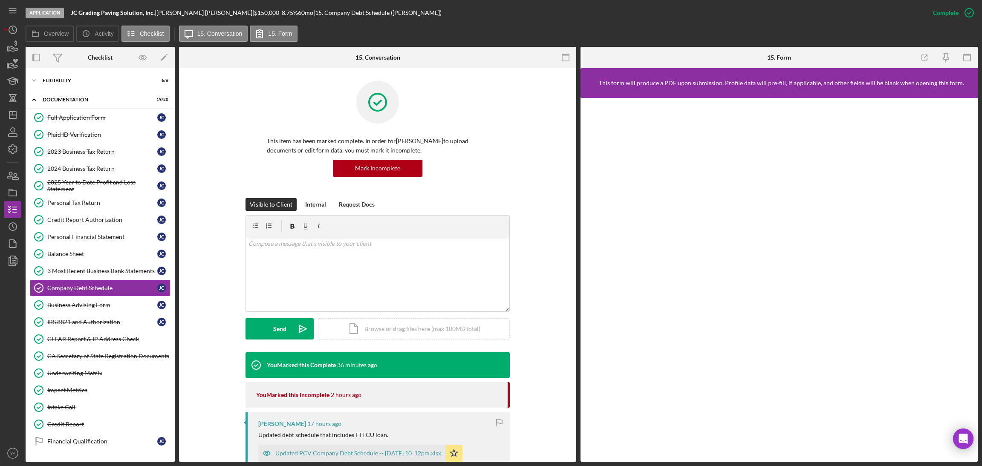
scroll to position [191, 0]
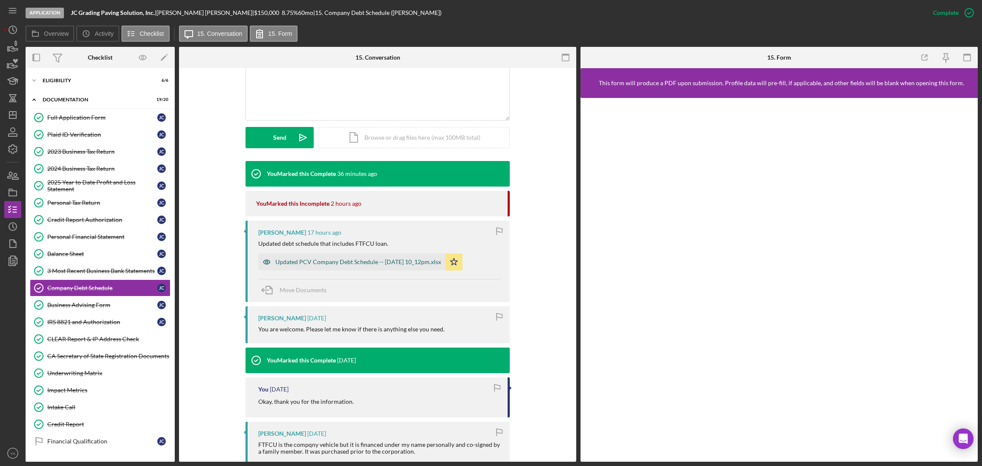
click at [392, 261] on div "Updated PCV Company Debt Schedule -- 2025-07-20 10_12pm.xlsx" at bounding box center [358, 262] width 166 height 7
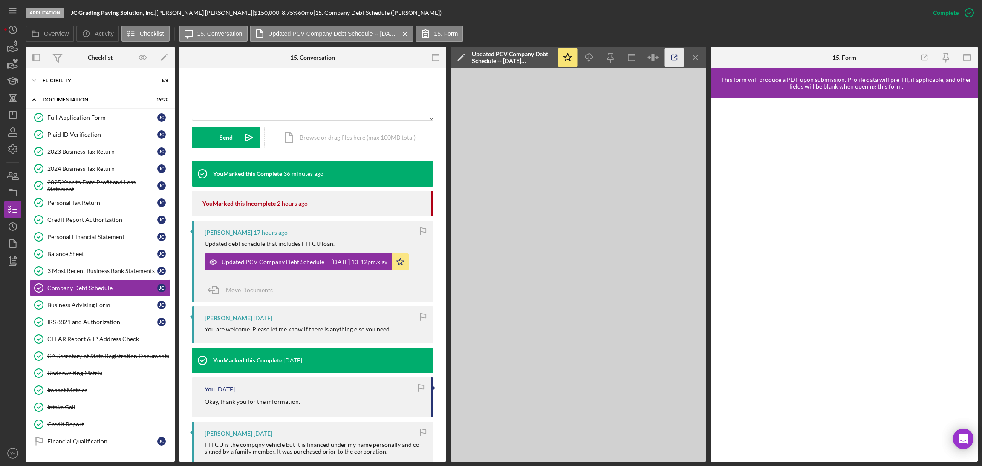
click at [677, 60] on icon "button" at bounding box center [674, 57] width 19 height 19
click at [103, 188] on div "2025 Year to Date Profit and Loss Statement" at bounding box center [102, 186] width 110 height 14
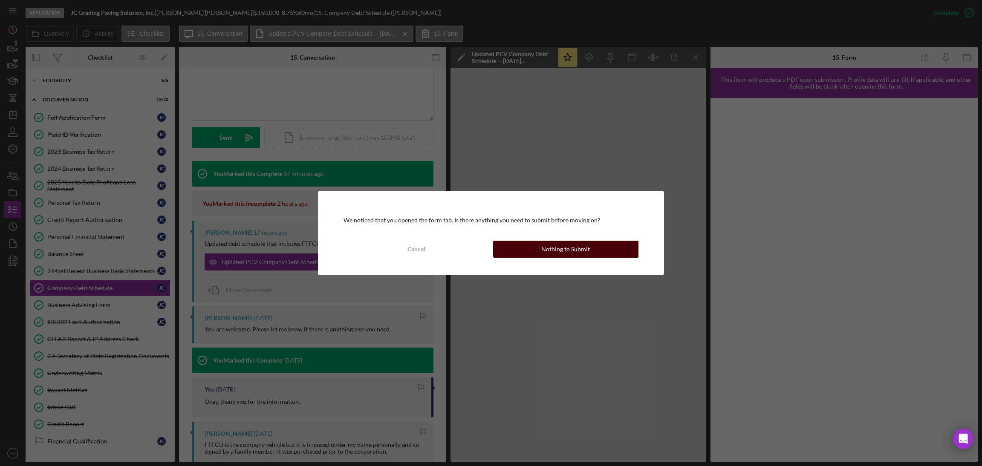
click at [538, 245] on button "Nothing to Submit" at bounding box center [565, 249] width 145 height 17
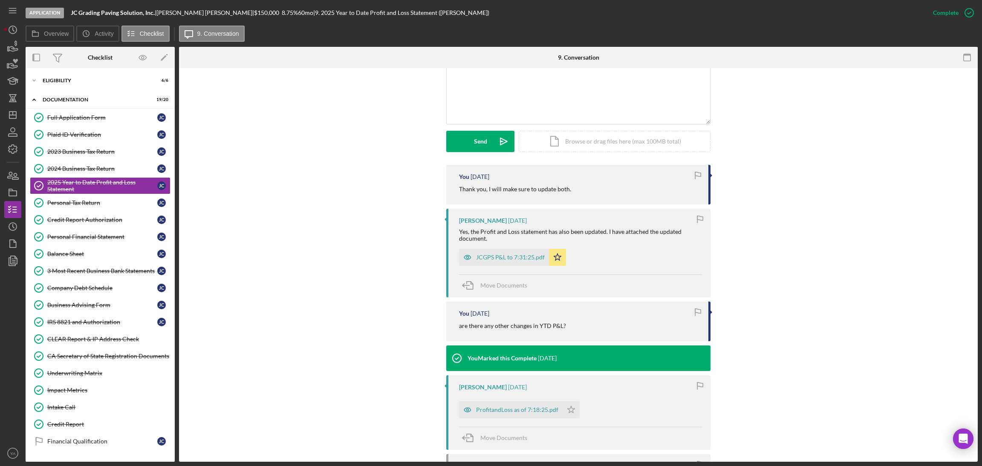
scroll to position [191, 0]
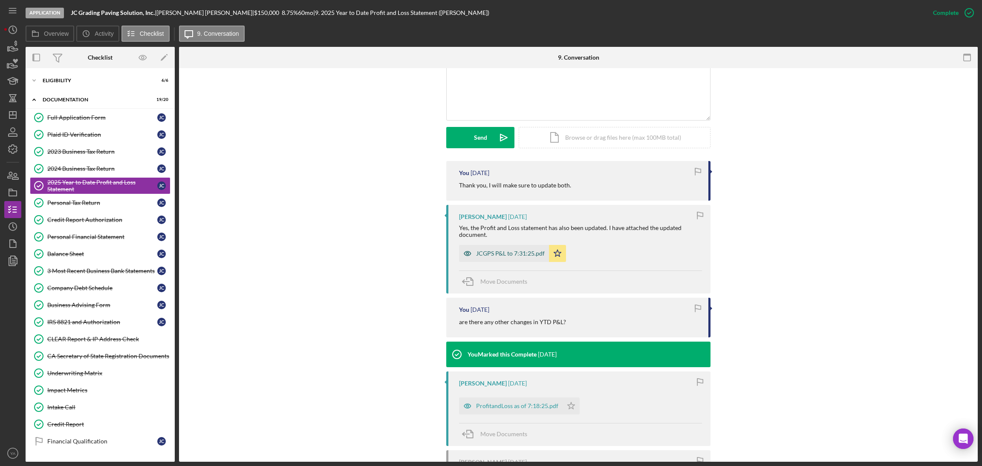
click at [504, 258] on div "JCGPS P&L to 7:31:25.pdf" at bounding box center [504, 253] width 90 height 17
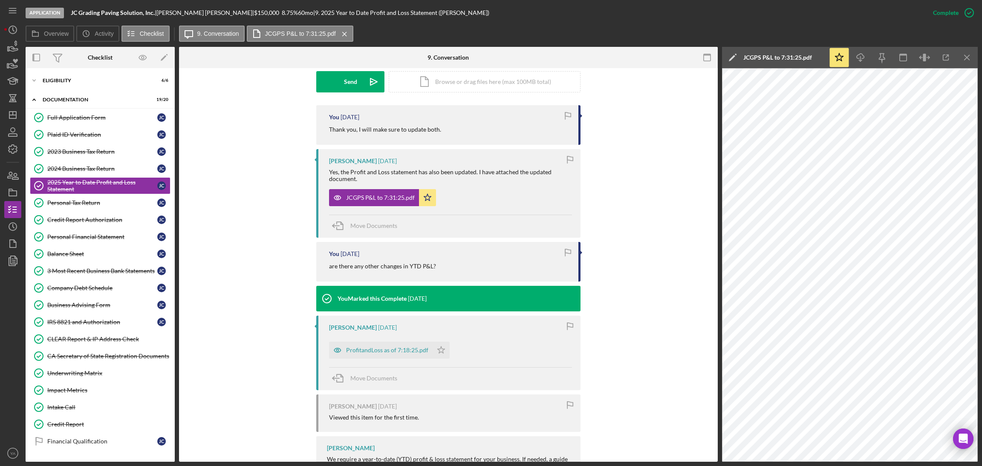
scroll to position [296, 0]
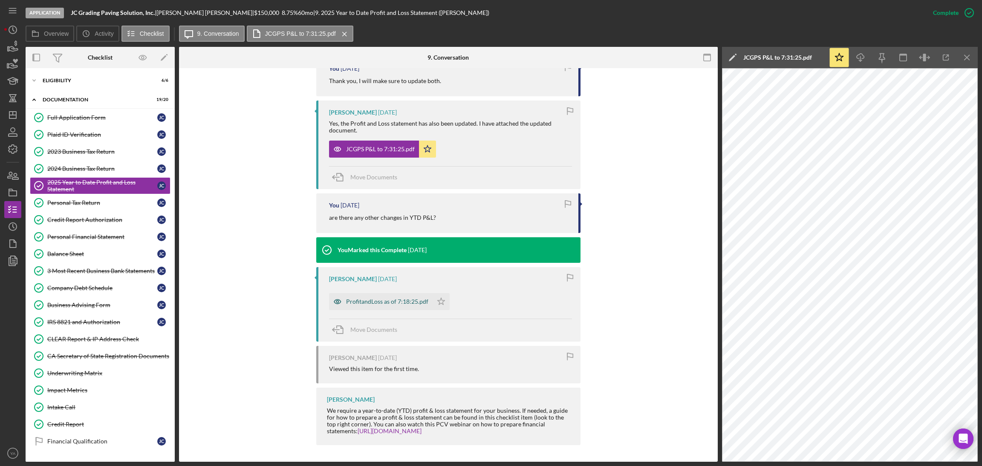
click at [382, 306] on div "ProfitandLoss as of 7:18:25.pdf" at bounding box center [381, 301] width 104 height 17
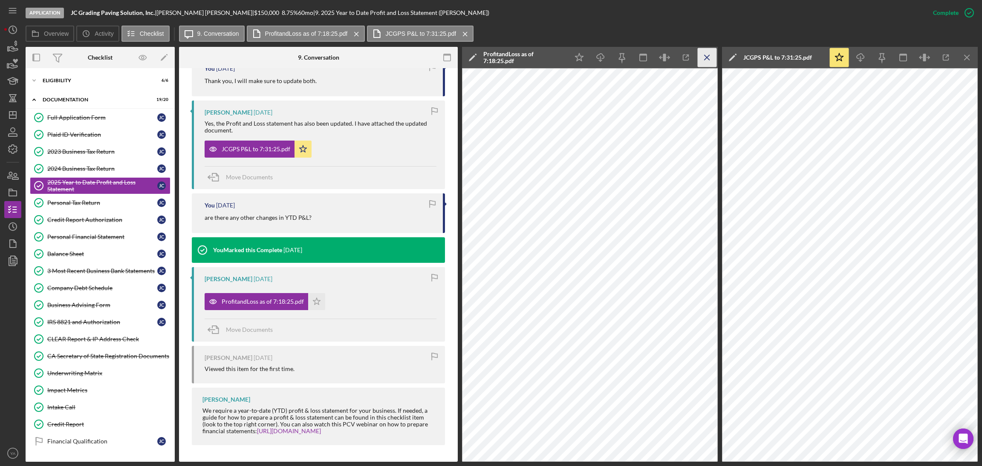
click at [705, 56] on line "button" at bounding box center [706, 57] width 5 height 5
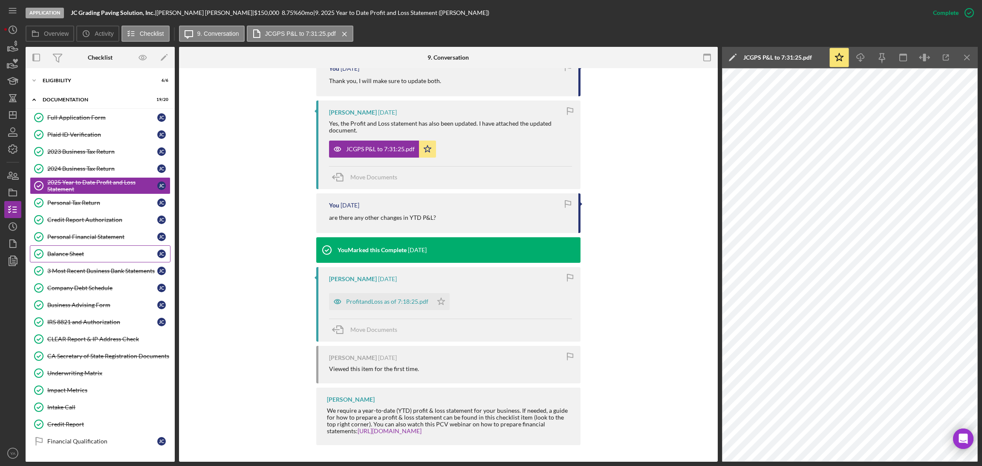
click at [81, 257] on div "Balance Sheet" at bounding box center [102, 254] width 110 height 7
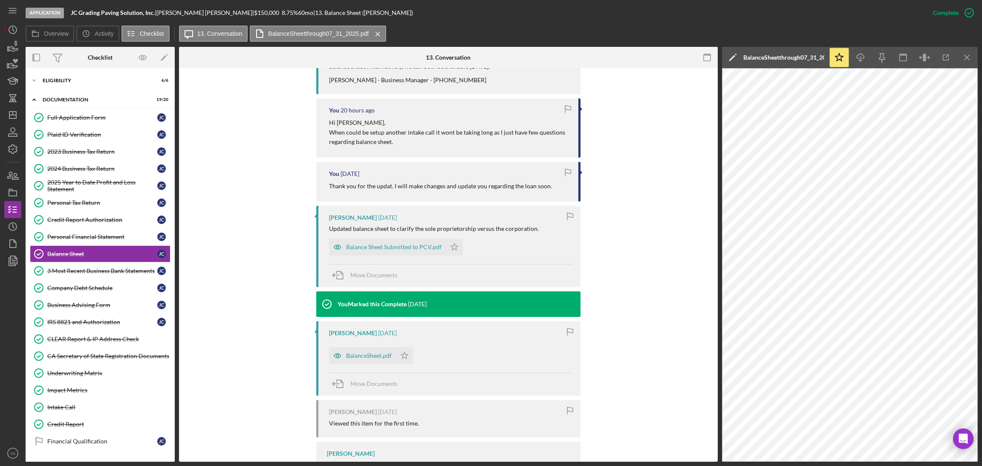
scroll to position [943, 0]
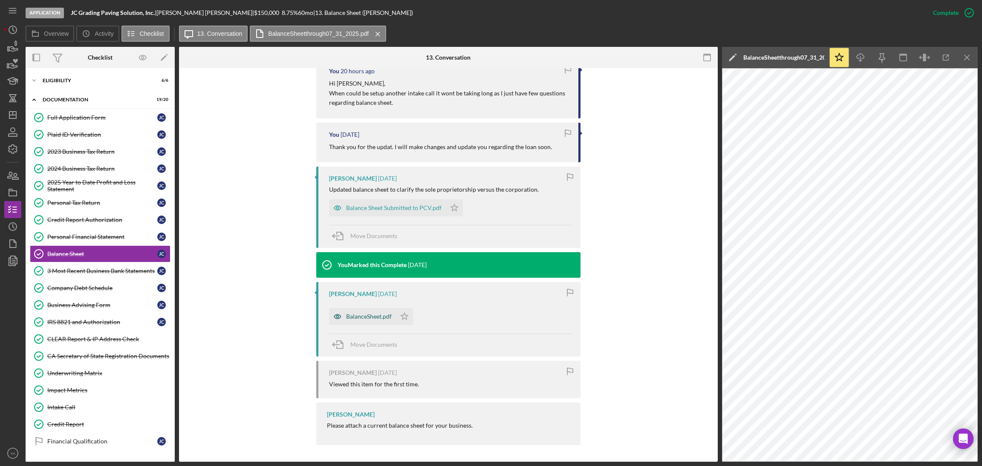
click at [370, 320] on div "BalanceSheet.pdf" at bounding box center [362, 316] width 67 height 17
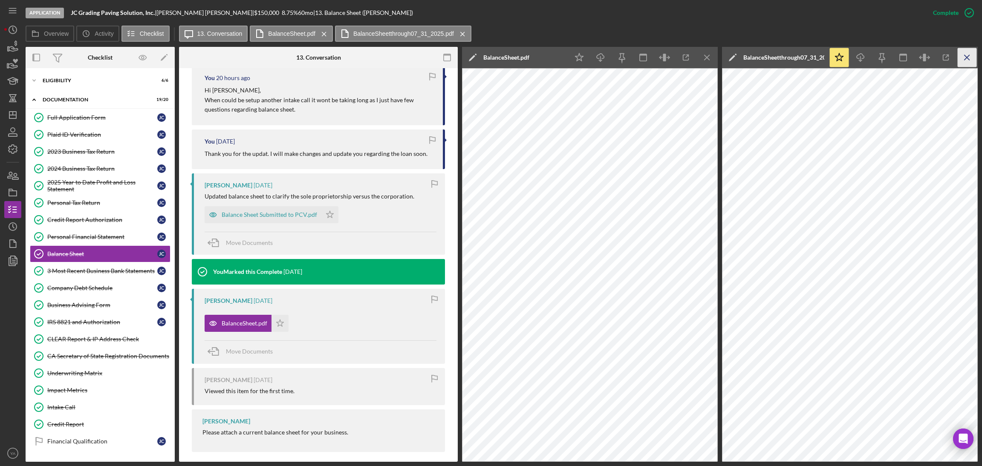
click at [962, 61] on icon "Icon/Menu Close" at bounding box center [967, 57] width 19 height 19
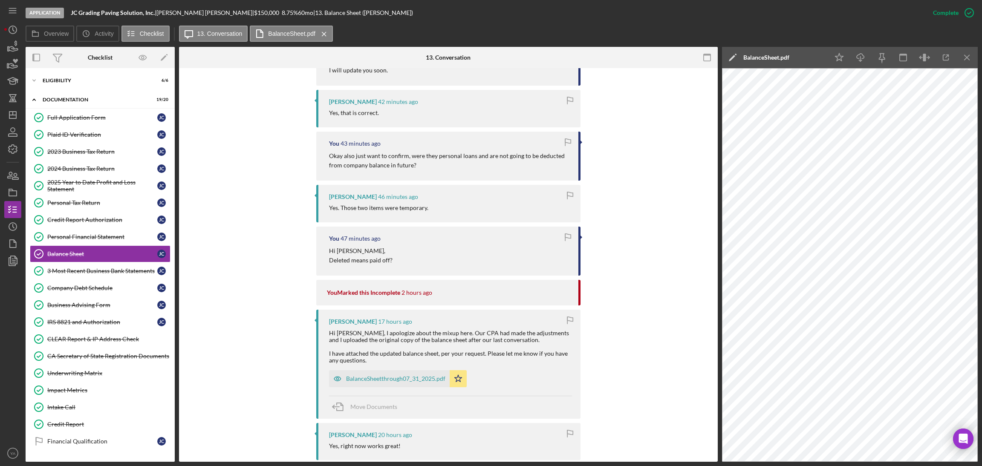
scroll to position [176, 0]
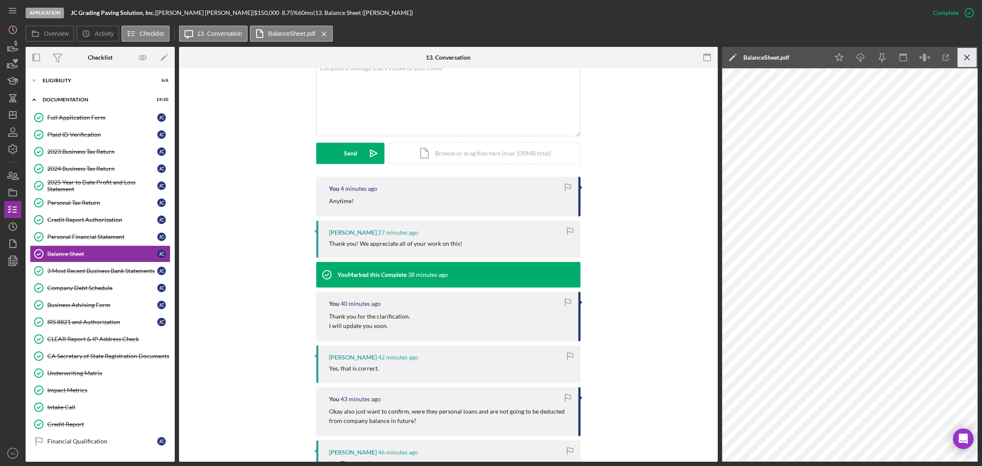
click at [960, 60] on icon "Icon/Menu Close" at bounding box center [967, 57] width 19 height 19
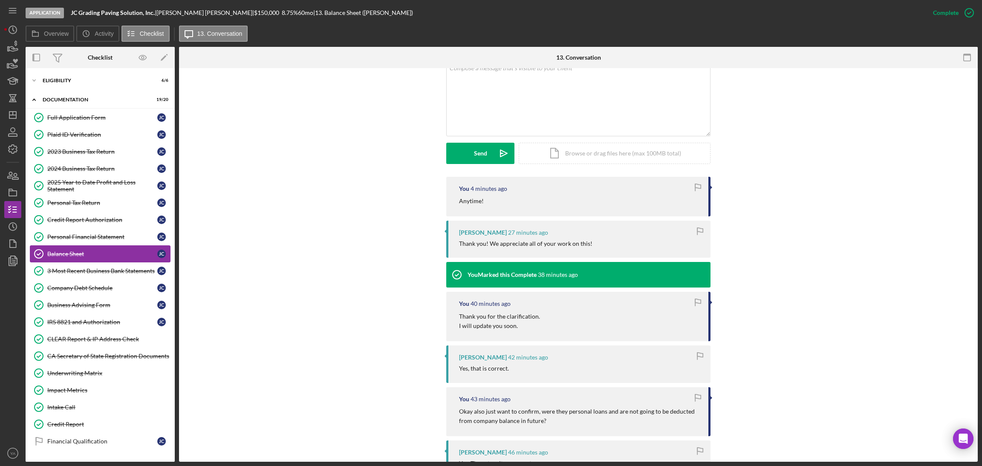
click at [86, 256] on div "Balance Sheet" at bounding box center [102, 254] width 110 height 7
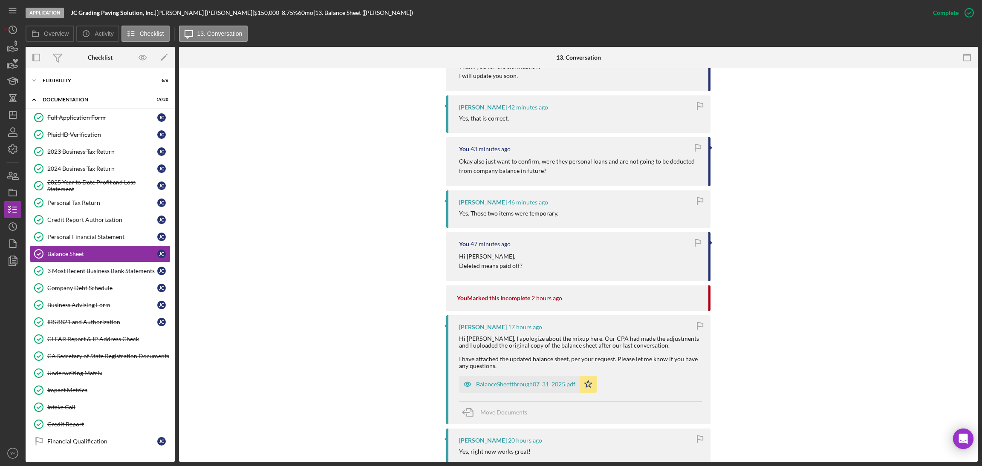
scroll to position [495, 0]
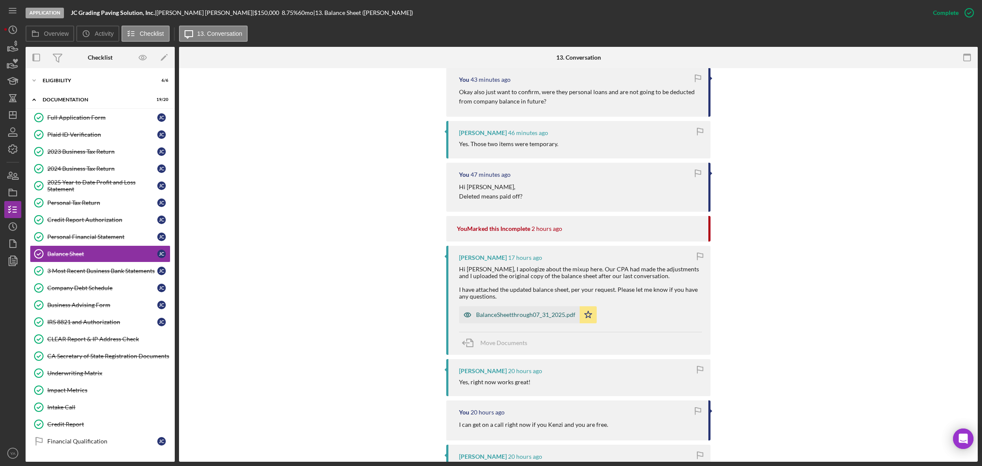
click at [508, 312] on div "BalanceSheetthrough07_31_2025.pdf" at bounding box center [525, 315] width 99 height 7
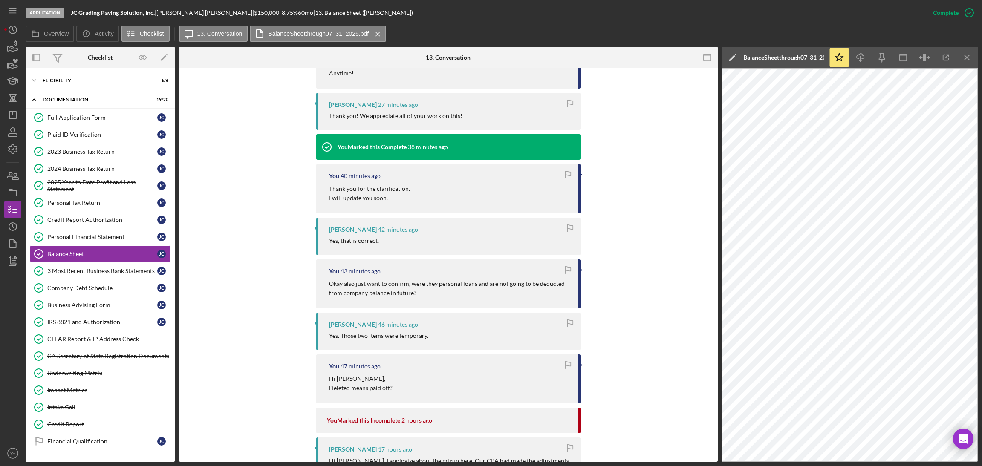
scroll to position [112, 0]
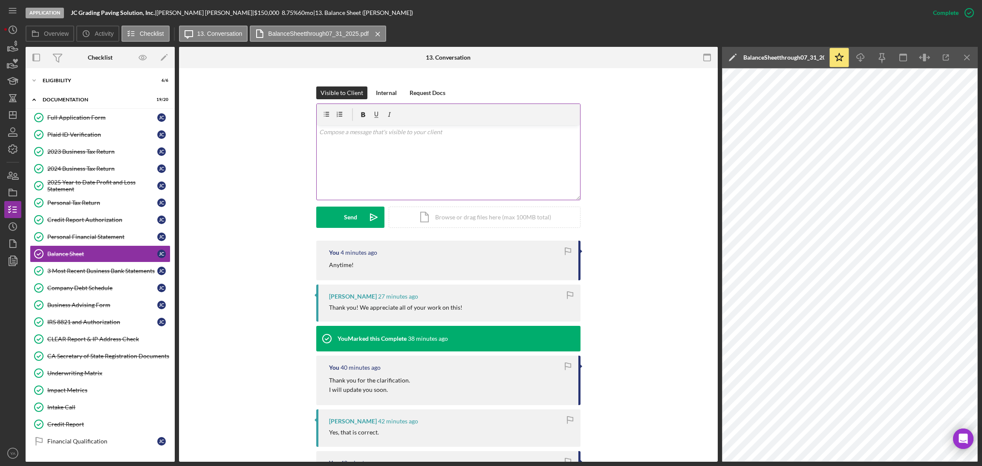
click at [430, 165] on div "v Color teal Color pink Remove color Add row above Add row below Add column bef…" at bounding box center [448, 162] width 263 height 75
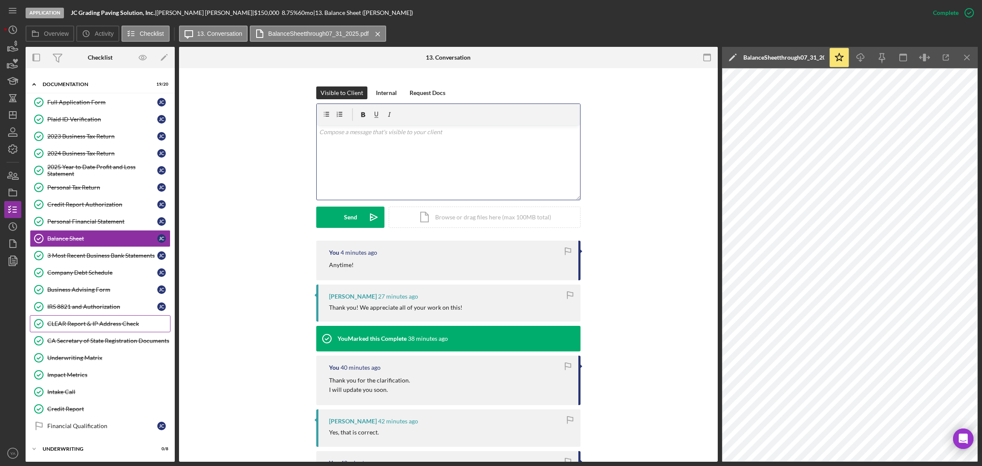
scroll to position [38, 0]
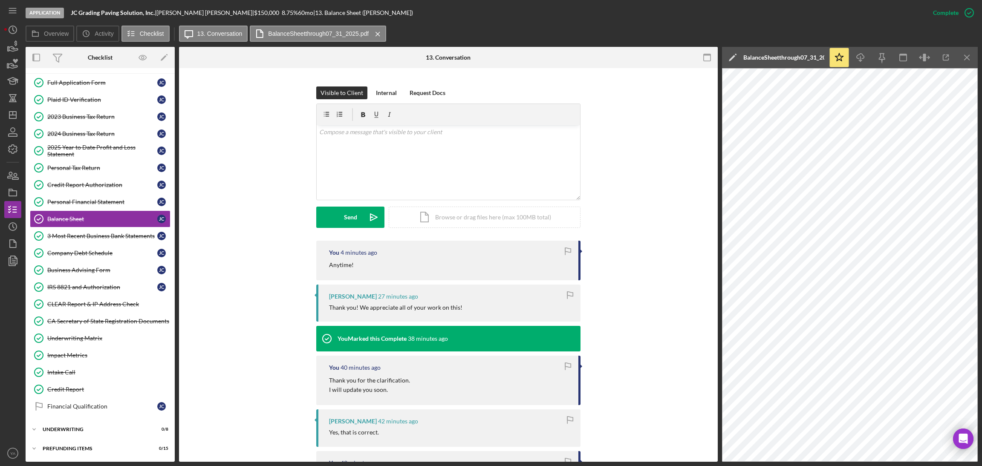
click at [78, 420] on div "Icon/Expander Eligibility 6 / 6 Icon/Expander Documentation 19 / 20 Full Applic…" at bounding box center [100, 248] width 149 height 420
click at [75, 425] on div "Icon/Expander Underwriting 0 / 8" at bounding box center [100, 429] width 149 height 17
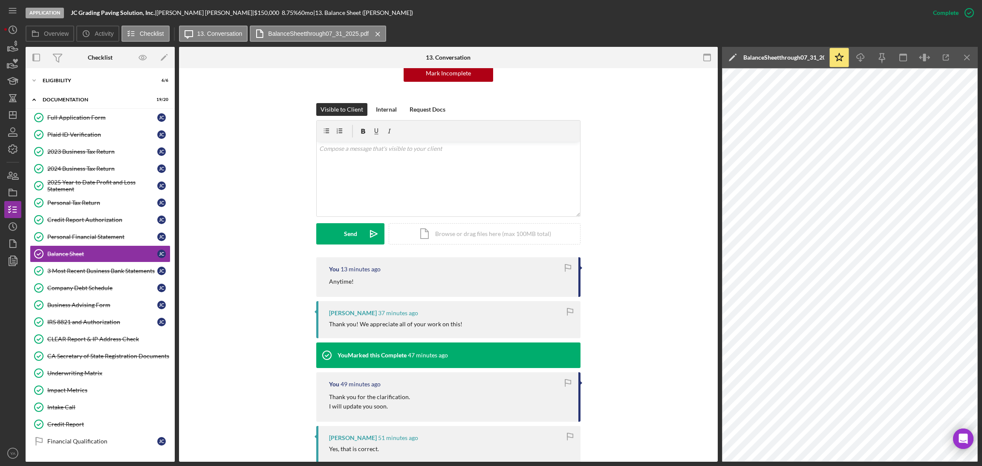
scroll to position [48, 0]
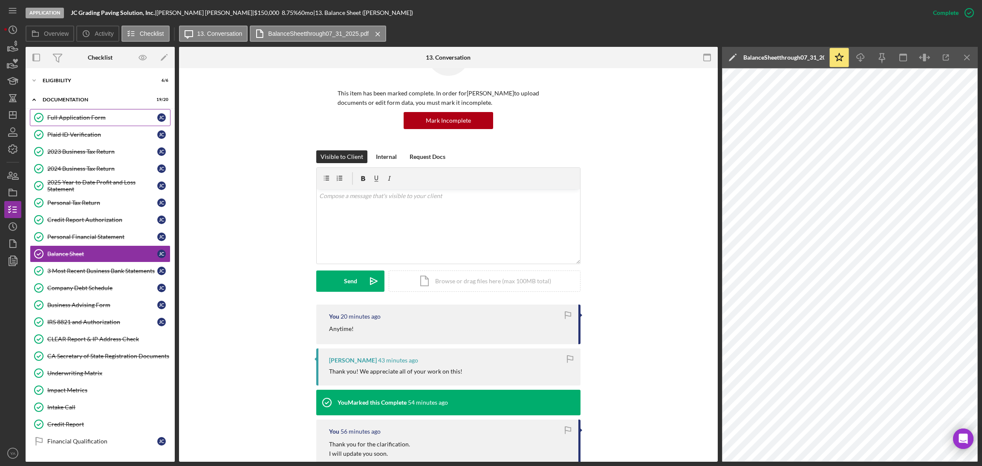
click at [98, 120] on div "Full Application Form" at bounding box center [102, 117] width 110 height 7
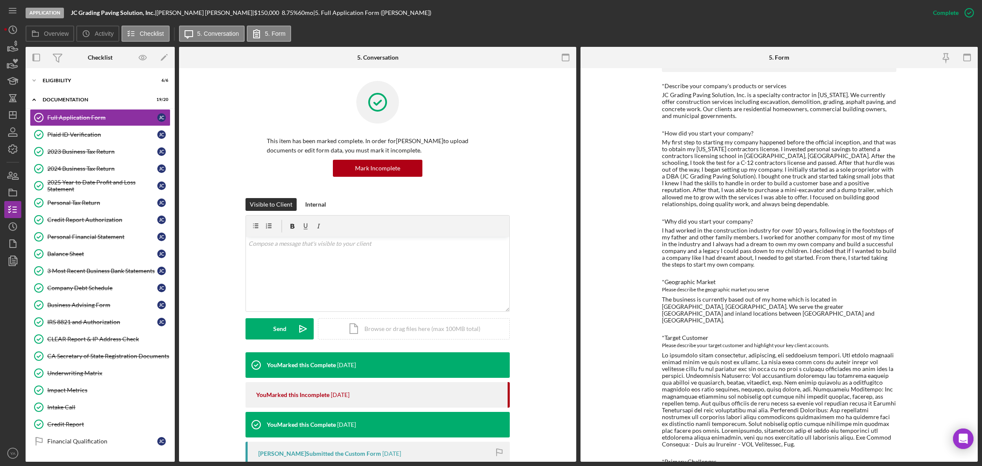
scroll to position [191, 0]
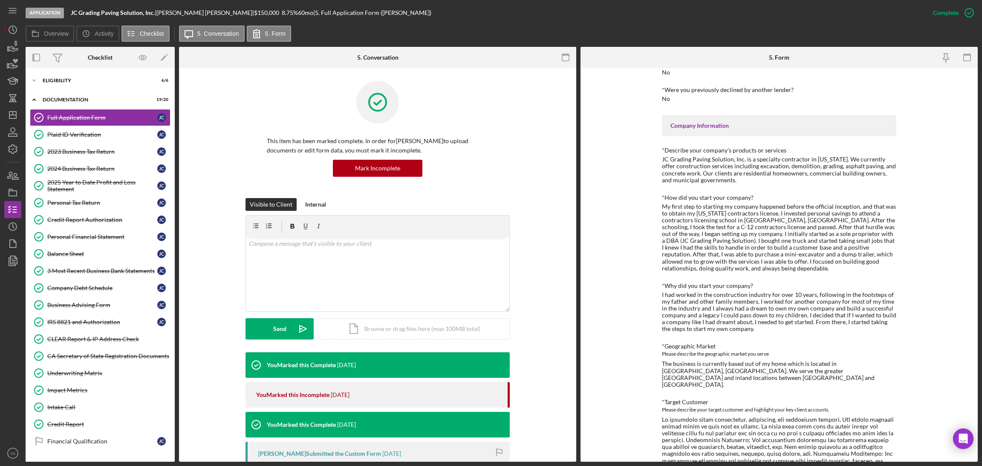
click at [784, 166] on div "JC Grading Paving Solution, Inc. is a specialty contractor in California. We cu…" at bounding box center [779, 169] width 234 height 27
drag, startPoint x: 784, startPoint y: 166, endPoint x: 816, endPoint y: 166, distance: 32.0
click at [816, 166] on div "JC Grading Paving Solution, Inc. is a specialty contractor in California. We cu…" at bounding box center [779, 169] width 234 height 27
click at [742, 166] on div "JC Grading Paving Solution, Inc. is a specialty contractor in California. We cu…" at bounding box center [779, 169] width 234 height 27
drag, startPoint x: 742, startPoint y: 166, endPoint x: 694, endPoint y: 170, distance: 48.7
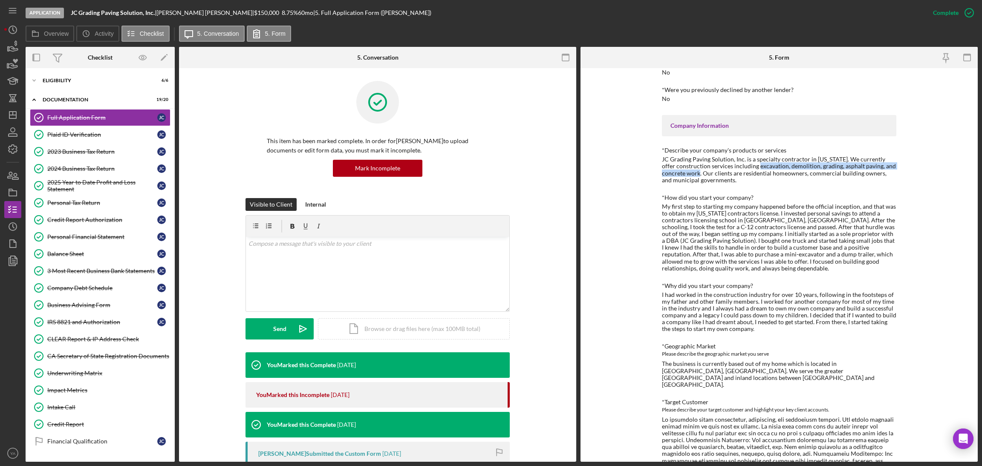
click at [694, 170] on div "JC Grading Paving Solution, Inc. is a specialty contractor in California. We cu…" at bounding box center [779, 169] width 234 height 27
click at [748, 240] on div "My first step to starting my company happened before the official inception, an…" at bounding box center [779, 237] width 234 height 69
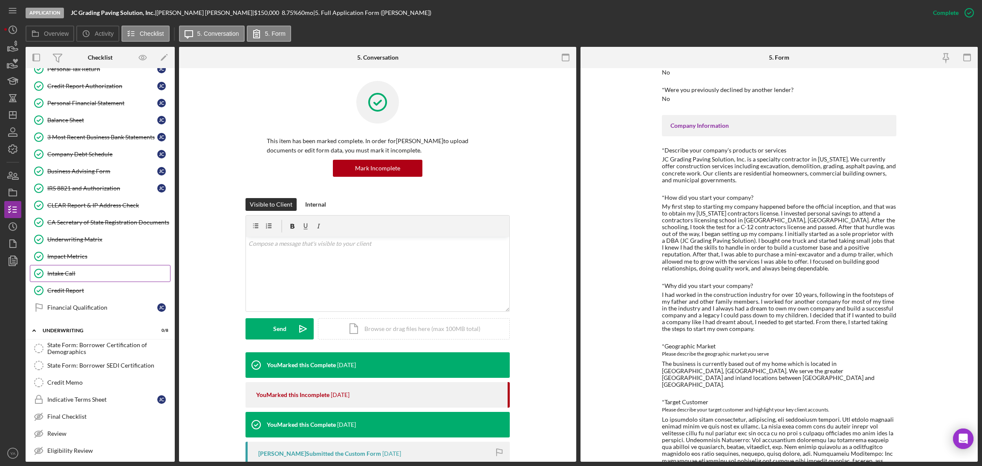
scroll to position [180, 0]
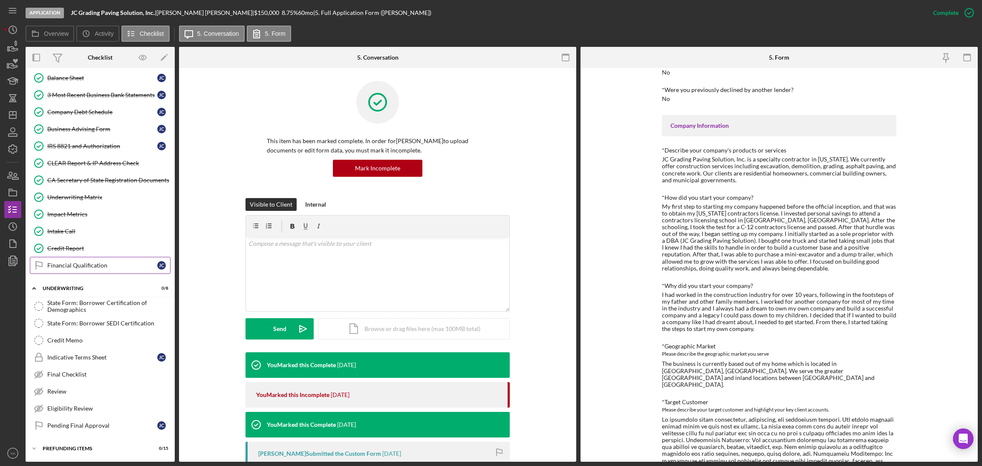
click at [78, 259] on link "Financial Qualification Financial Qualification J C" at bounding box center [100, 265] width 141 height 17
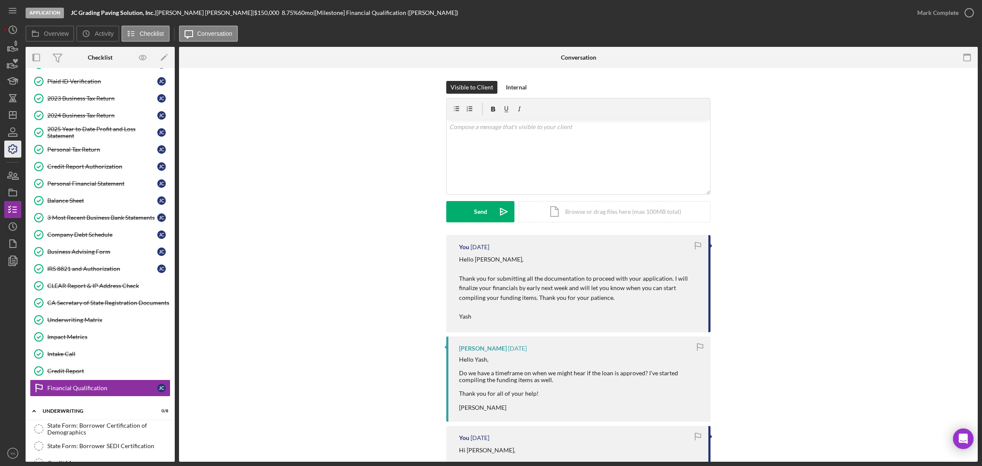
scroll to position [52, 0]
click at [14, 121] on icon "Icon/Dashboard" at bounding box center [12, 114] width 21 height 21
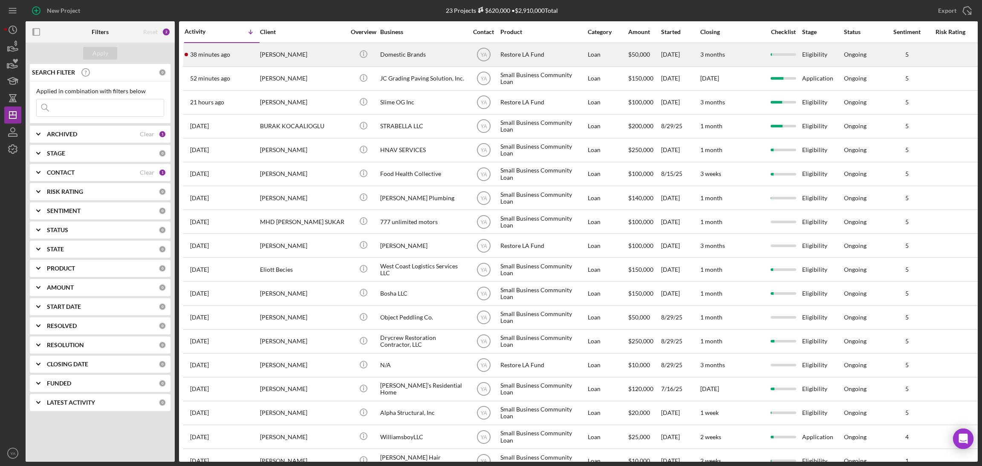
click at [515, 61] on div "Restore LA Fund" at bounding box center [542, 54] width 85 height 23
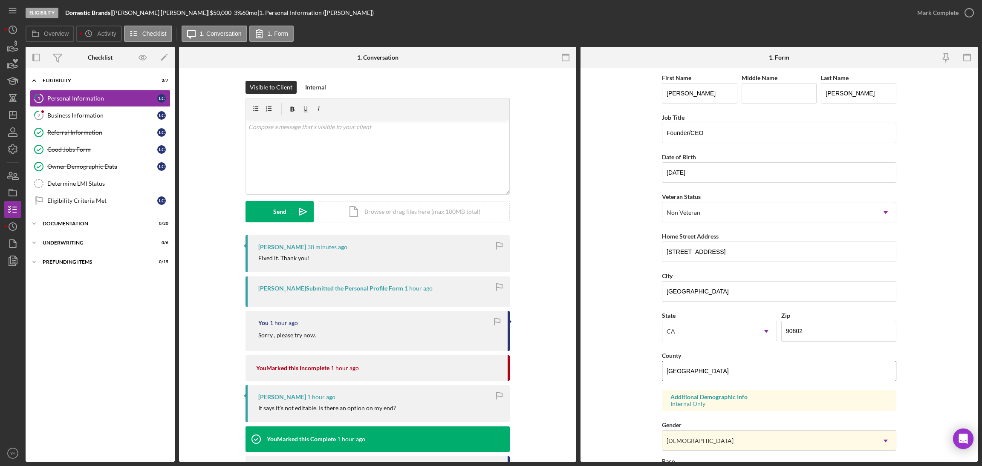
drag, startPoint x: 711, startPoint y: 371, endPoint x: 652, endPoint y: 371, distance: 59.7
click at [652, 371] on form "First Name Lawrence Middle Name Last Name Charles Job Title Founder/CEO Date of…" at bounding box center [778, 265] width 397 height 394
click at [615, 279] on form "First Name Lawrence Middle Name Last Name Charles Job Title Founder/CEO Date of…" at bounding box center [778, 265] width 397 height 394
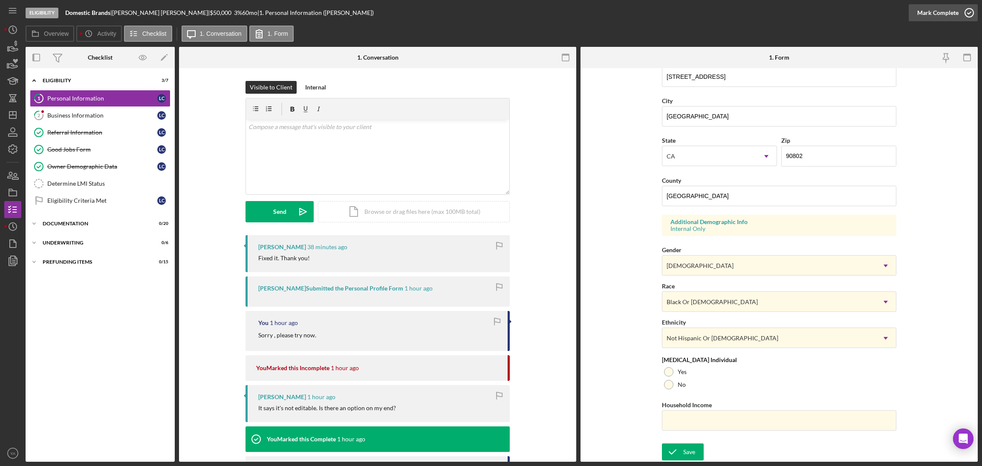
click at [966, 18] on icon "button" at bounding box center [969, 12] width 21 height 21
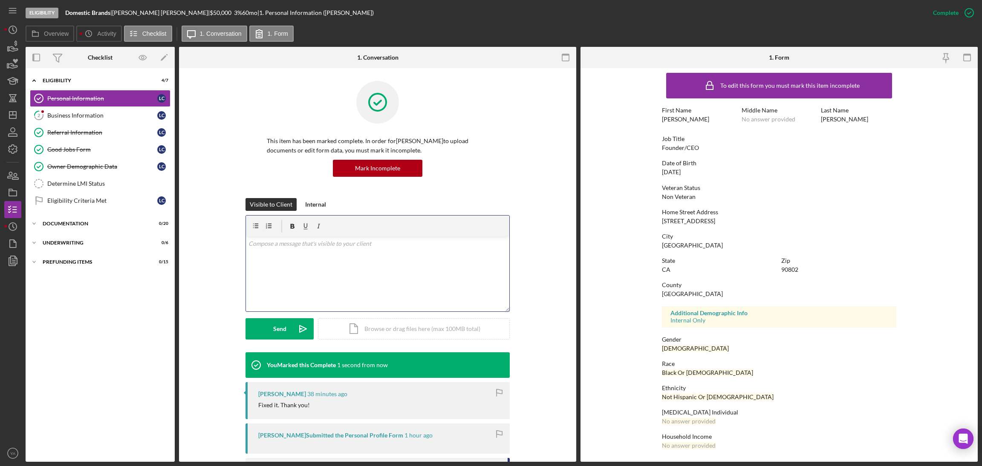
scroll to position [4, 0]
click at [346, 251] on div "v Color teal Color pink Remove color Add row above Add row below Add column bef…" at bounding box center [377, 274] width 263 height 75
click at [282, 320] on div "Send" at bounding box center [279, 328] width 13 height 21
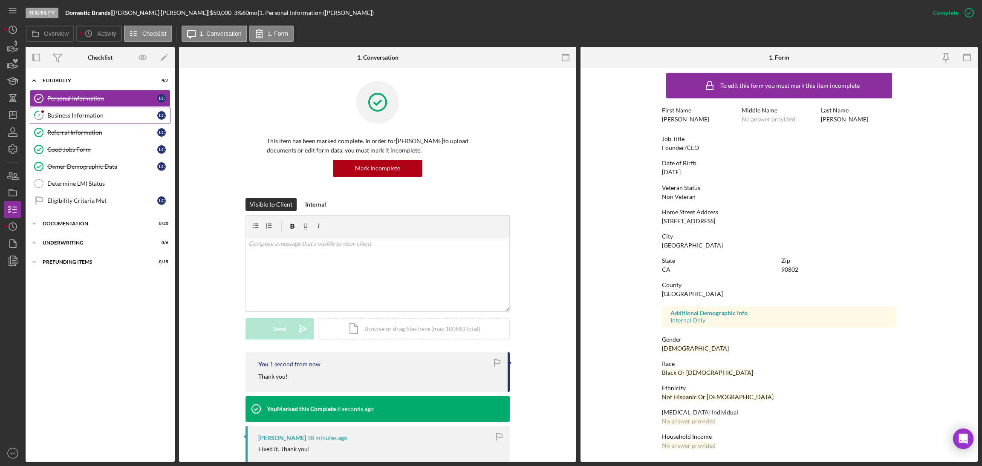
click at [116, 120] on link "2 Business Information L C" at bounding box center [100, 115] width 141 height 17
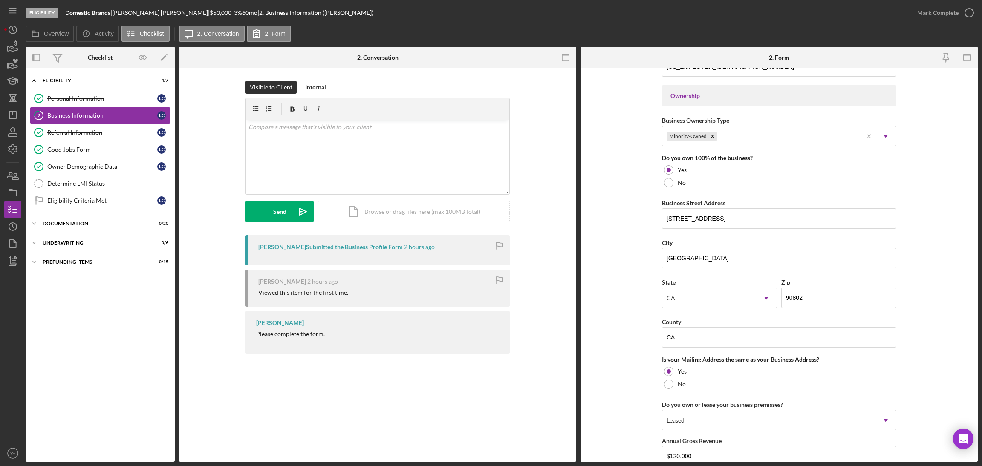
scroll to position [383, 0]
drag, startPoint x: 702, startPoint y: 334, endPoint x: 644, endPoint y: 334, distance: 58.4
click at [644, 334] on form "Business Name Domestic Brands DBA Charles & Company Business Start Date 10/30/2…" at bounding box center [778, 265] width 397 height 394
click at [81, 95] on div "Personal Information" at bounding box center [102, 98] width 110 height 7
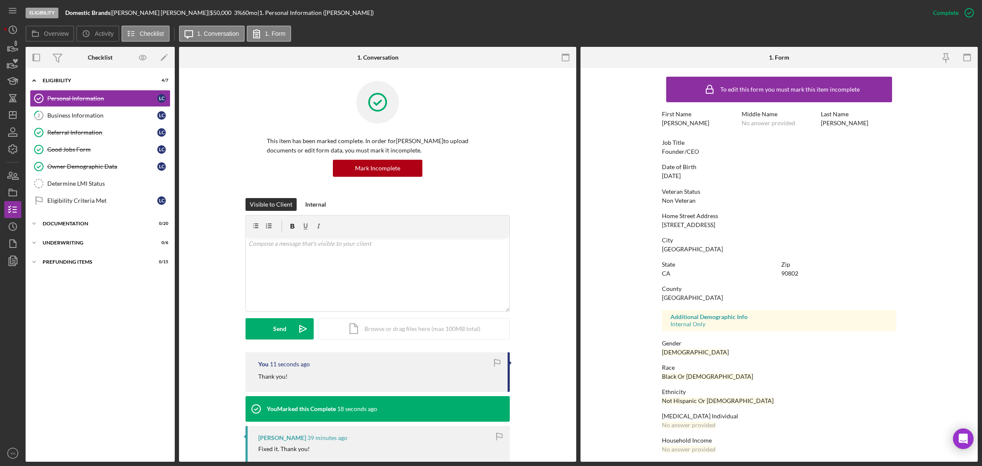
scroll to position [3, 0]
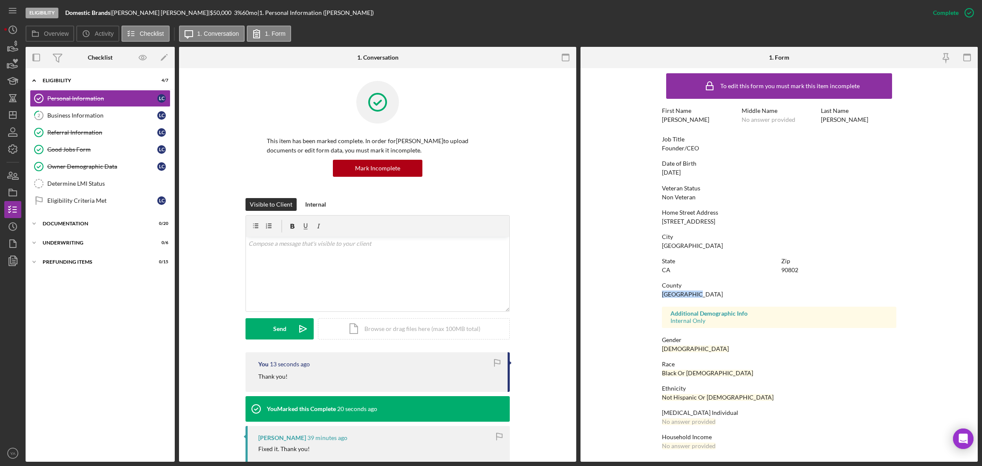
drag, startPoint x: 699, startPoint y: 292, endPoint x: 652, endPoint y: 295, distance: 47.0
click at [652, 295] on form "To edit this form you must mark this item incomplete First Name Lawrence Middle…" at bounding box center [778, 265] width 397 height 394
copy div "Los Angeles"
click at [98, 116] on div "Business Information" at bounding box center [102, 115] width 110 height 7
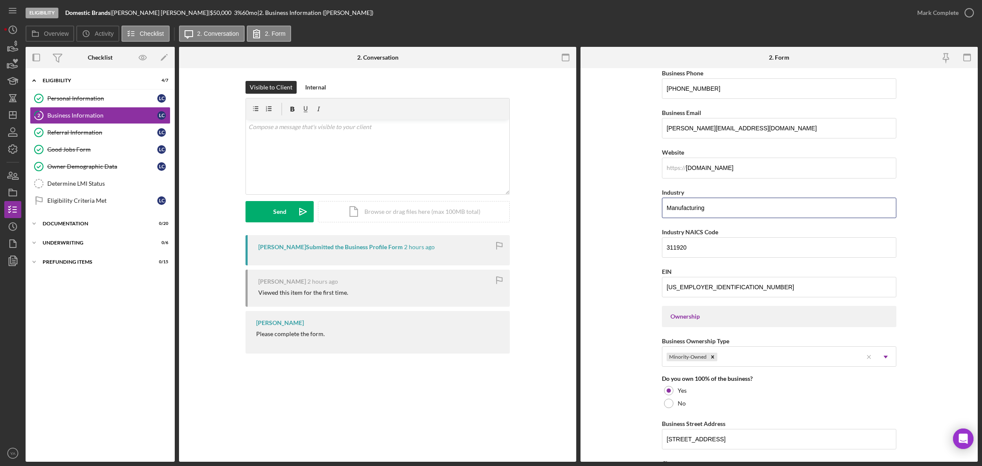
drag, startPoint x: 695, startPoint y: 375, endPoint x: 692, endPoint y: 364, distance: 11.9
click at [694, 376] on div "Business Name Domestic Brands DBA Charles & Company Business Start Date 10/30/2…" at bounding box center [779, 372] width 234 height 919
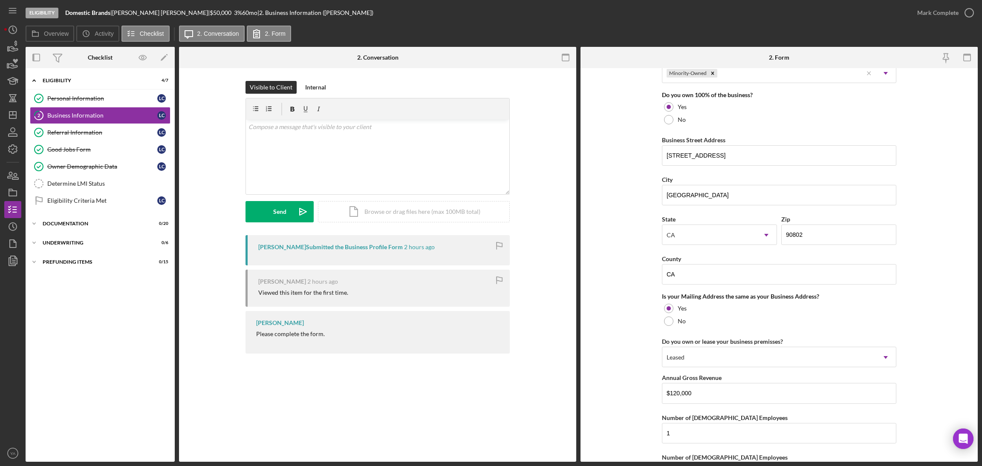
scroll to position [511, 0]
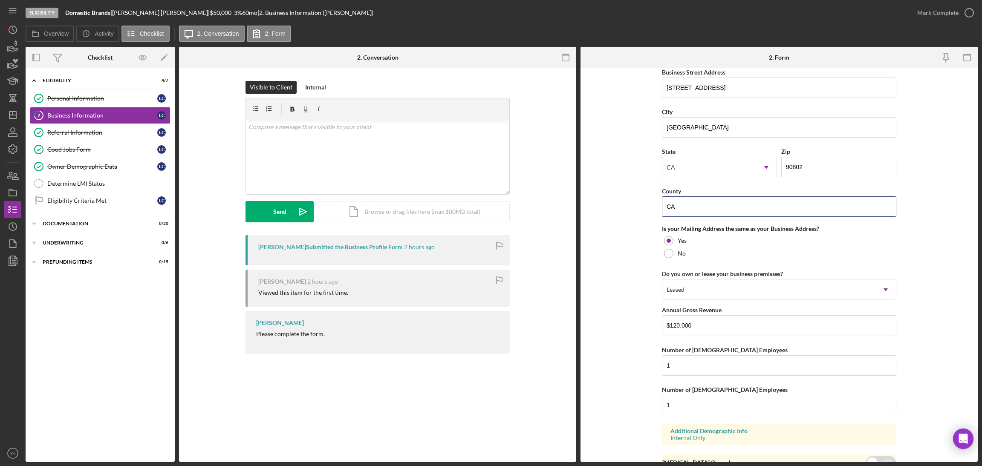
drag, startPoint x: 694, startPoint y: 214, endPoint x: 633, endPoint y: 207, distance: 61.8
click at [633, 207] on form "Business Name Domestic Brands DBA Charles & Company Business Start Date 10/30/2…" at bounding box center [778, 265] width 397 height 394
paste input "Los Angeles"
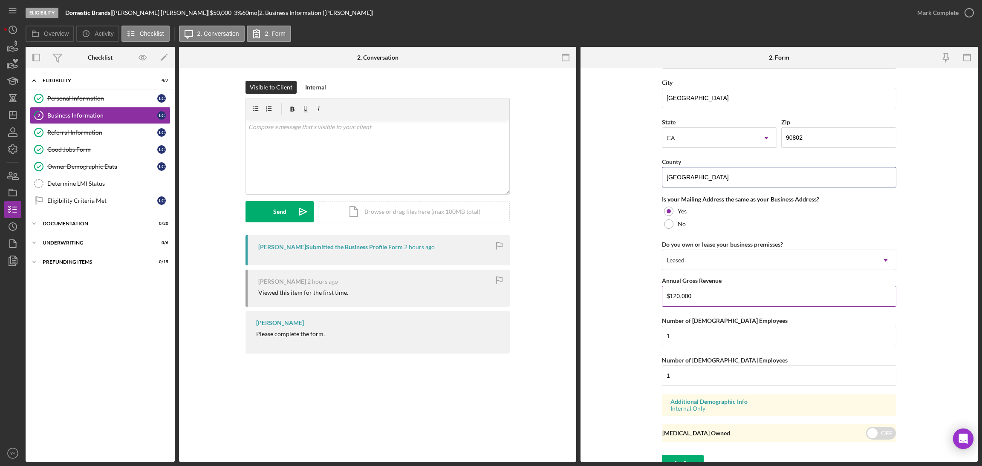
scroll to position [554, 0]
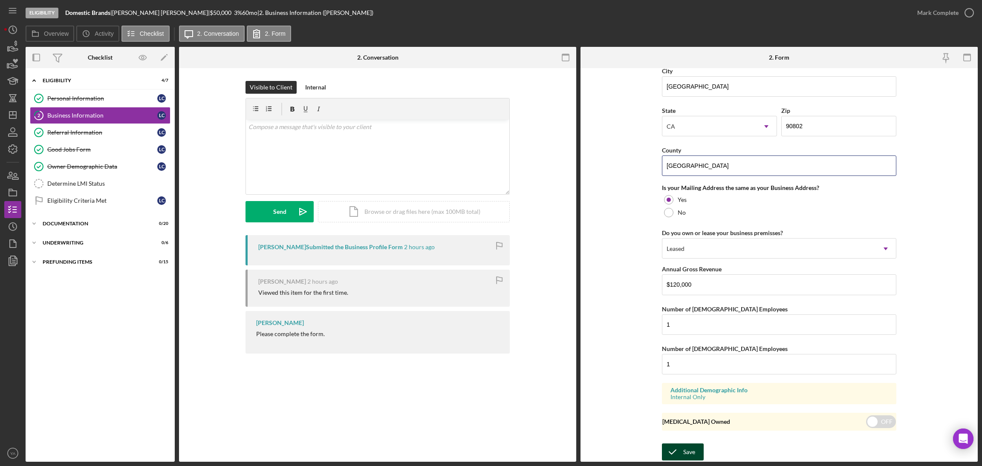
type input "Los Angeles"
click at [683, 444] on div "Save" at bounding box center [689, 452] width 12 height 17
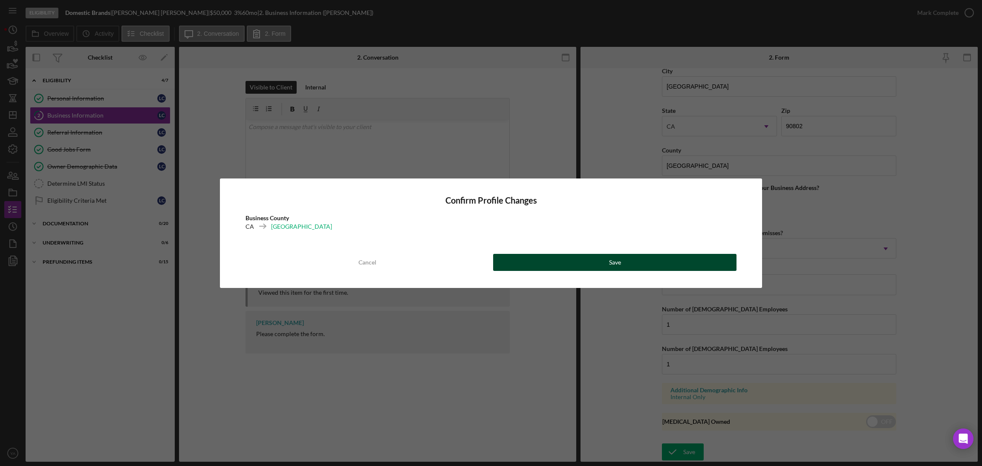
click at [599, 262] on button "Save" at bounding box center [614, 262] width 243 height 17
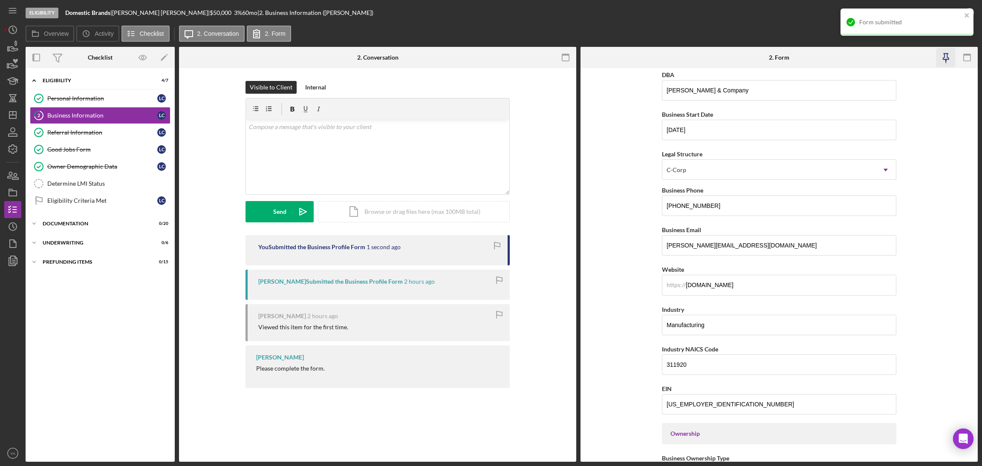
scroll to position [0, 0]
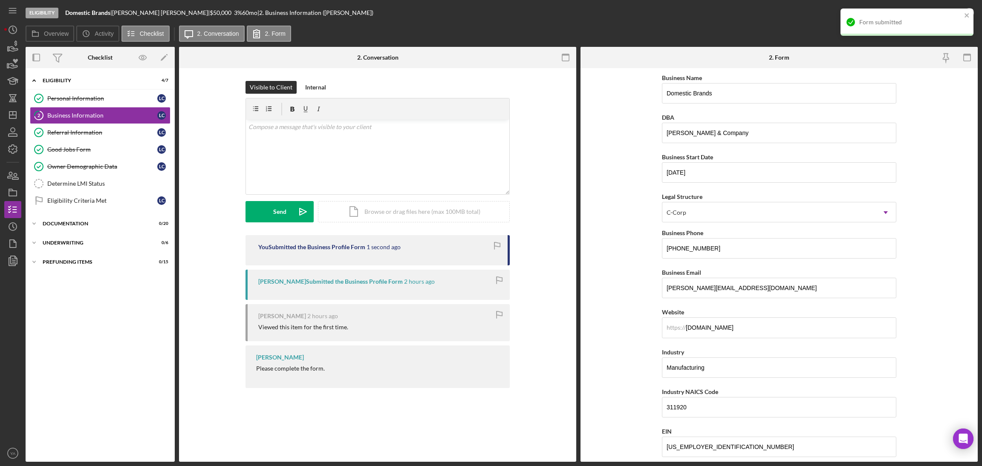
click at [963, 14] on div "Form submitted" at bounding box center [906, 22] width 133 height 27
click at [0, 0] on icon "button" at bounding box center [0, 0] width 0 height 0
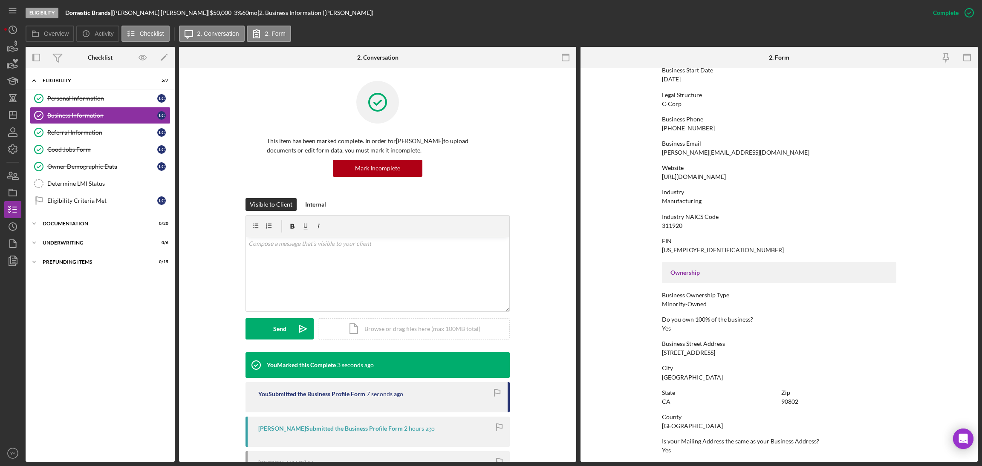
scroll to position [248, 0]
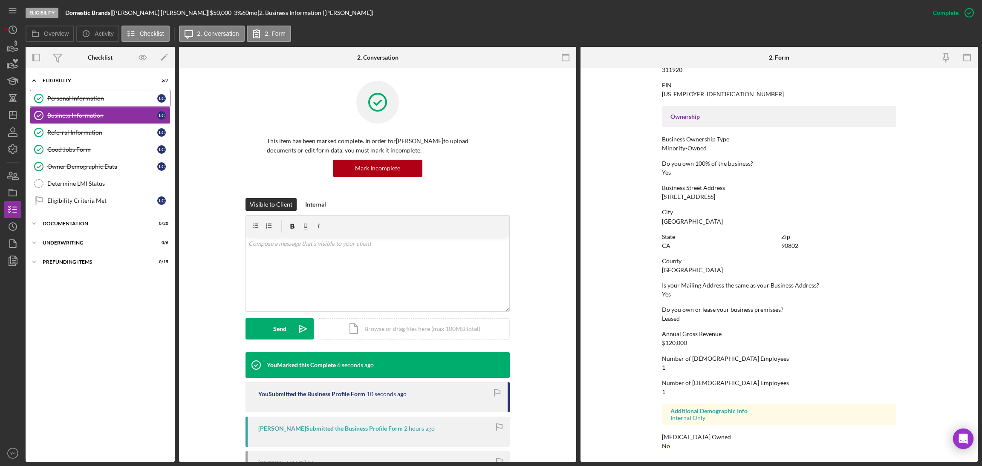
click at [140, 106] on link "Personal Information Personal Information L C" at bounding box center [100, 98] width 141 height 17
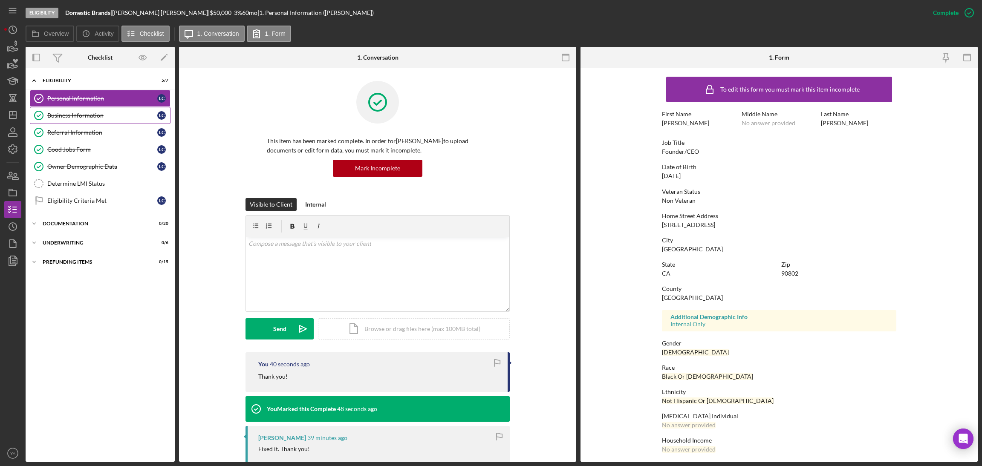
click at [105, 115] on div "Business Information" at bounding box center [102, 115] width 110 height 7
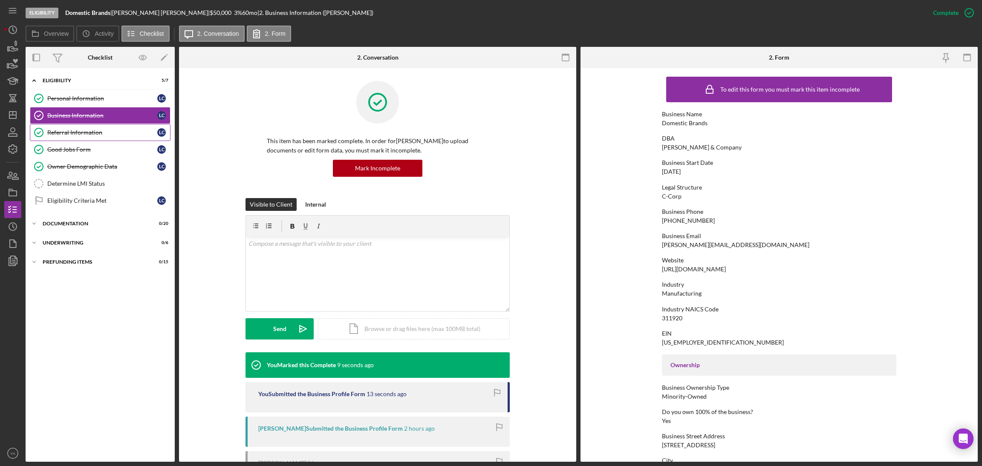
click at [111, 133] on div "Referral Information" at bounding box center [102, 132] width 110 height 7
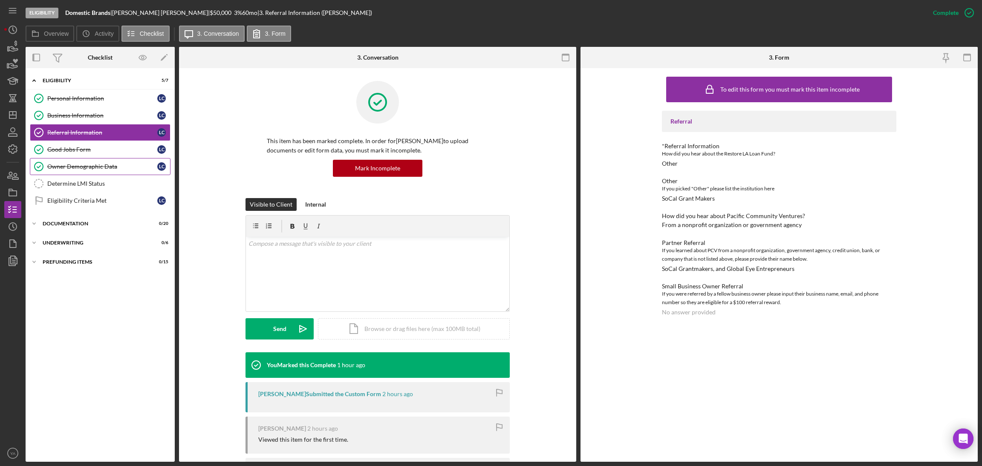
click at [92, 160] on link "Owner Demographic Data Owner Demographic Data L C" at bounding box center [100, 166] width 141 height 17
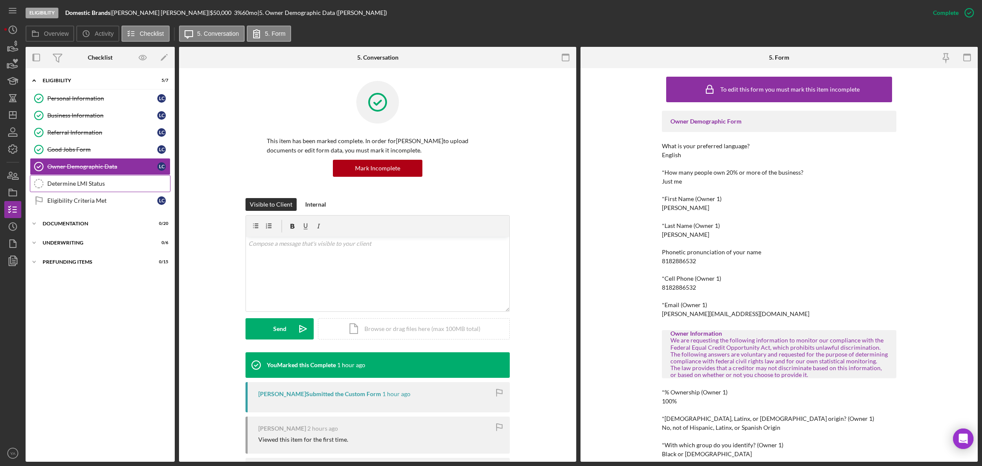
click at [101, 182] on div "Determine LMI Status" at bounding box center [108, 183] width 123 height 7
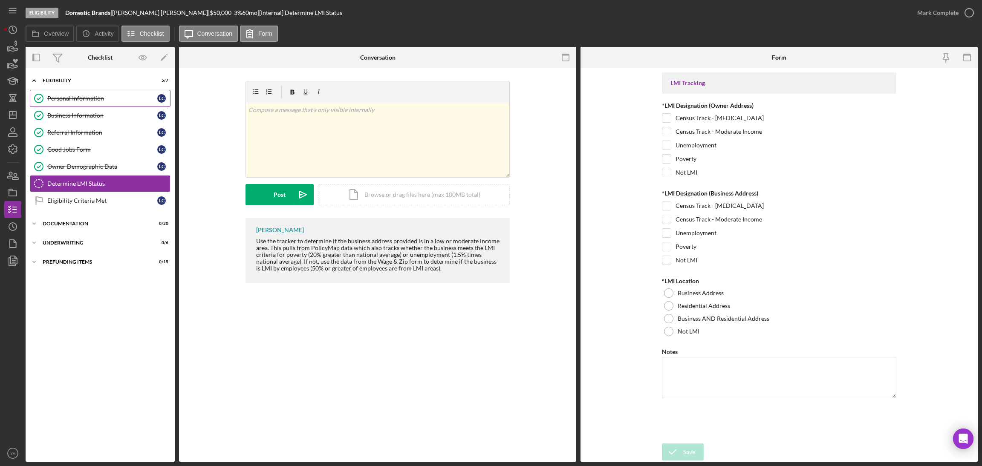
click at [84, 105] on link "Personal Information Personal Information L C" at bounding box center [100, 98] width 141 height 17
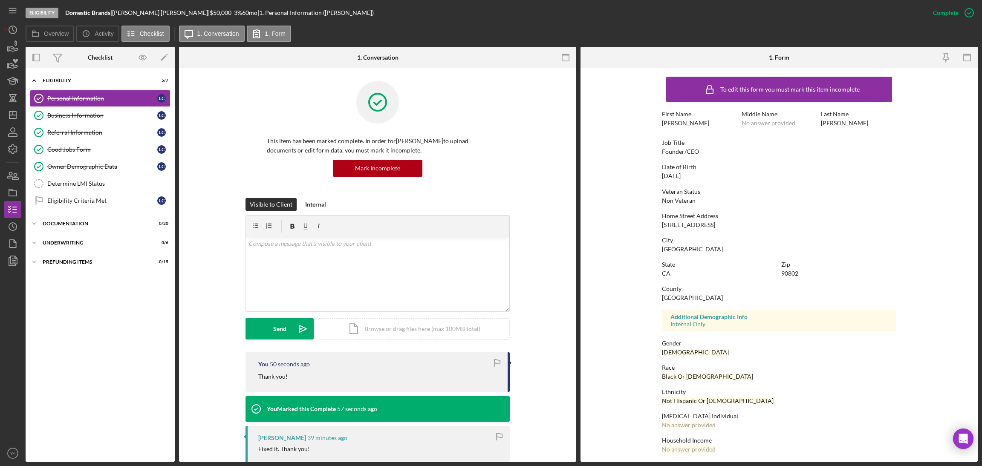
drag, startPoint x: 745, startPoint y: 228, endPoint x: 633, endPoint y: 223, distance: 112.2
click at [633, 223] on form "To edit this form you must mark this item incomplete First Name Lawrence Middle…" at bounding box center [778, 265] width 397 height 394
copy div "235 East Broadway, STE 518"
click at [784, 276] on div "90802" at bounding box center [789, 273] width 17 height 7
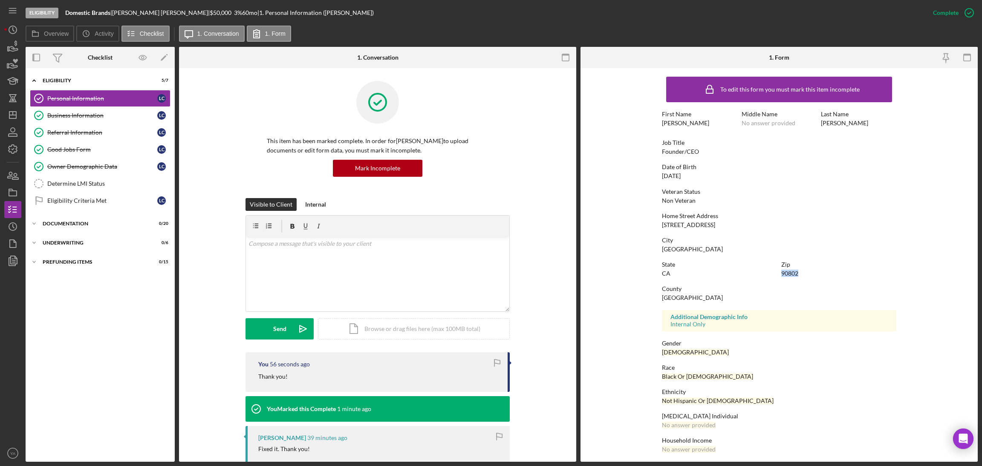
copy div "90802"
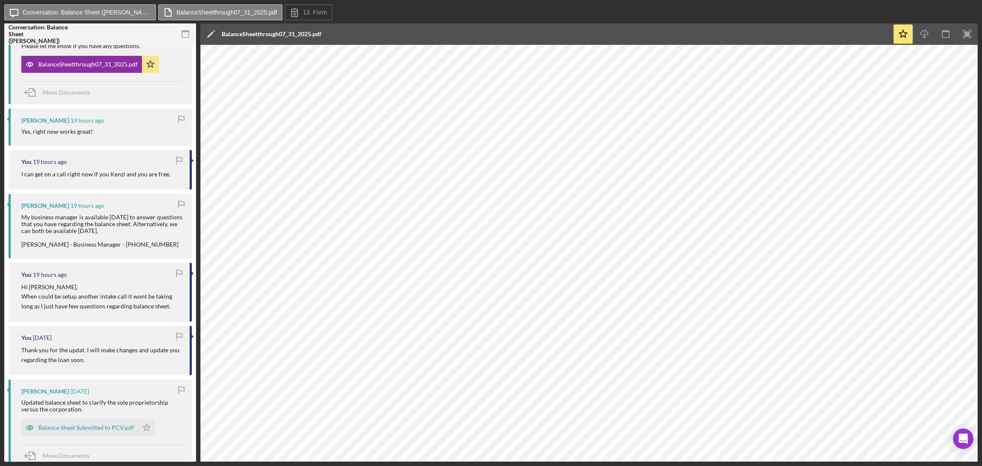
scroll to position [383, 0]
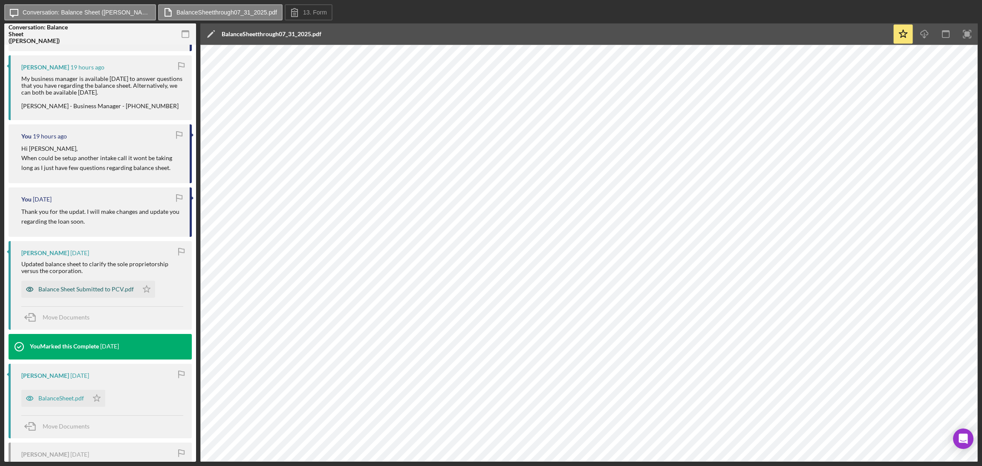
click at [86, 287] on div "Balance Sheet Submitted to PCV.pdf" at bounding box center [85, 289] width 95 height 7
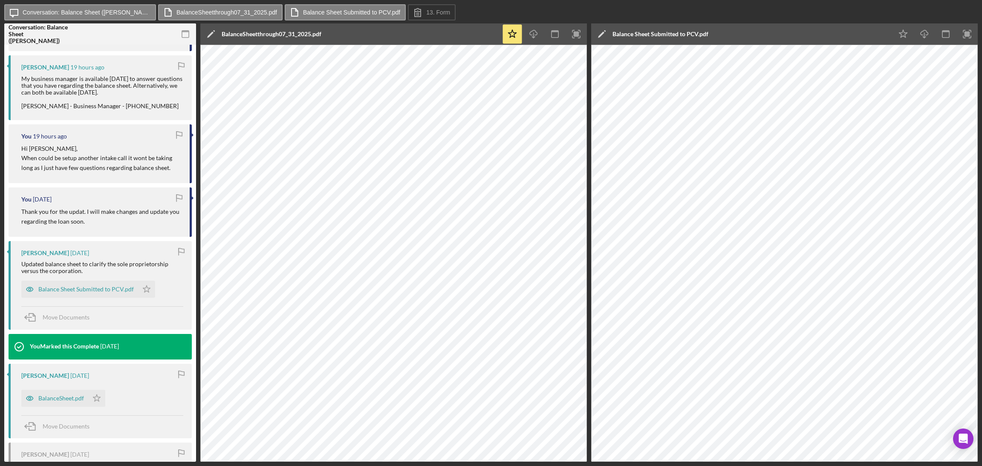
scroll to position [0, 0]
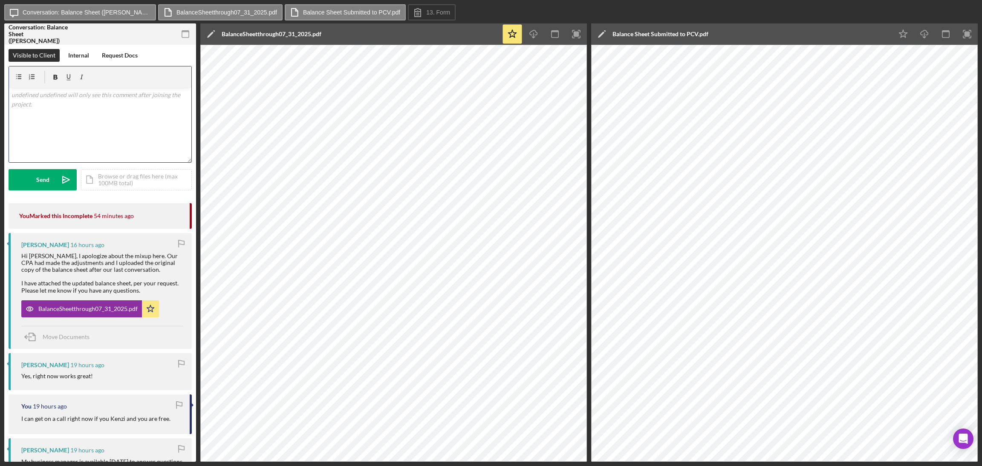
click at [96, 125] on div "v Color teal Color pink Remove color Add row above Add row below Add column bef…" at bounding box center [100, 125] width 182 height 75
click at [75, 114] on div "v Color teal Color pink Remove color Add row above Add row below Add column bef…" at bounding box center [100, 125] width 182 height 75
click at [61, 180] on icon "Icon/icon-invite-send" at bounding box center [65, 179] width 21 height 21
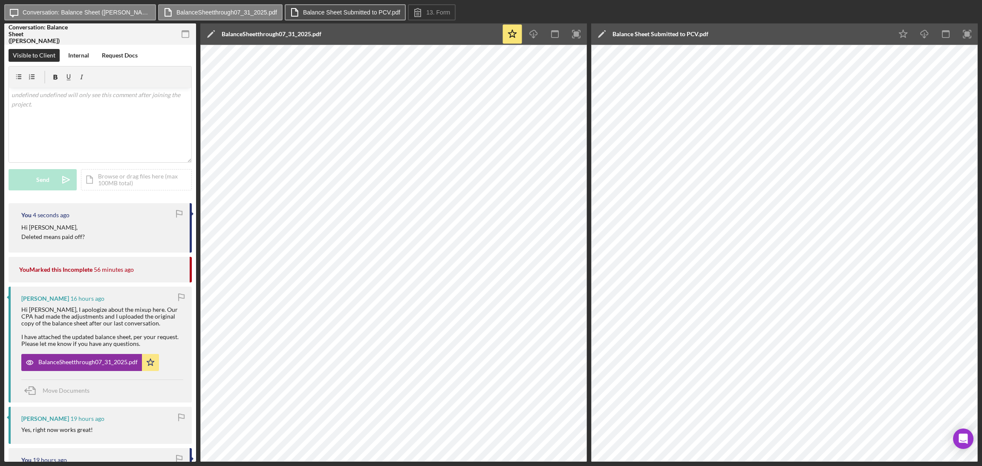
click at [367, 13] on label "Balance Sheet Submitted to PCV.pdf" at bounding box center [351, 12] width 97 height 7
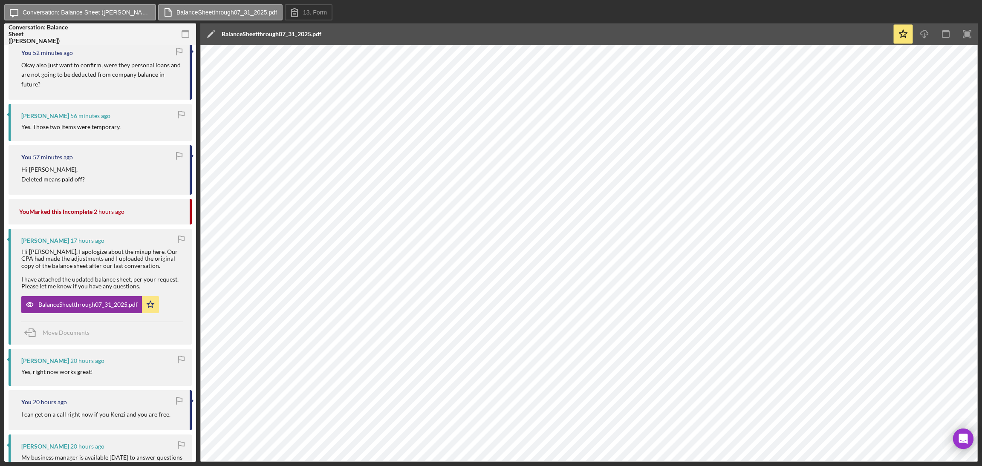
scroll to position [383, 0]
